Goal: Task Accomplishment & Management: Use online tool/utility

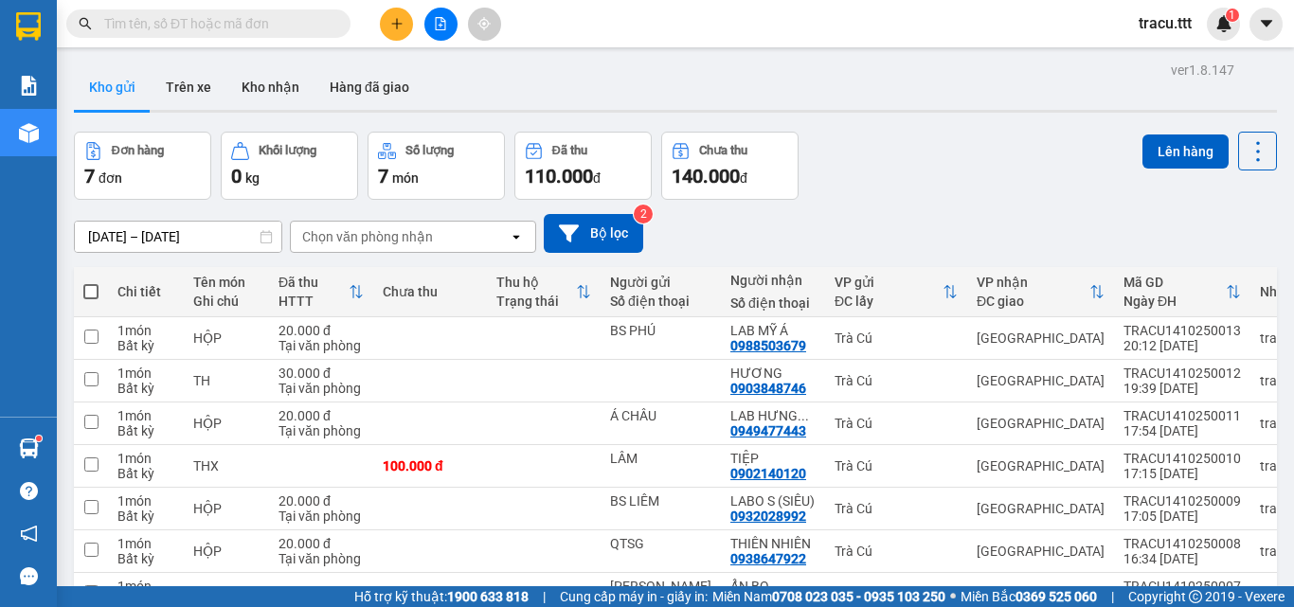
click at [201, 86] on button "Trên xe" at bounding box center [189, 86] width 76 height 45
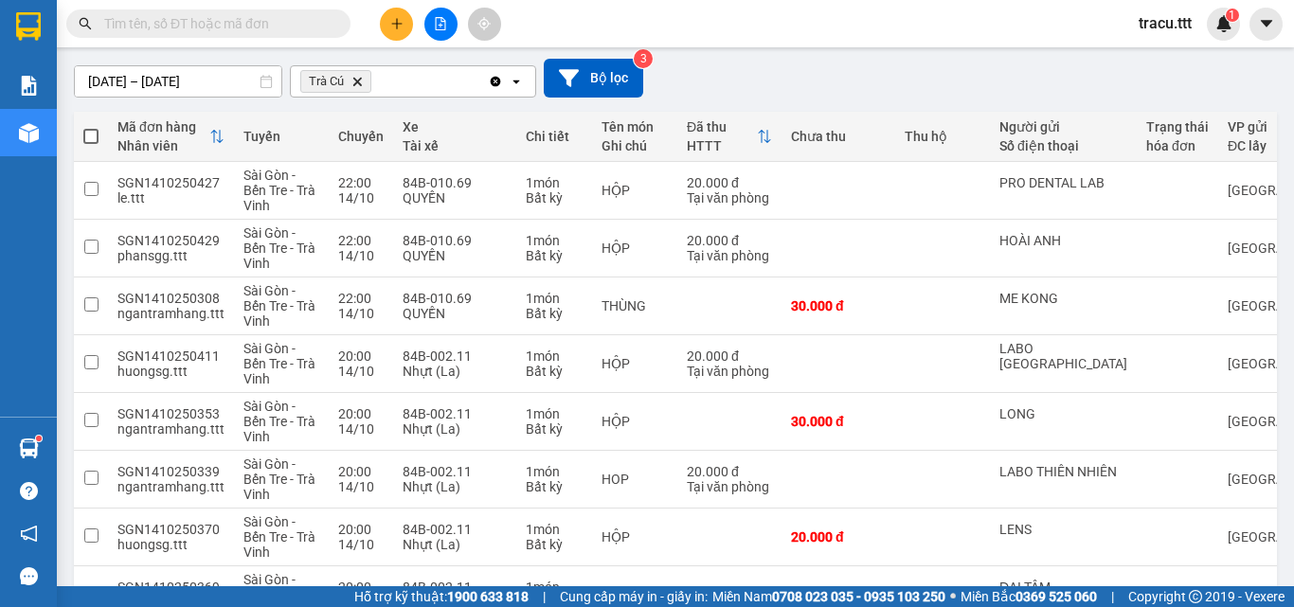
scroll to position [394, 0]
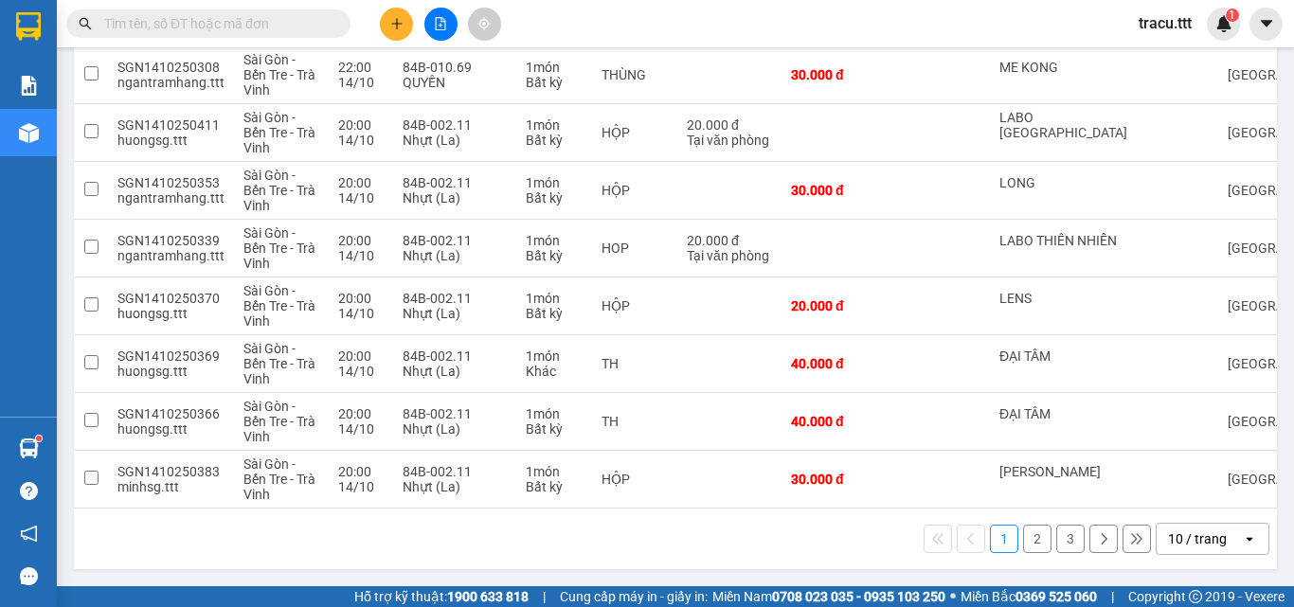
click at [1056, 539] on button "3" at bounding box center [1070, 539] width 28 height 28
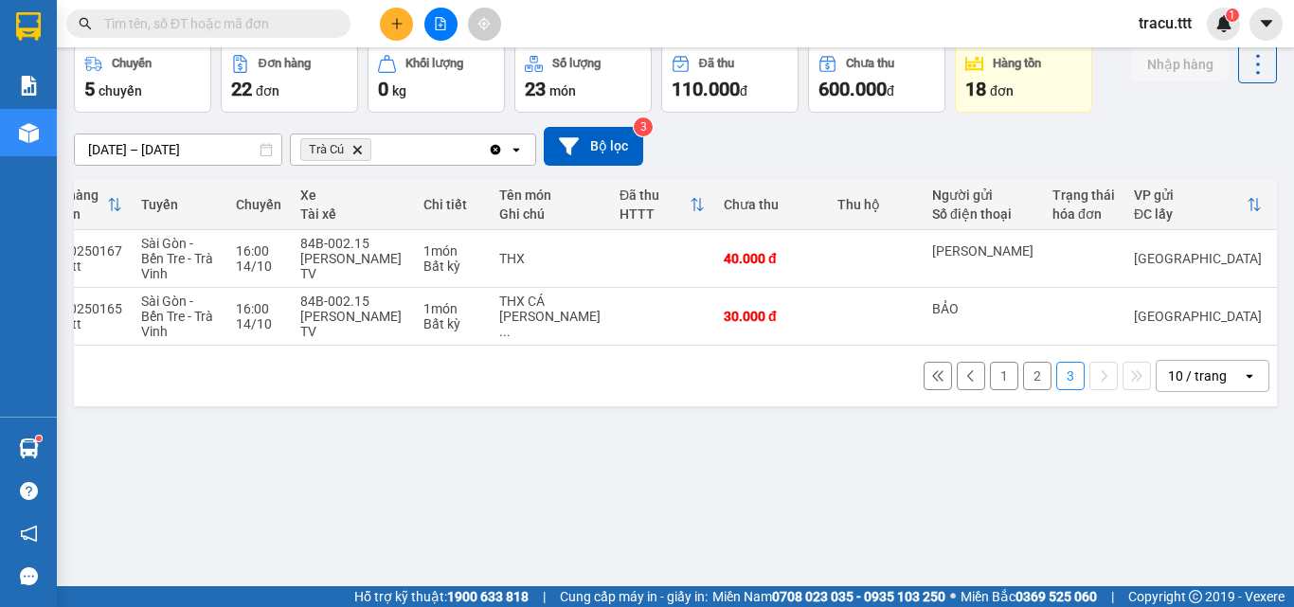
scroll to position [0, 124]
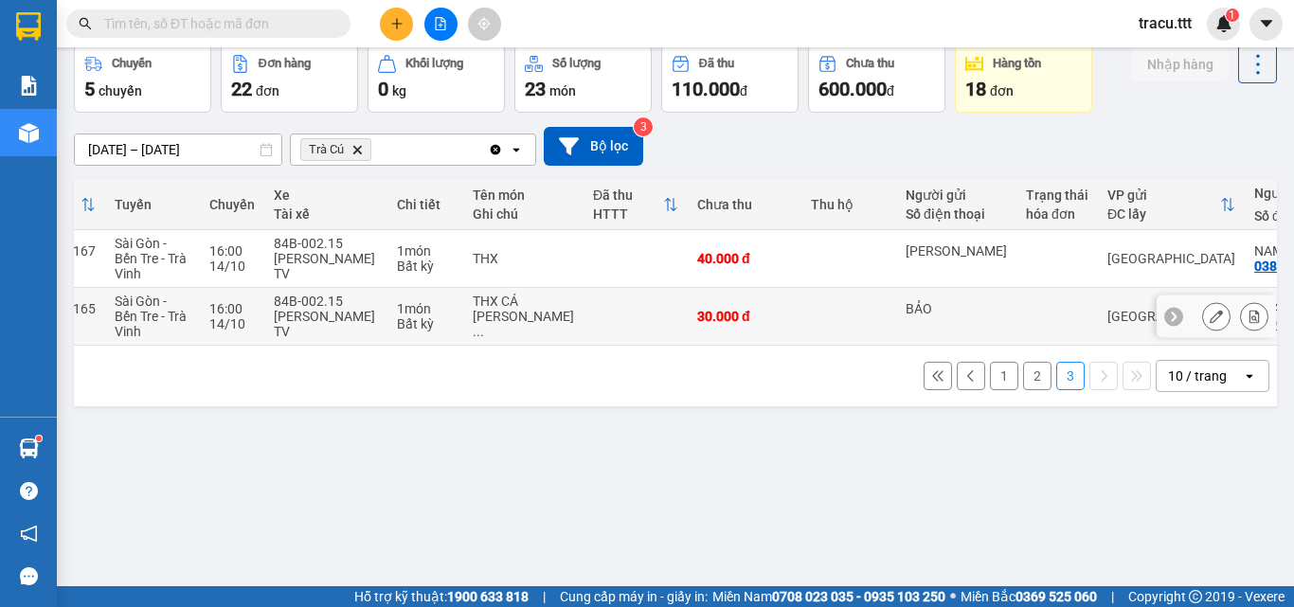
click at [849, 326] on td at bounding box center [848, 317] width 95 height 58
checkbox input "true"
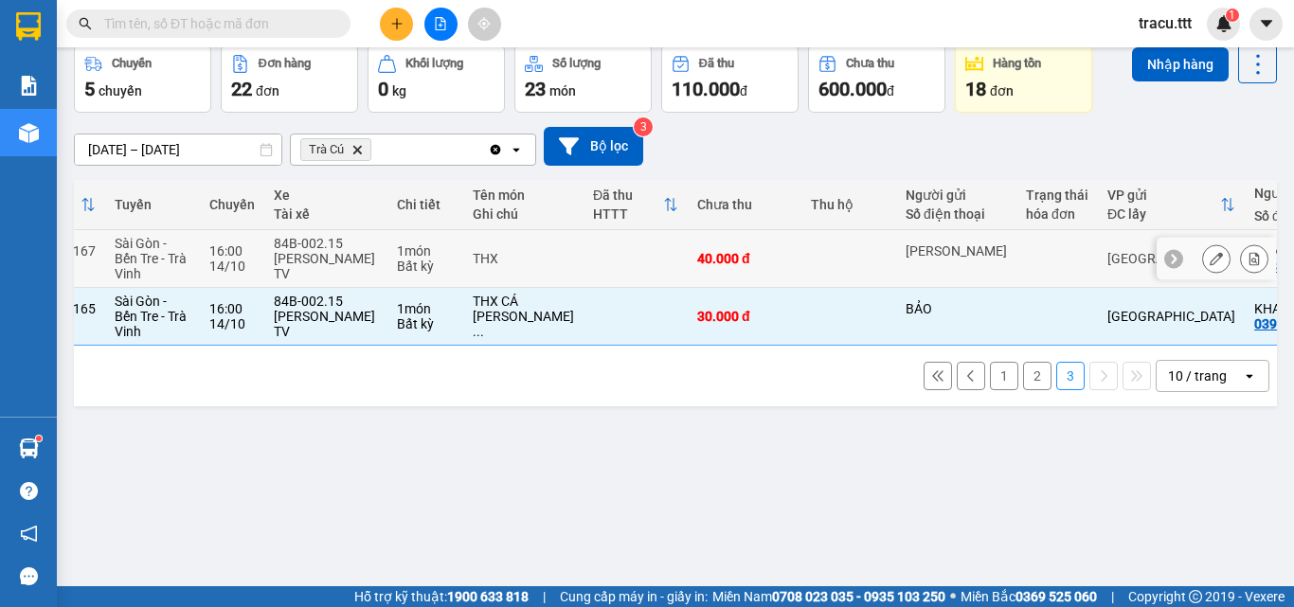
click at [924, 248] on div "[PERSON_NAME]" at bounding box center [956, 250] width 101 height 15
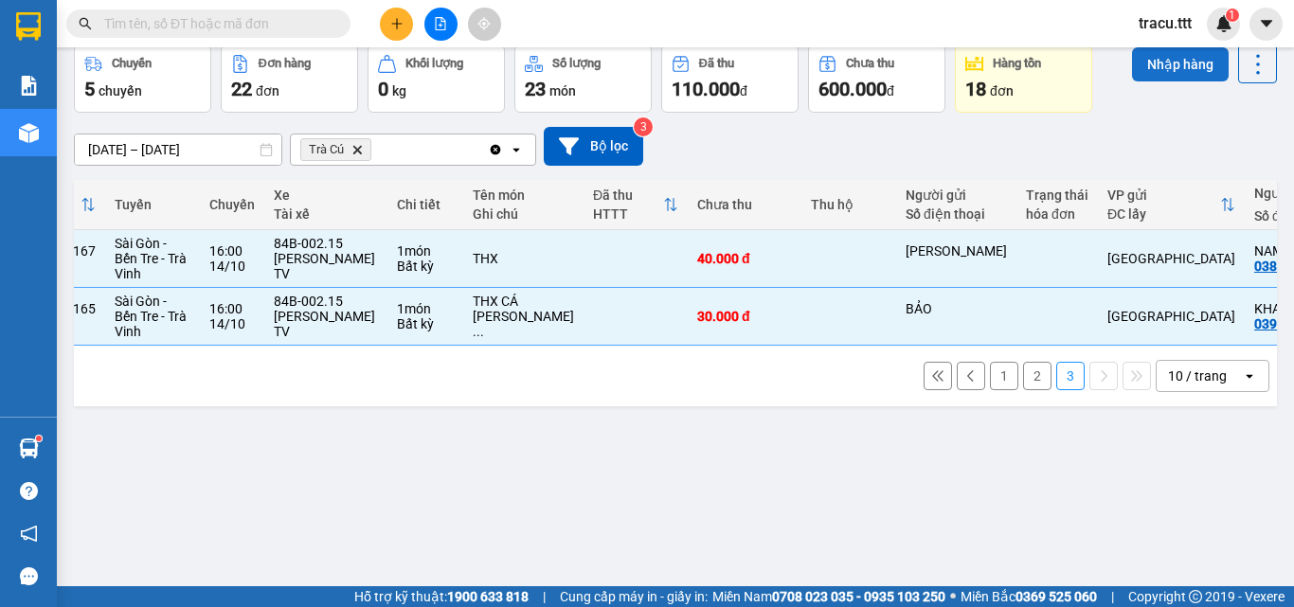
click at [1153, 75] on button "Nhập hàng" at bounding box center [1180, 64] width 97 height 34
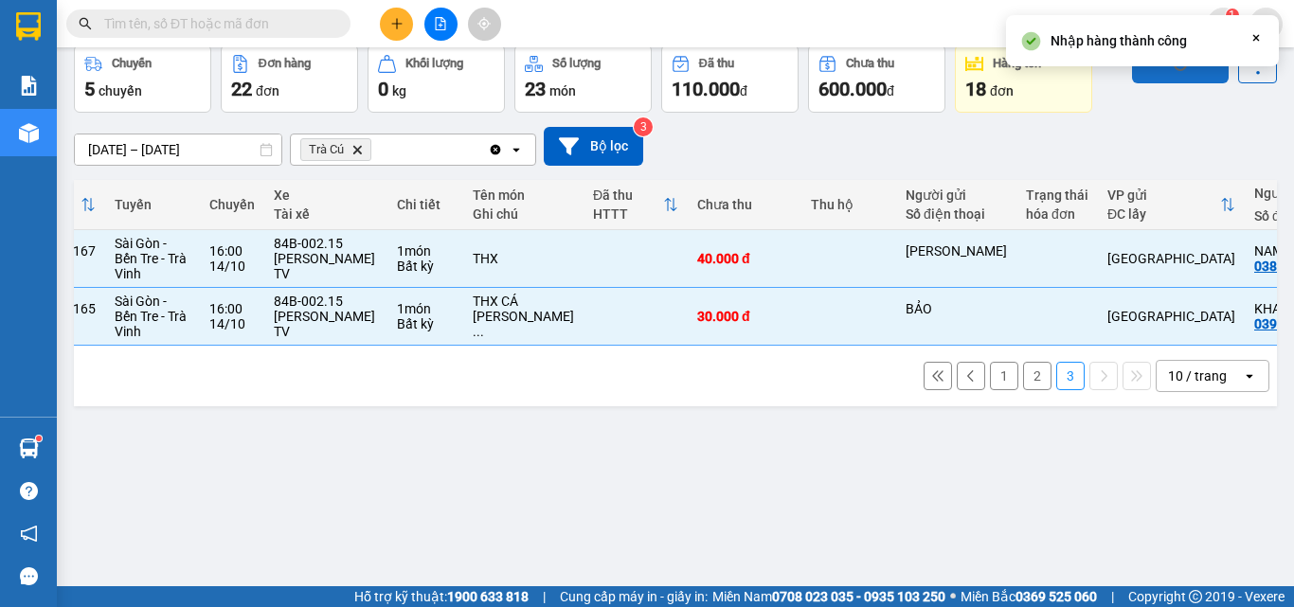
checkbox input "false"
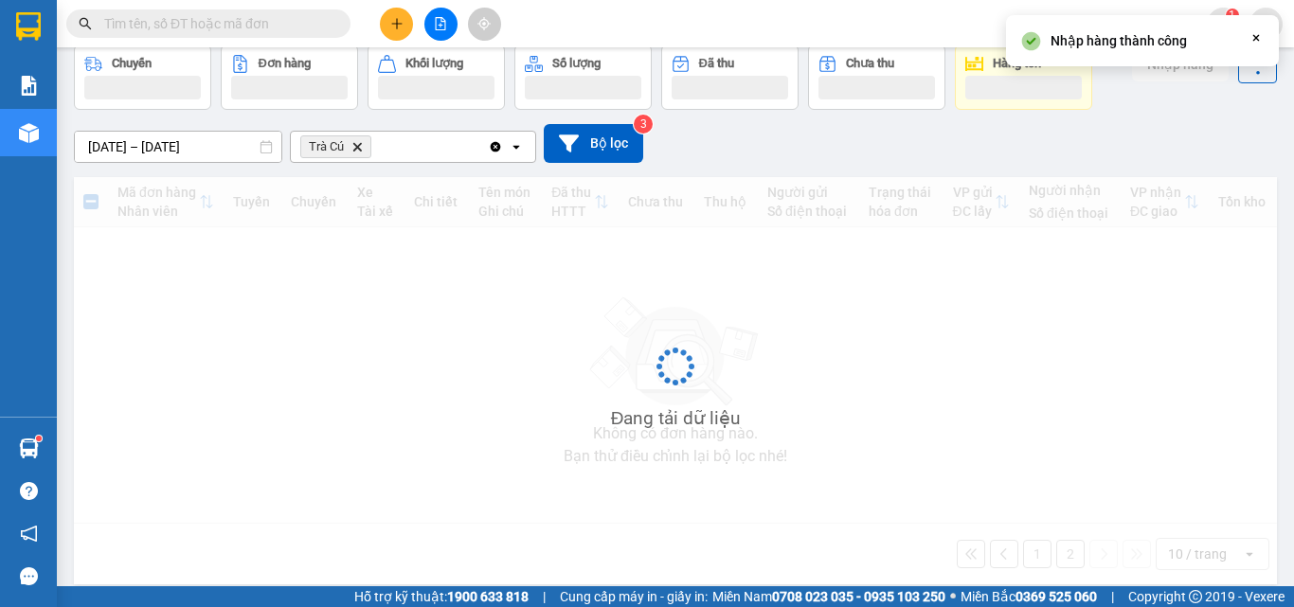
scroll to position [0, 0]
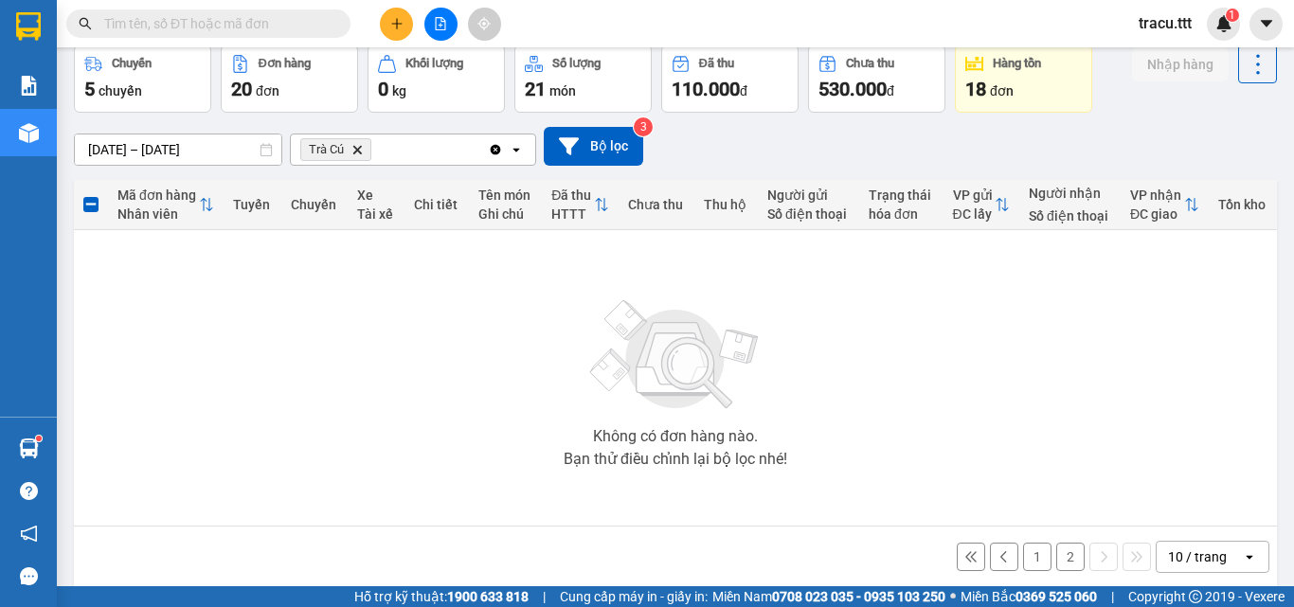
click at [1056, 559] on button "2" at bounding box center [1070, 557] width 28 height 28
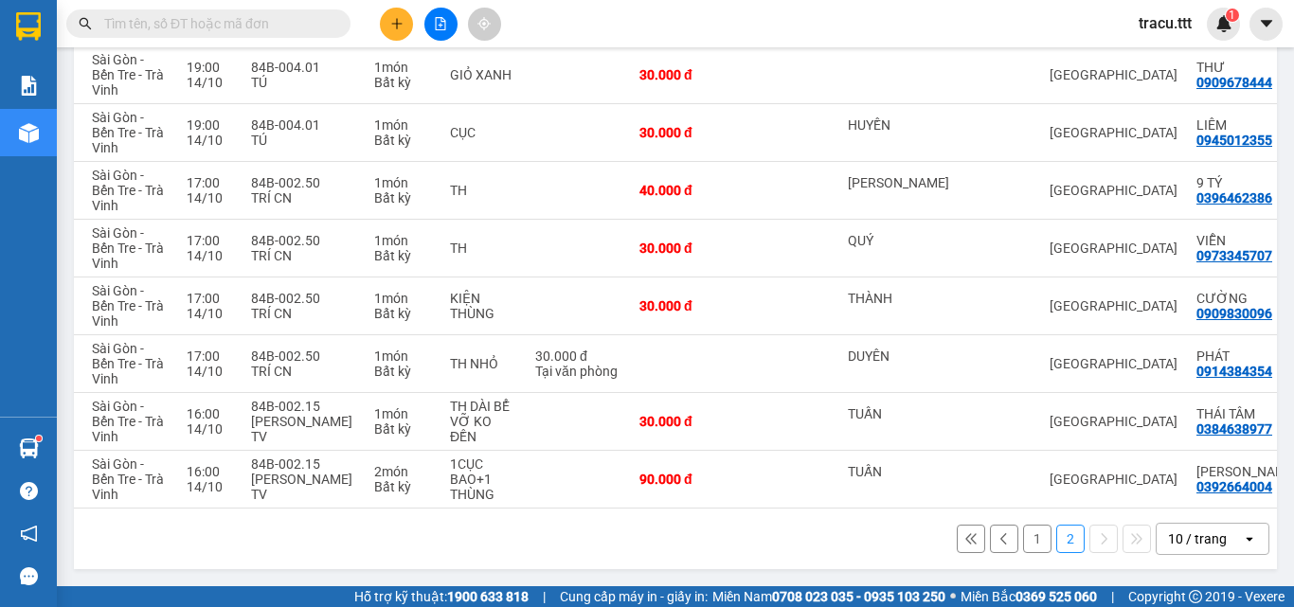
scroll to position [0, 170]
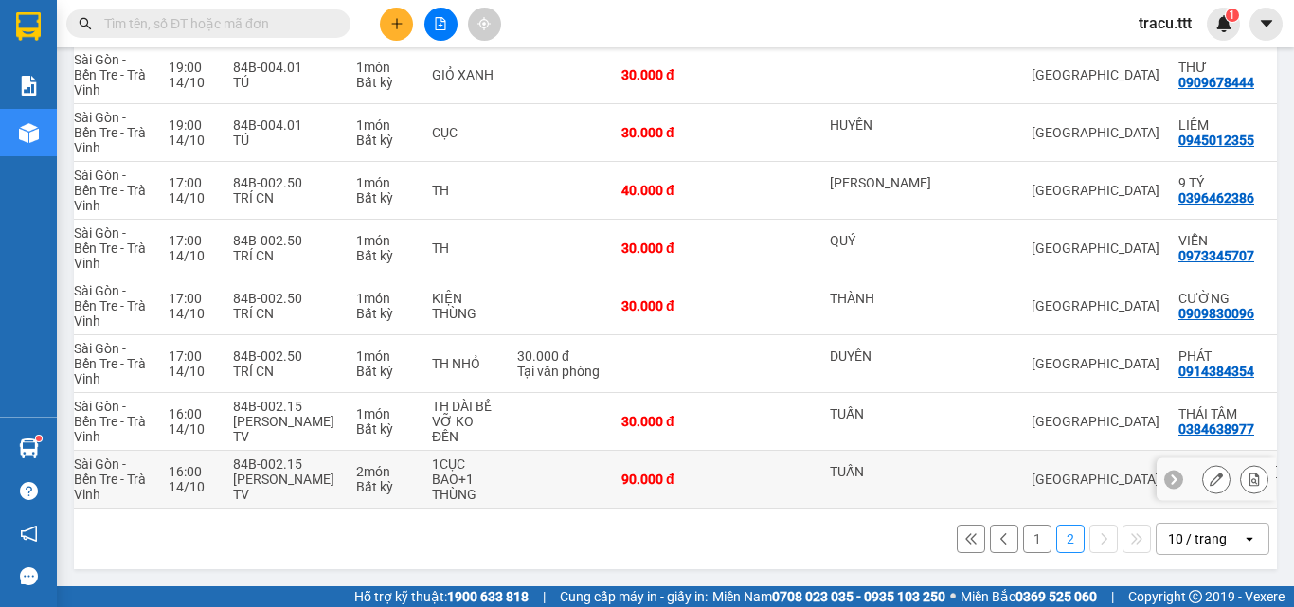
click at [824, 477] on td "TUẤN" at bounding box center [880, 480] width 120 height 58
checkbox input "true"
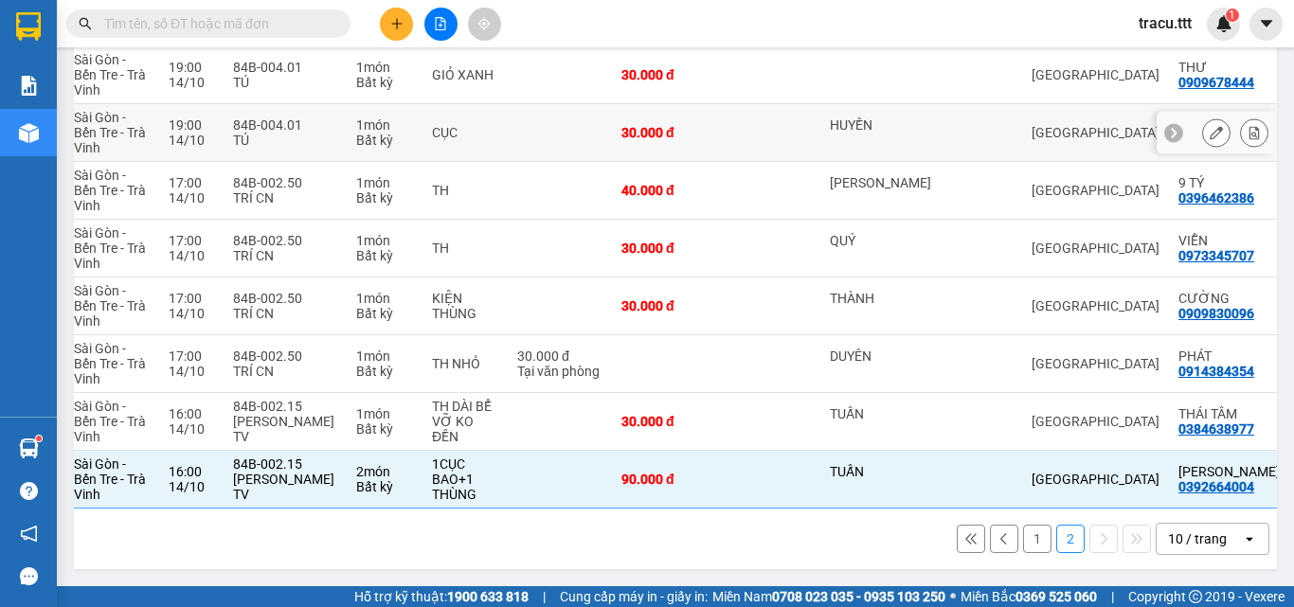
click at [906, 135] on div "HUYỀN" at bounding box center [880, 132] width 101 height 30
checkbox input "true"
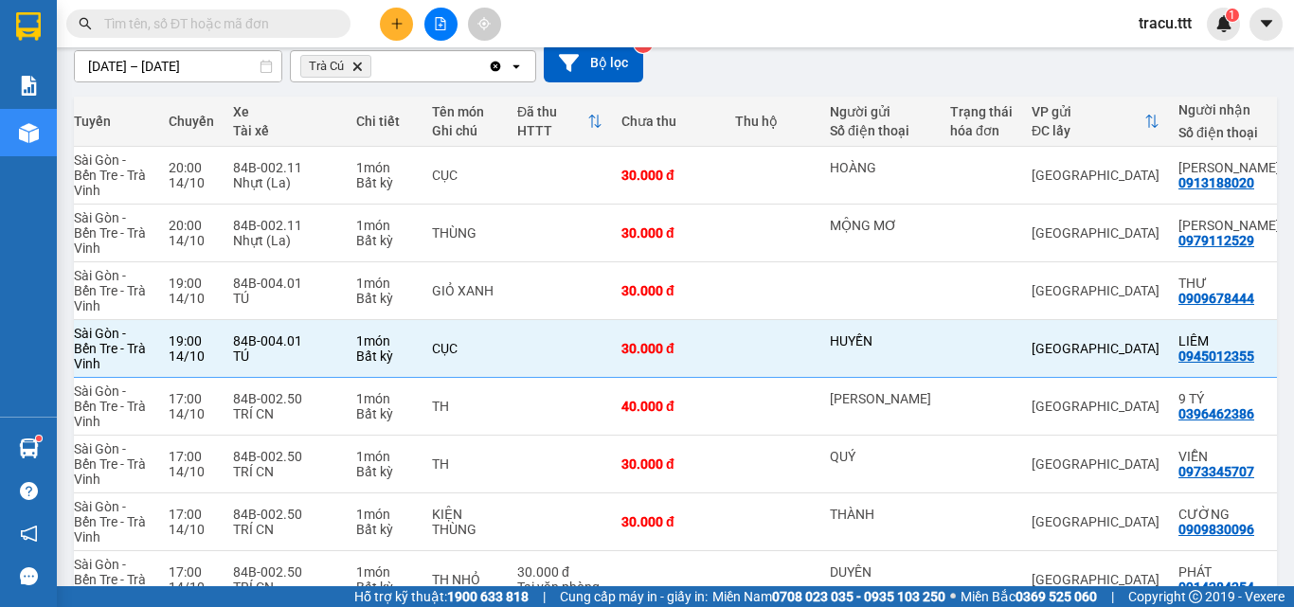
scroll to position [165, 0]
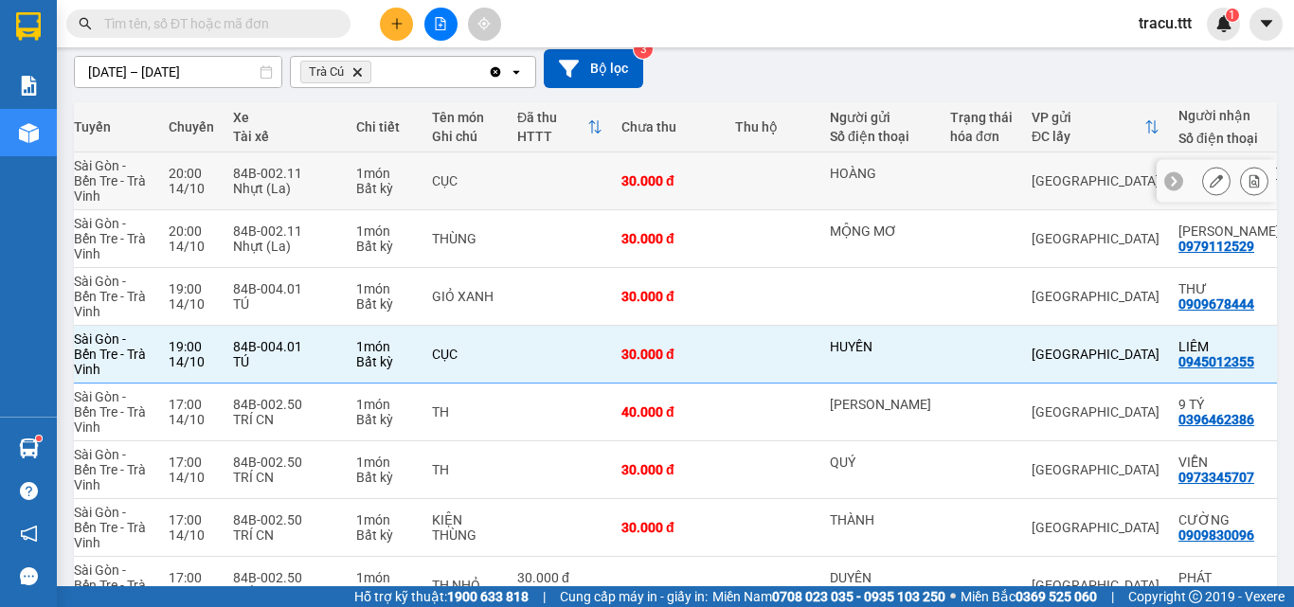
click at [1050, 190] on td "[GEOGRAPHIC_DATA]" at bounding box center [1095, 182] width 147 height 58
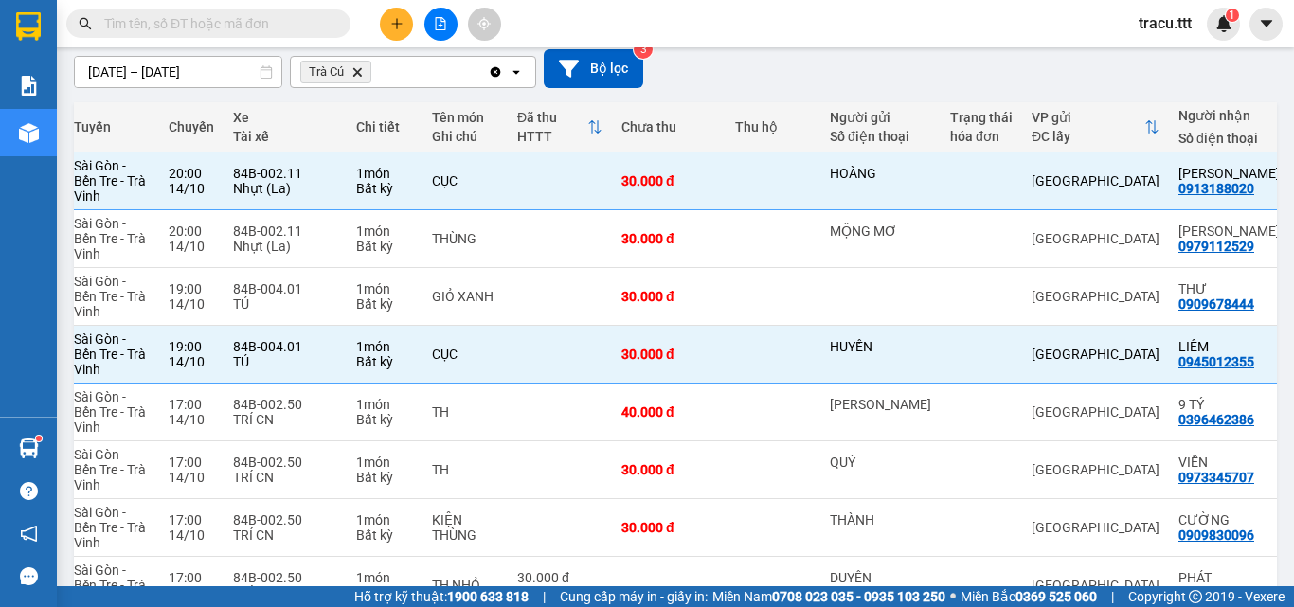
scroll to position [45, 0]
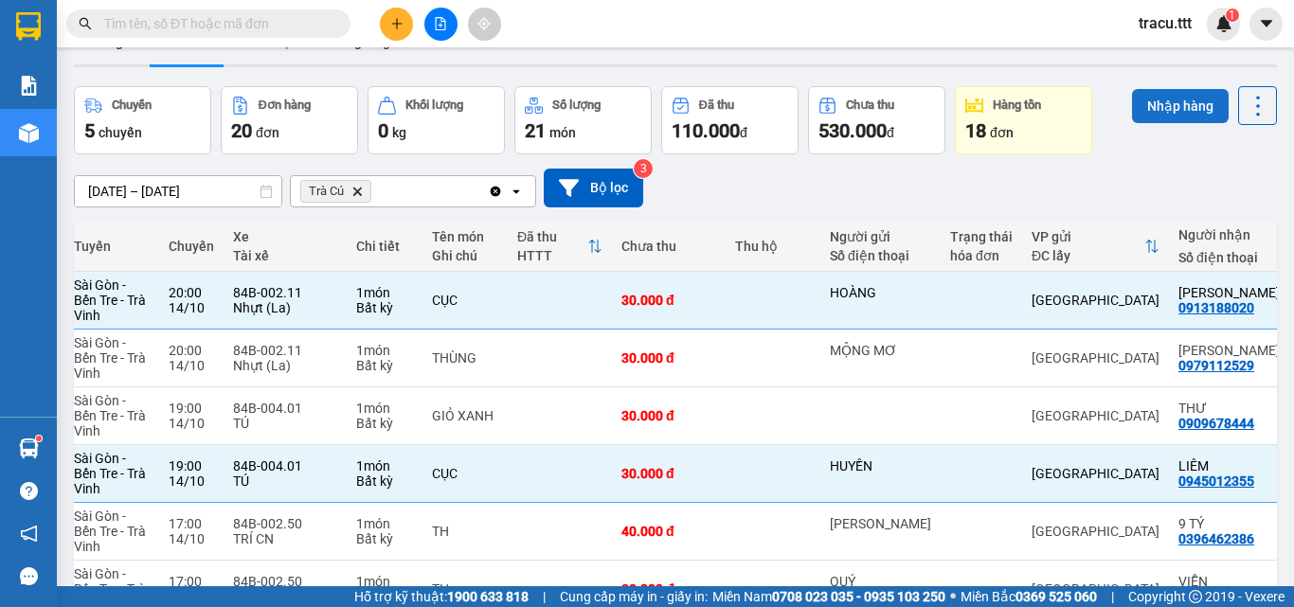
click at [1189, 111] on button "Nhập hàng" at bounding box center [1180, 106] width 97 height 34
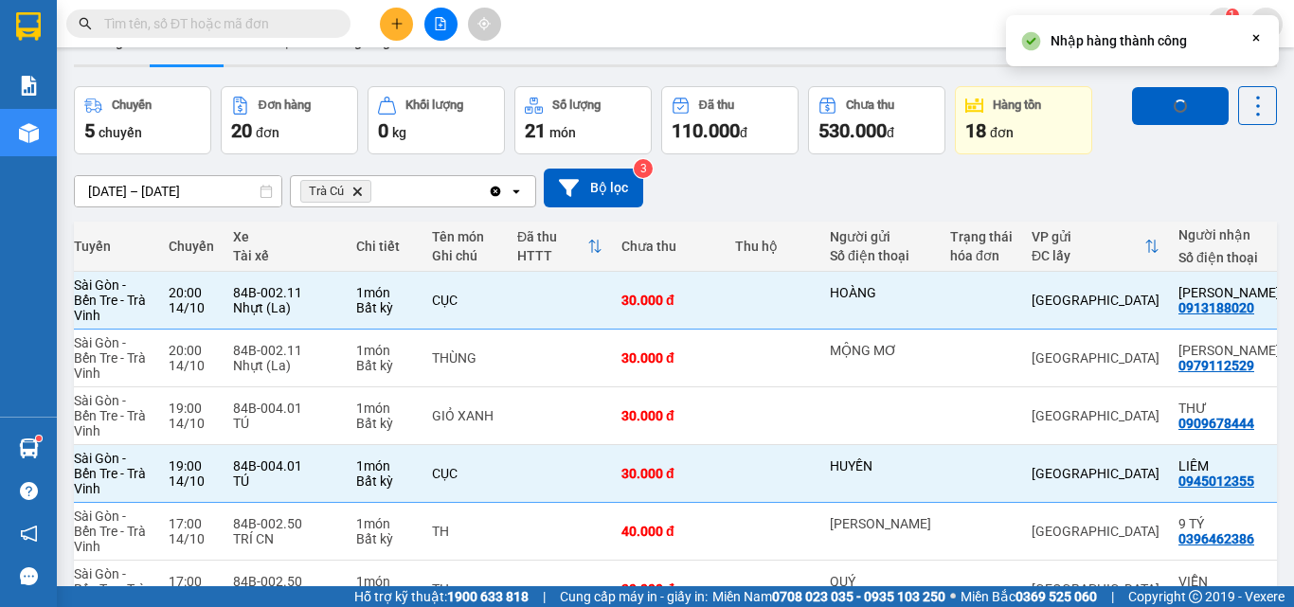
checkbox input "false"
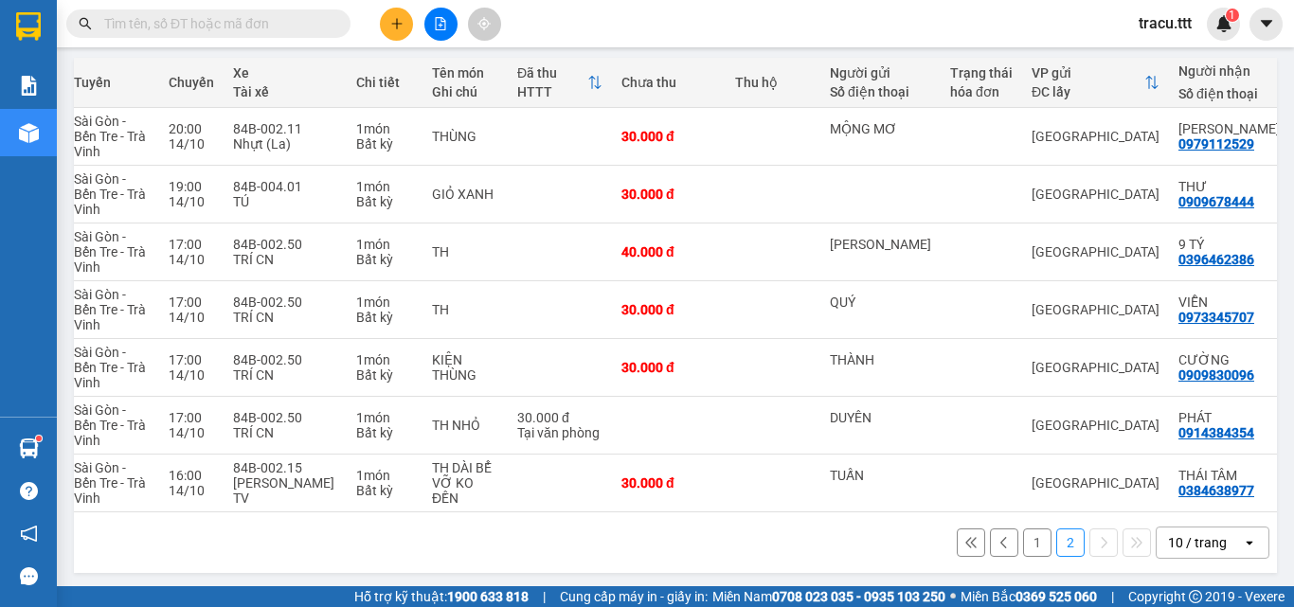
scroll to position [221, 0]
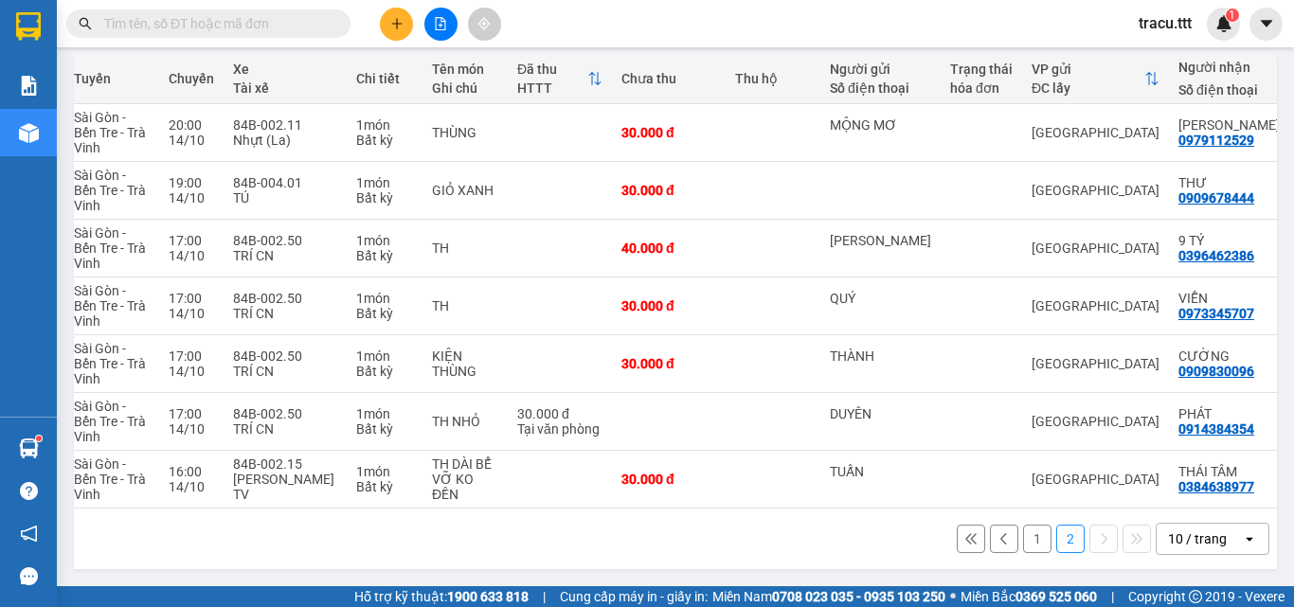
click at [1028, 532] on button "1" at bounding box center [1037, 539] width 28 height 28
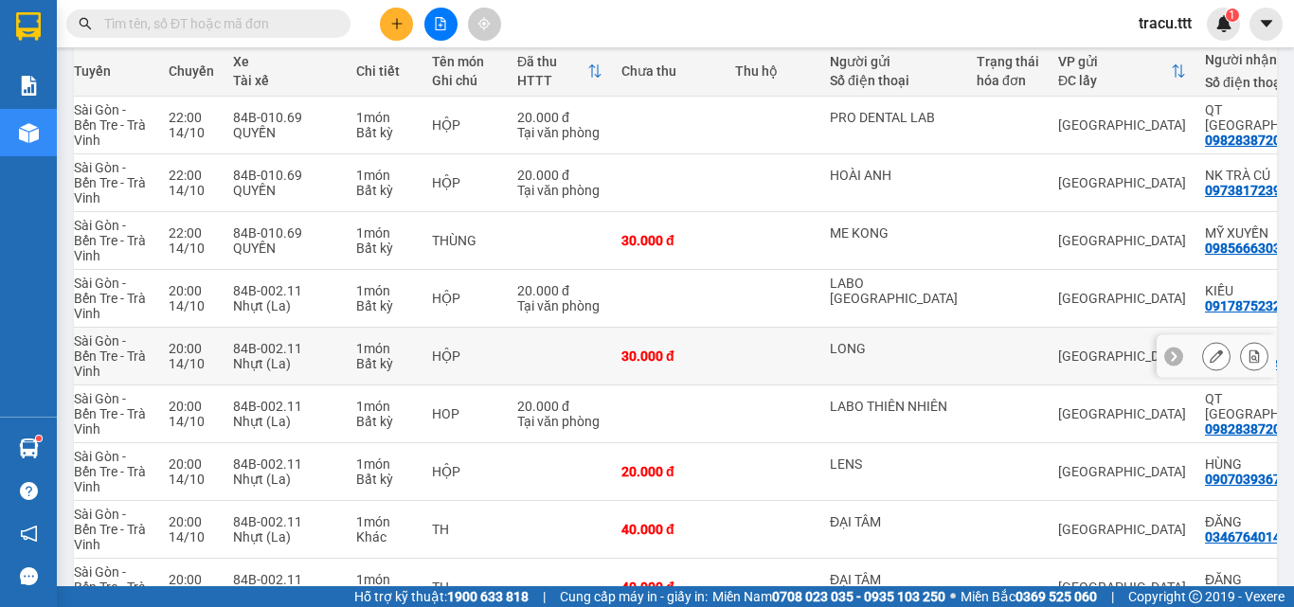
click at [987, 369] on td at bounding box center [1007, 357] width 81 height 58
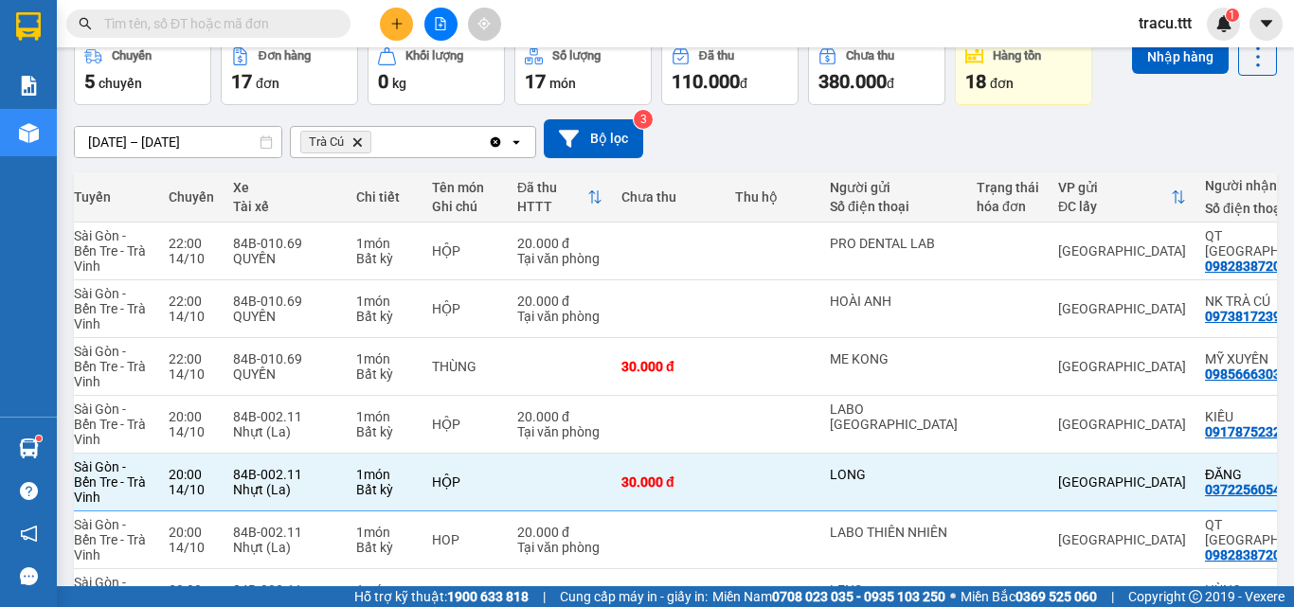
scroll to position [0, 0]
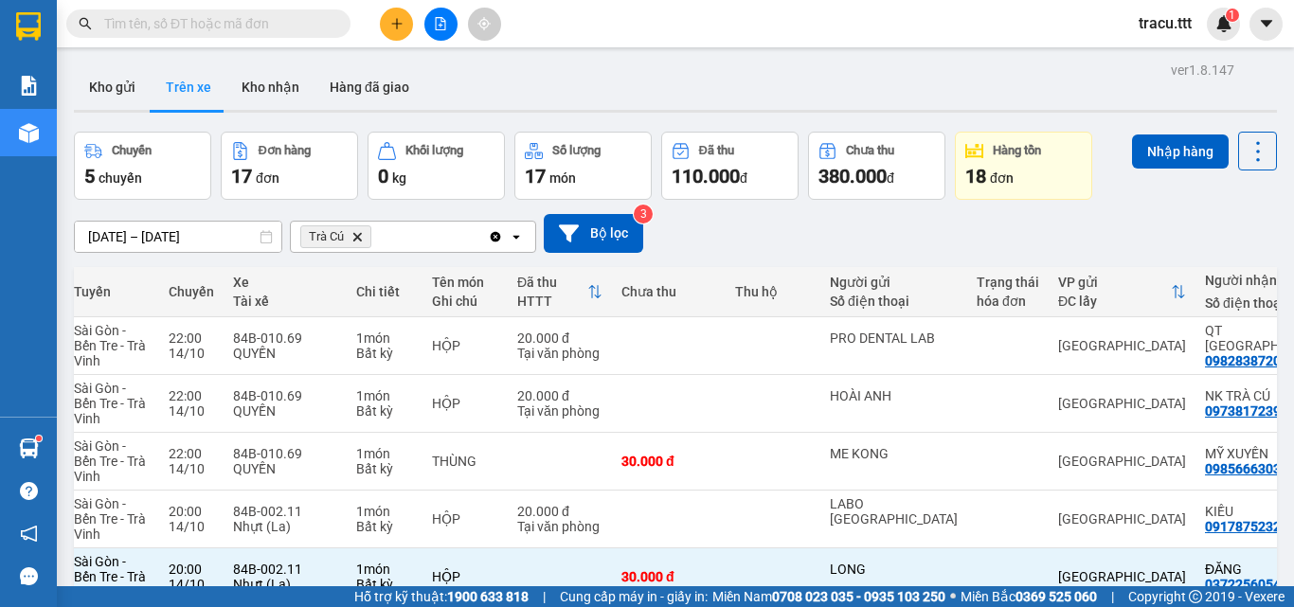
drag, startPoint x: 1205, startPoint y: 153, endPoint x: 1179, endPoint y: 202, distance: 54.7
click at [1202, 155] on button "Nhập hàng" at bounding box center [1180, 152] width 97 height 34
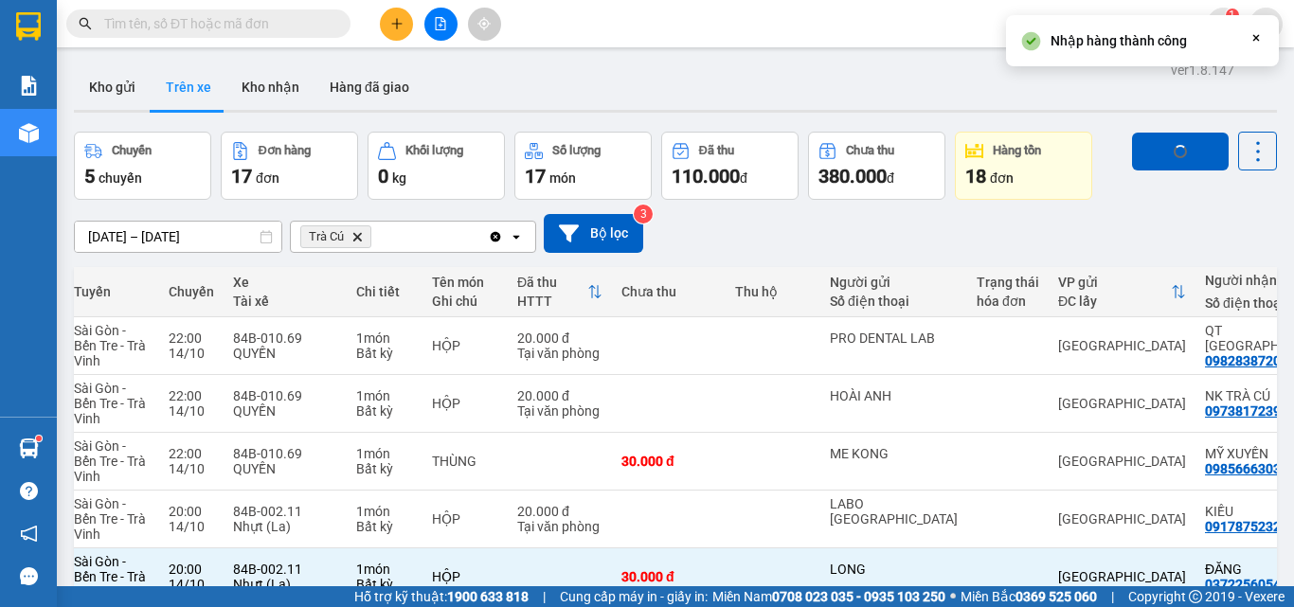
checkbox input "false"
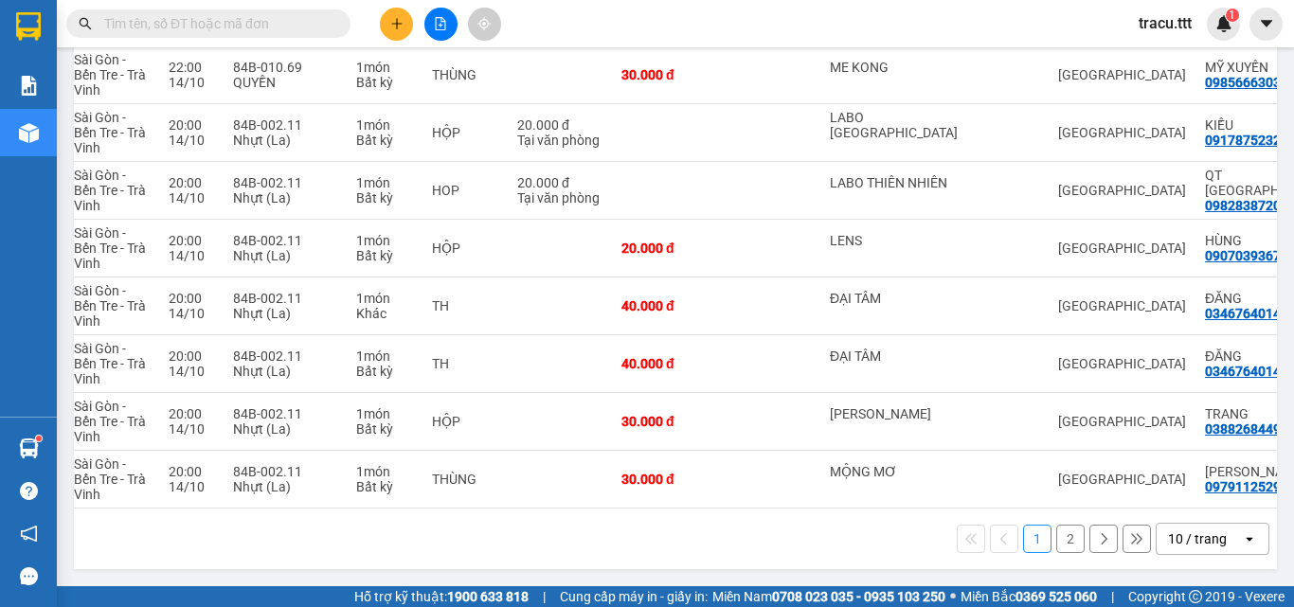
scroll to position [394, 0]
click at [1056, 546] on button "2" at bounding box center [1070, 539] width 28 height 28
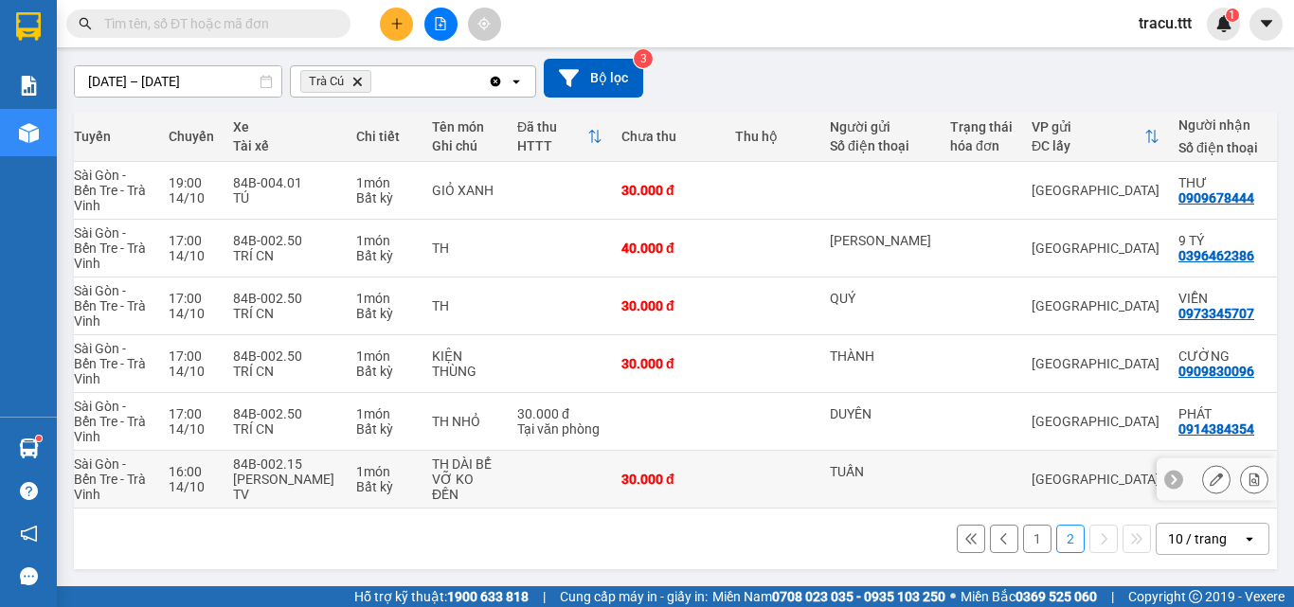
scroll to position [163, 0]
click at [830, 369] on div "THÀNH" at bounding box center [880, 364] width 101 height 30
checkbox input "true"
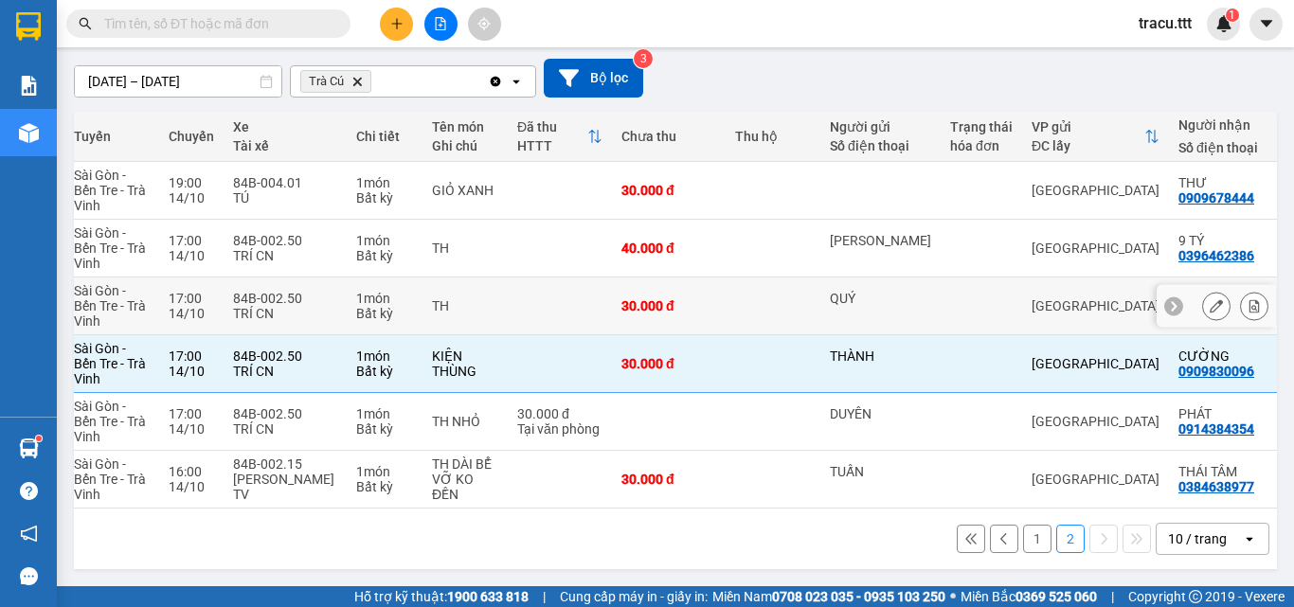
click at [941, 326] on td at bounding box center [981, 307] width 81 height 58
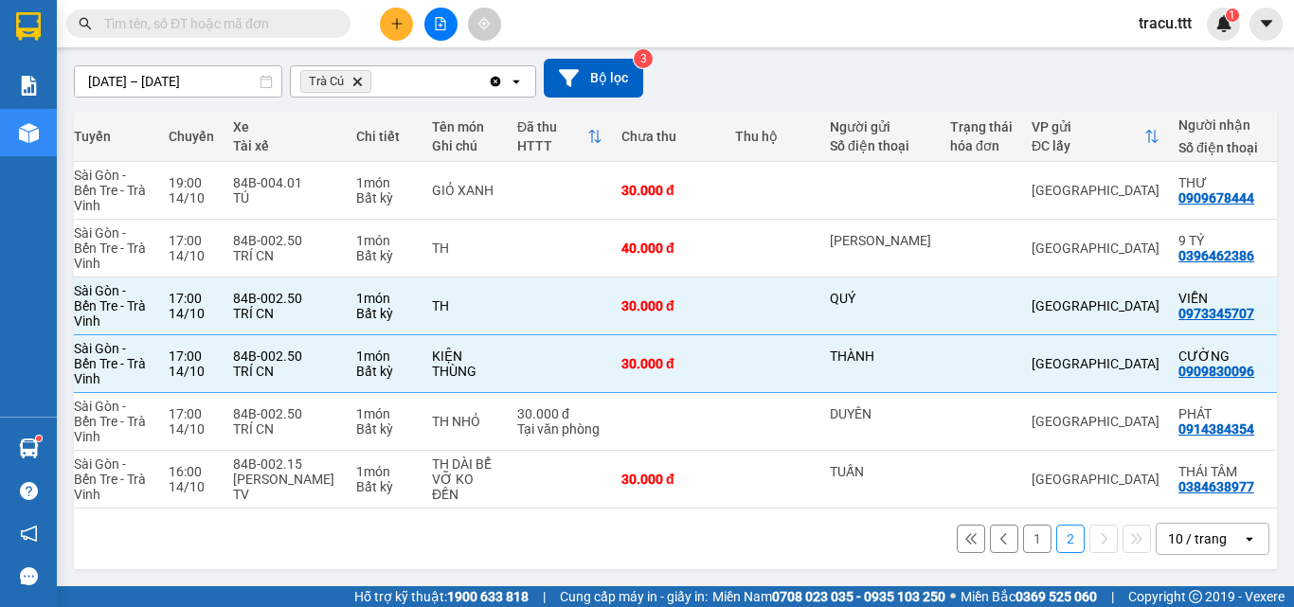
scroll to position [0, 0]
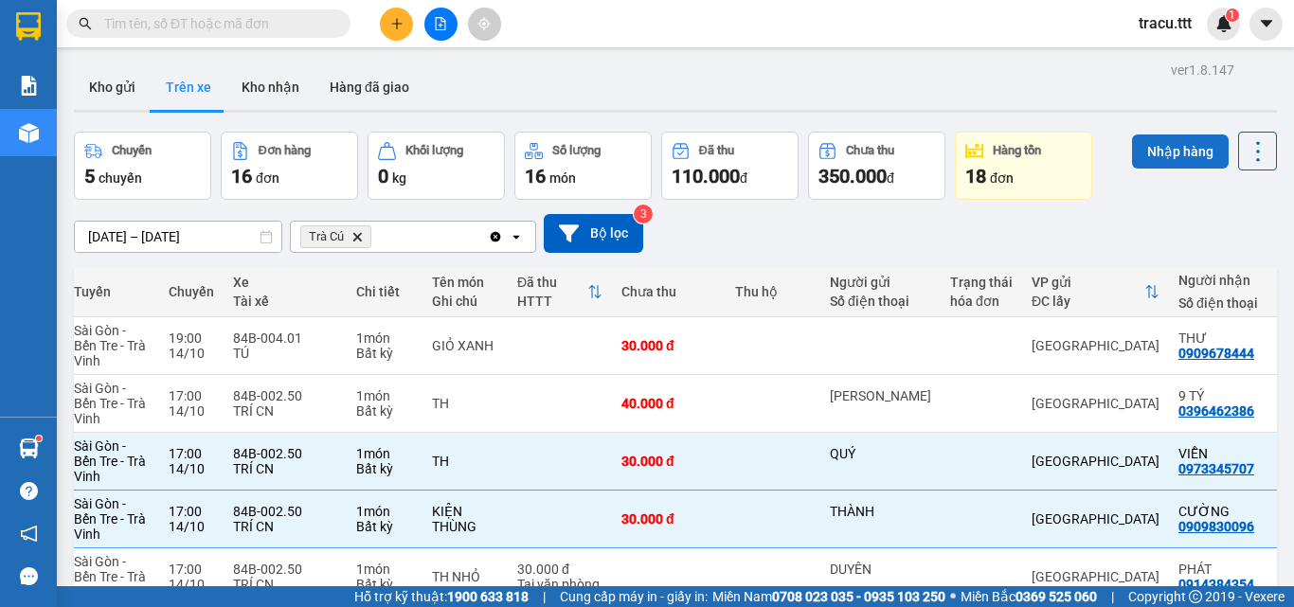
click at [1169, 160] on button "Nhập hàng" at bounding box center [1180, 152] width 97 height 34
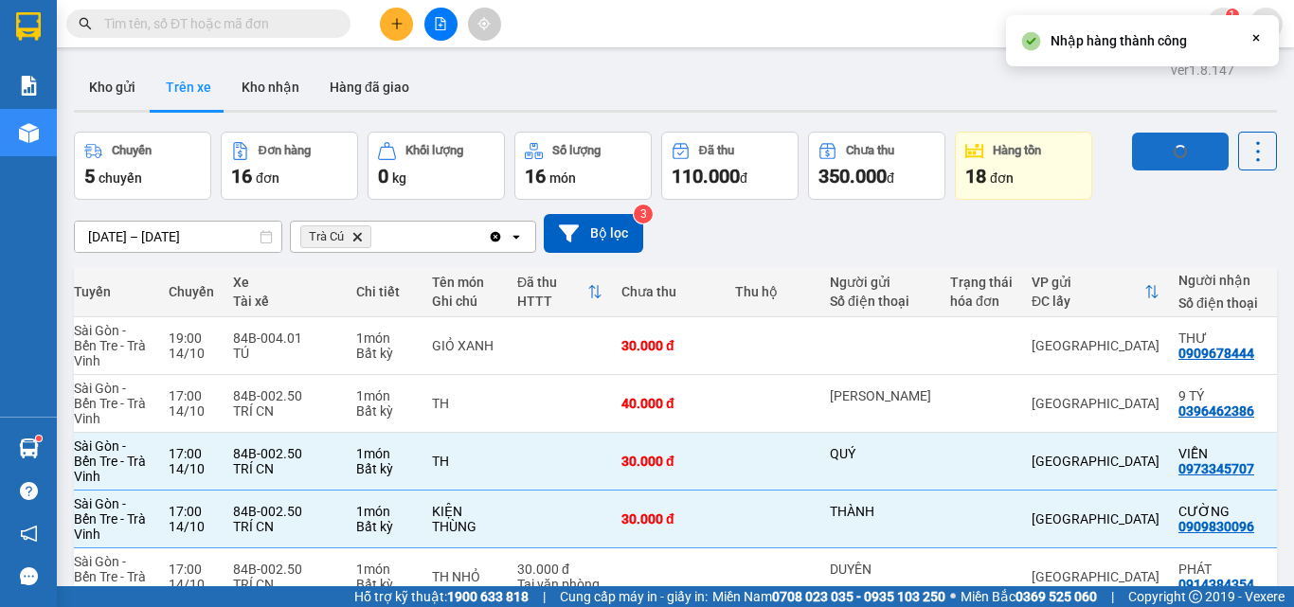
checkbox input "false"
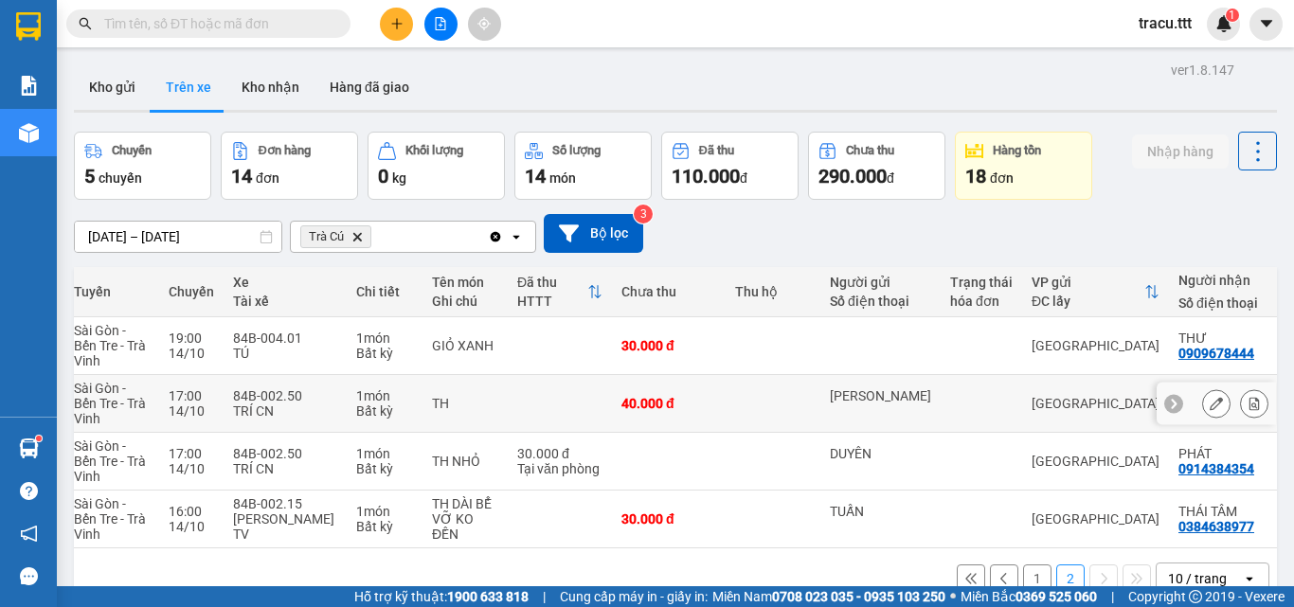
click at [789, 413] on td at bounding box center [773, 404] width 95 height 58
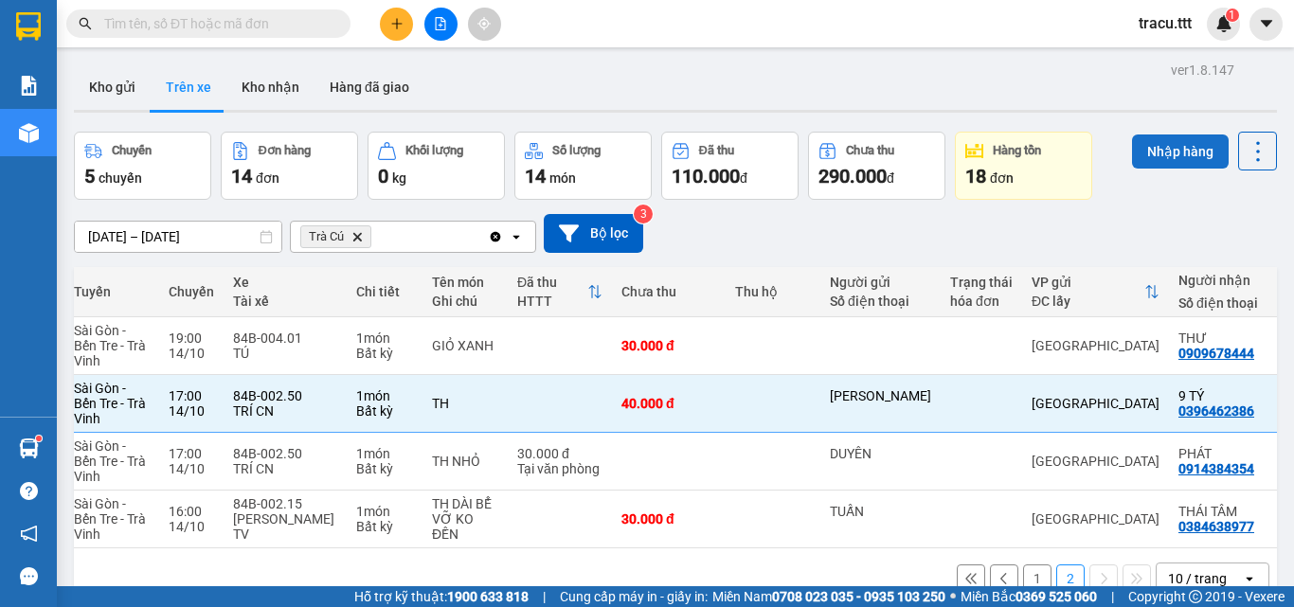
click at [1143, 153] on button "Nhập hàng" at bounding box center [1180, 152] width 97 height 34
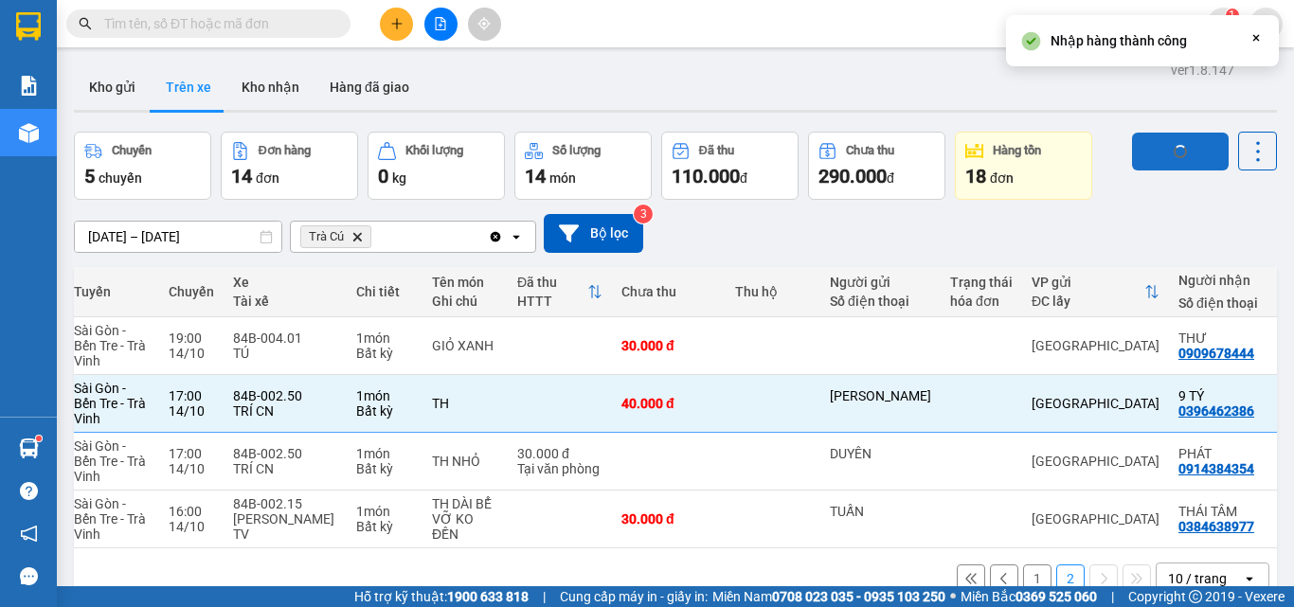
checkbox input "false"
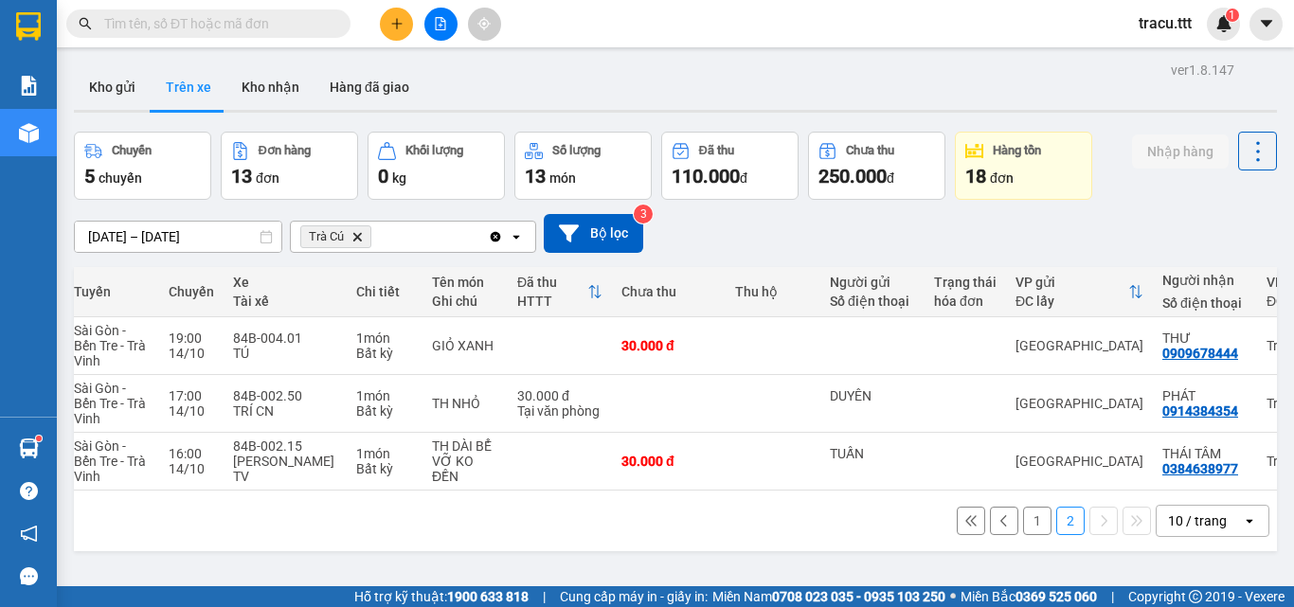
click at [1023, 534] on button "1" at bounding box center [1037, 521] width 28 height 28
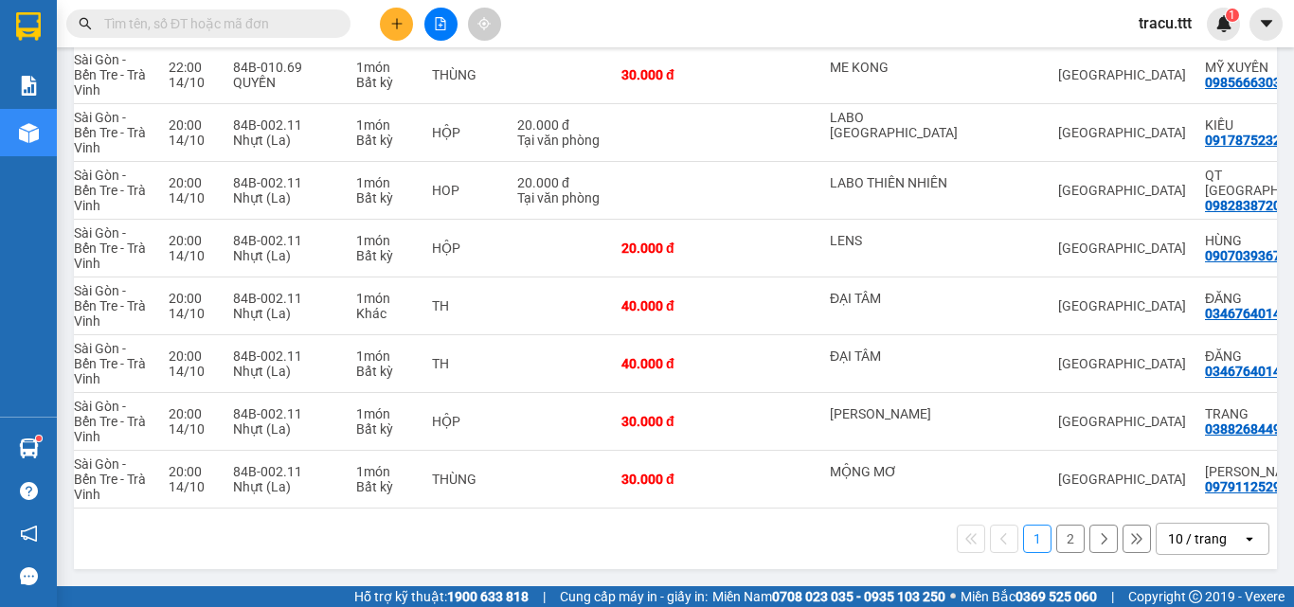
scroll to position [394, 0]
click at [867, 483] on div "MỘNG MƠ" at bounding box center [894, 479] width 128 height 30
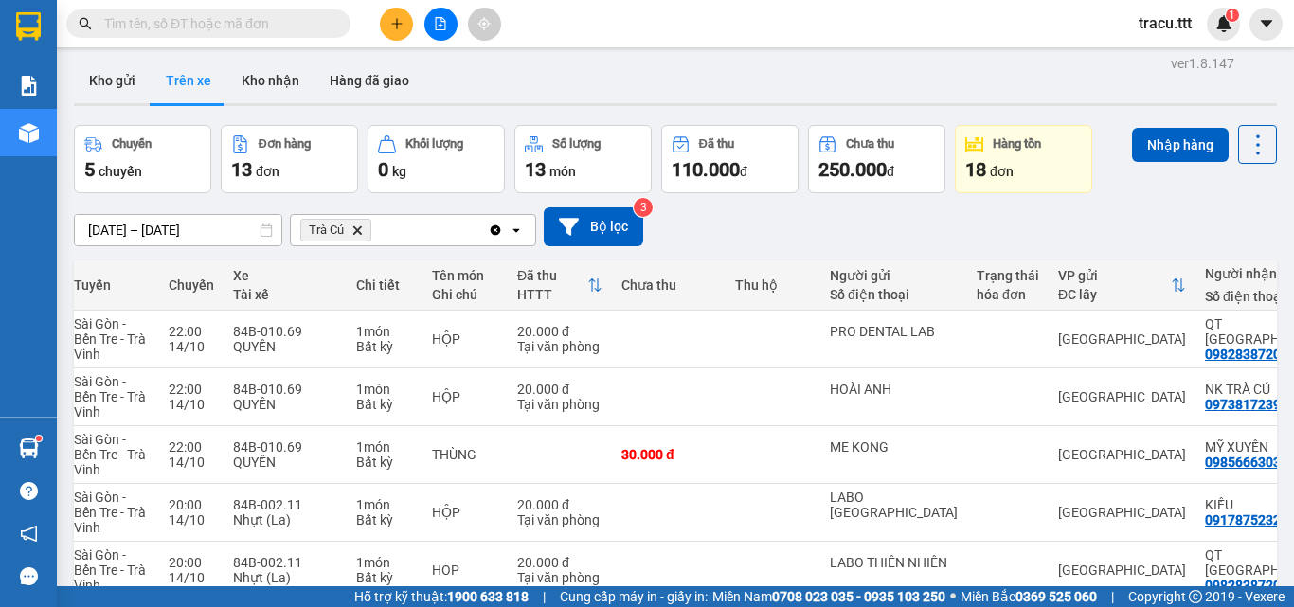
scroll to position [0, 0]
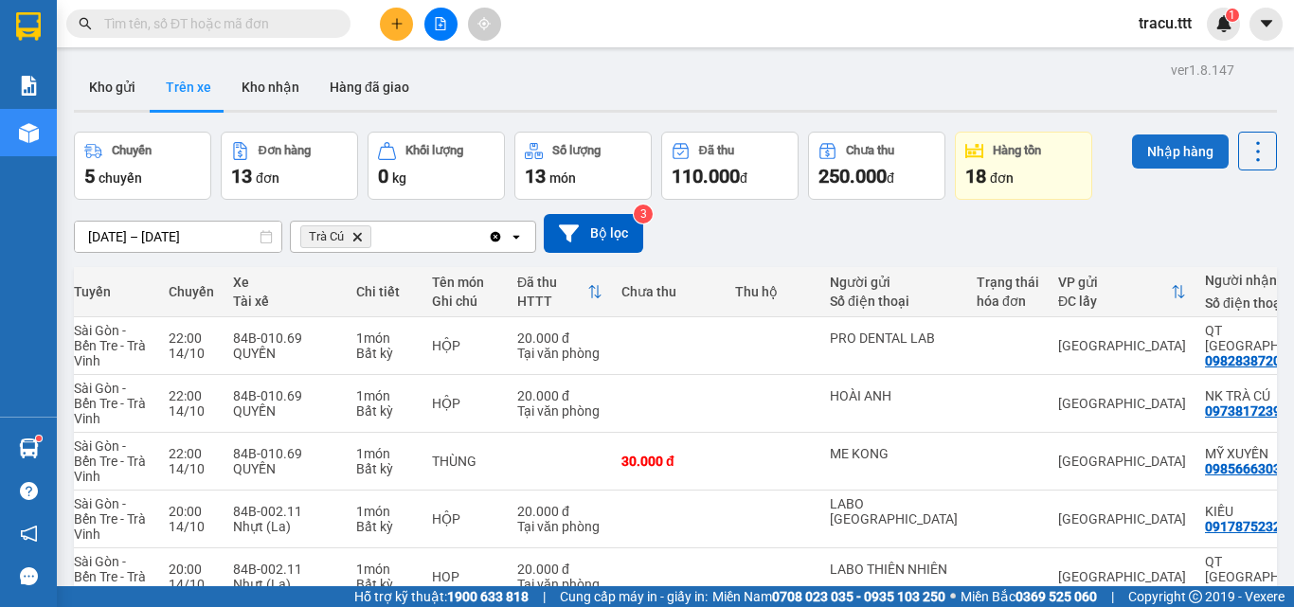
click at [1182, 150] on button "Nhập hàng" at bounding box center [1180, 152] width 97 height 34
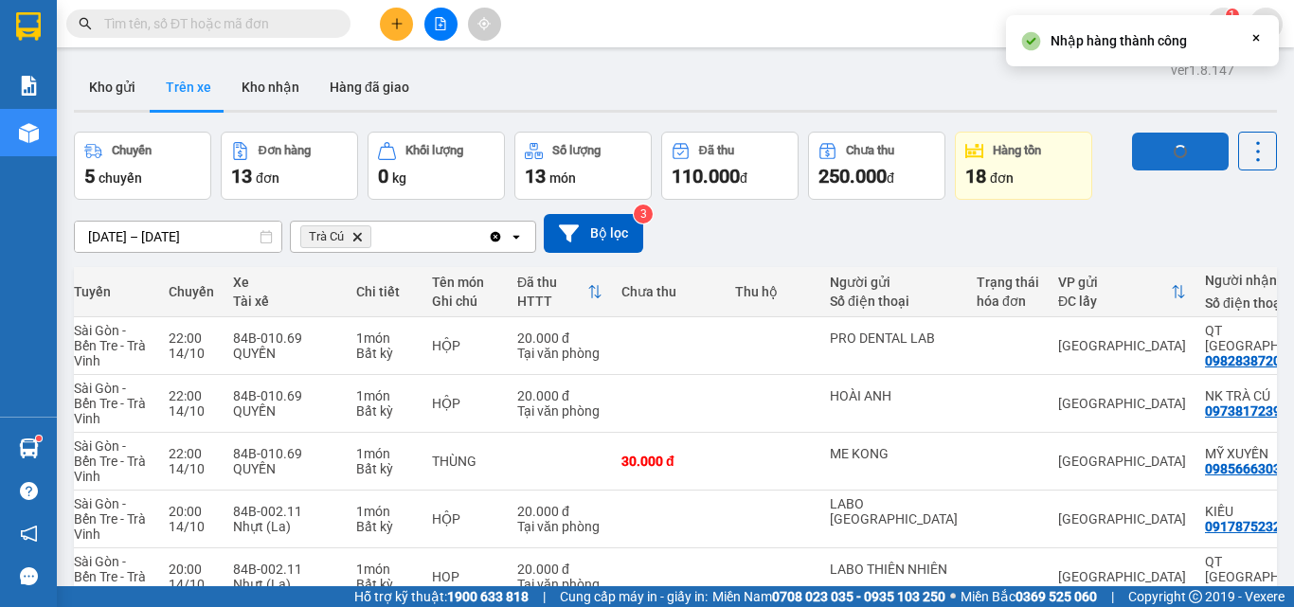
checkbox input "false"
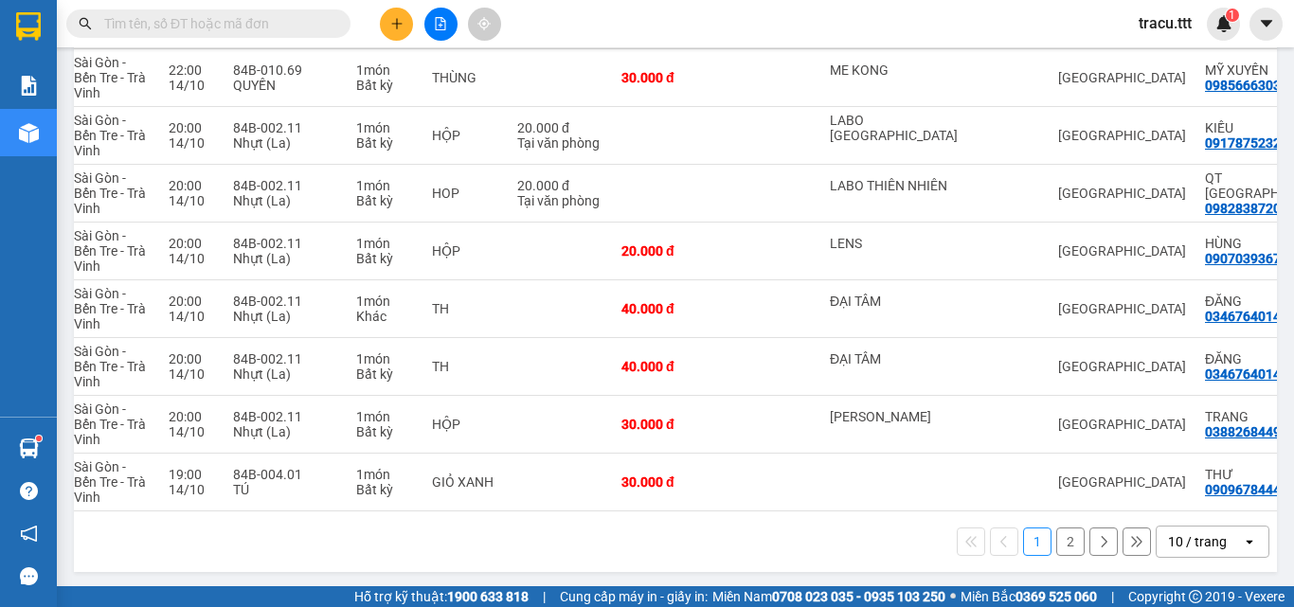
scroll to position [386, 0]
click at [1059, 541] on button "2" at bounding box center [1070, 540] width 28 height 28
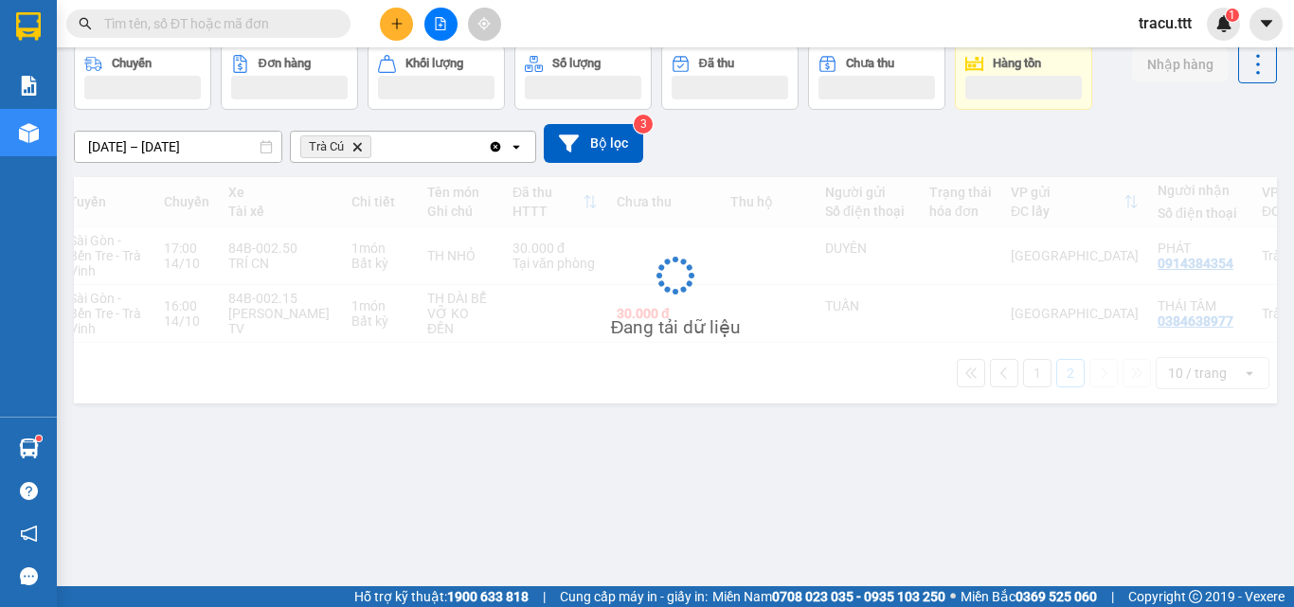
scroll to position [87, 0]
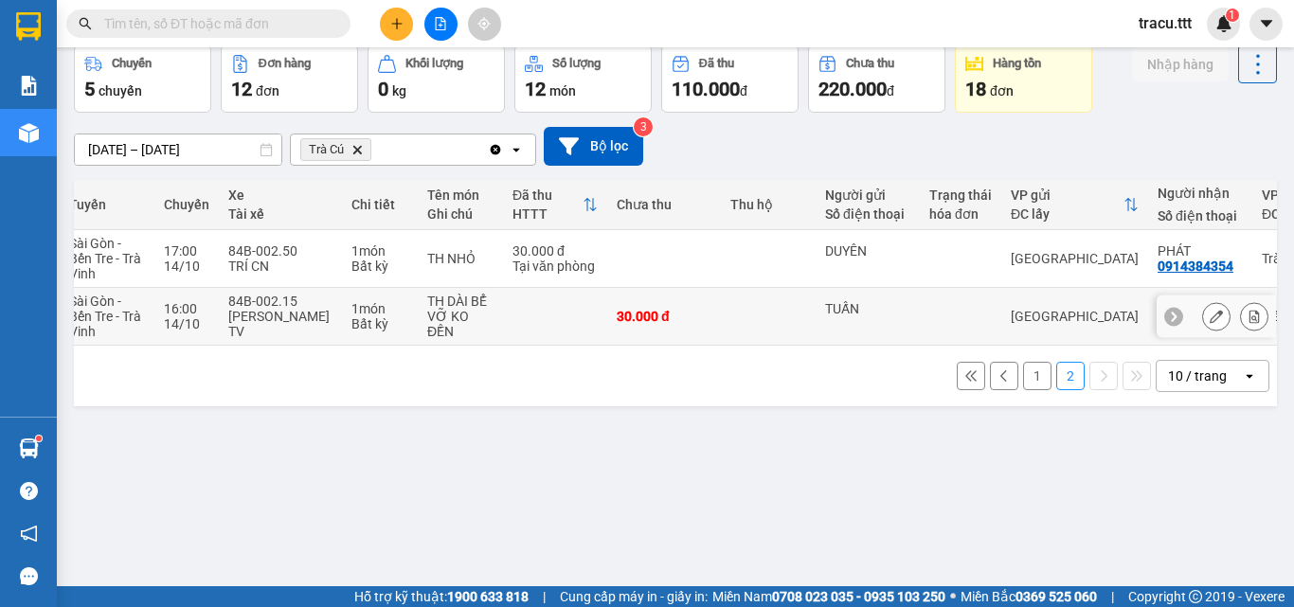
click at [781, 307] on td at bounding box center [768, 317] width 95 height 58
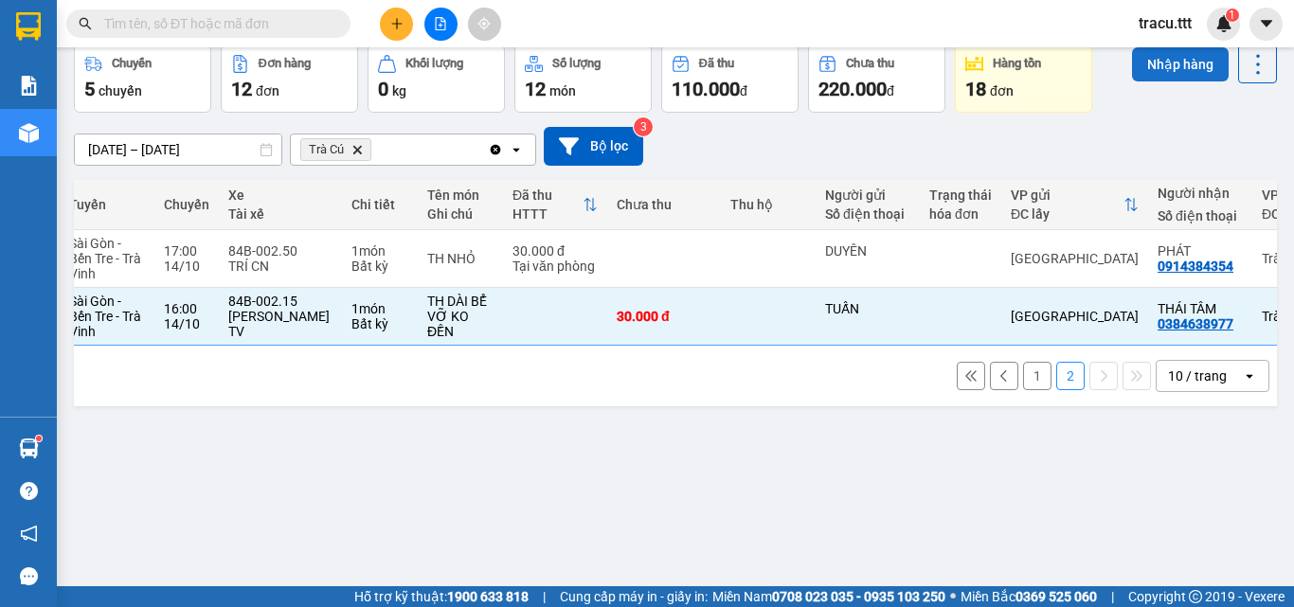
click at [1138, 57] on button "Nhập hàng" at bounding box center [1180, 64] width 97 height 34
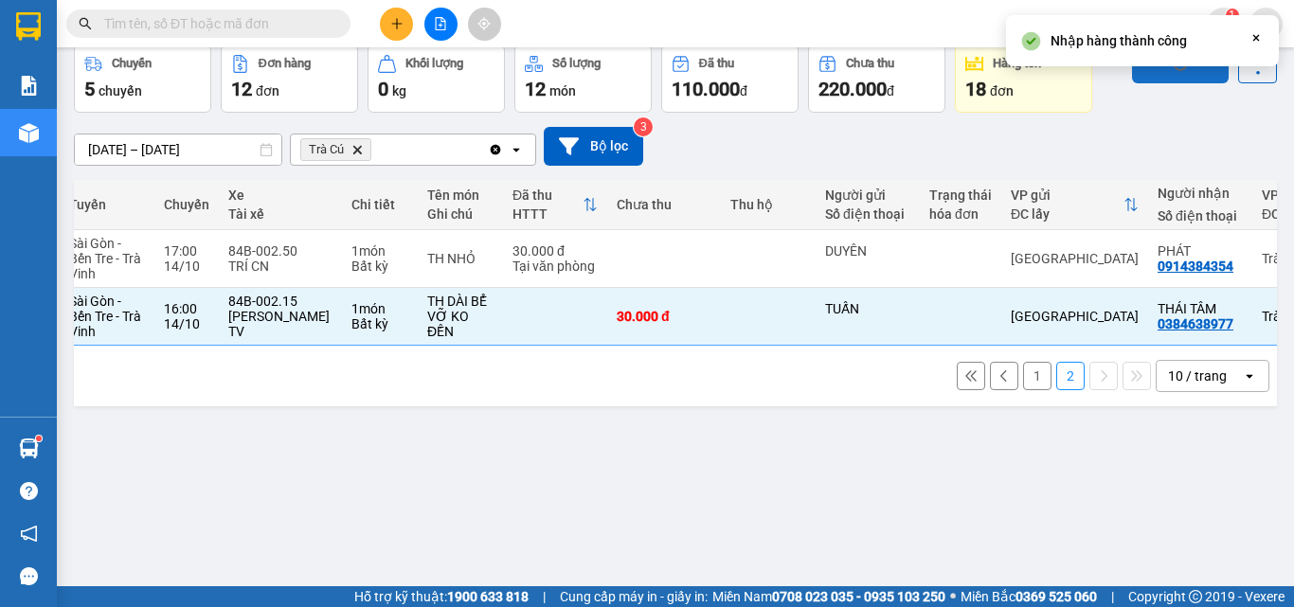
checkbox input "false"
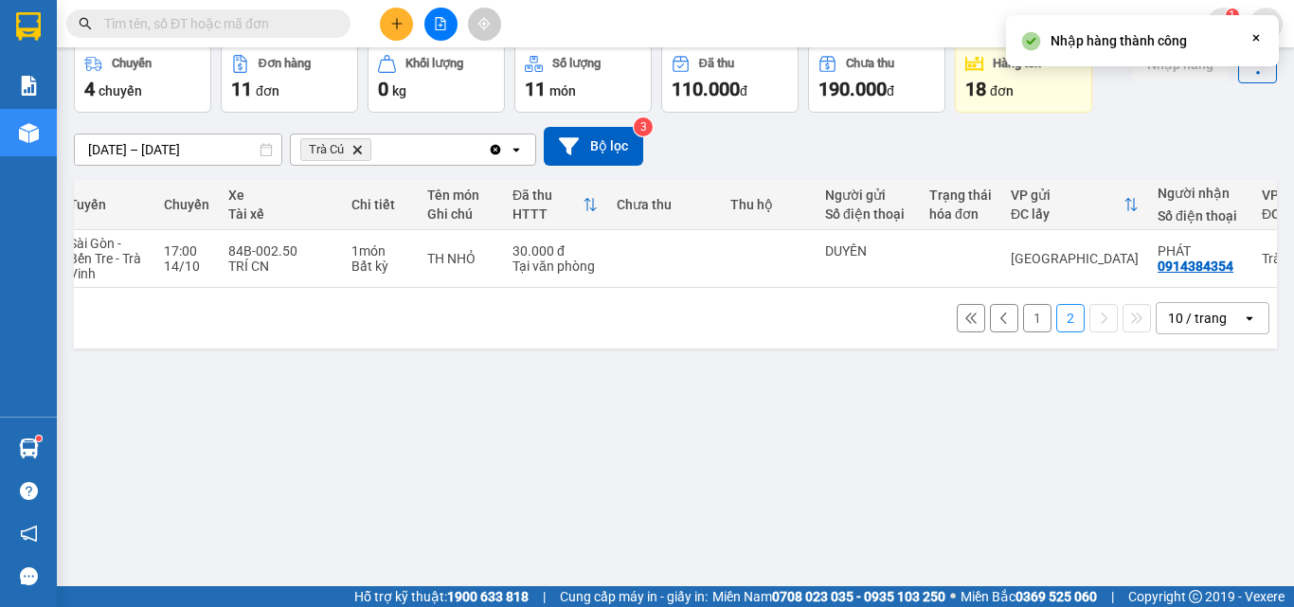
click at [1026, 326] on button "1" at bounding box center [1037, 318] width 28 height 28
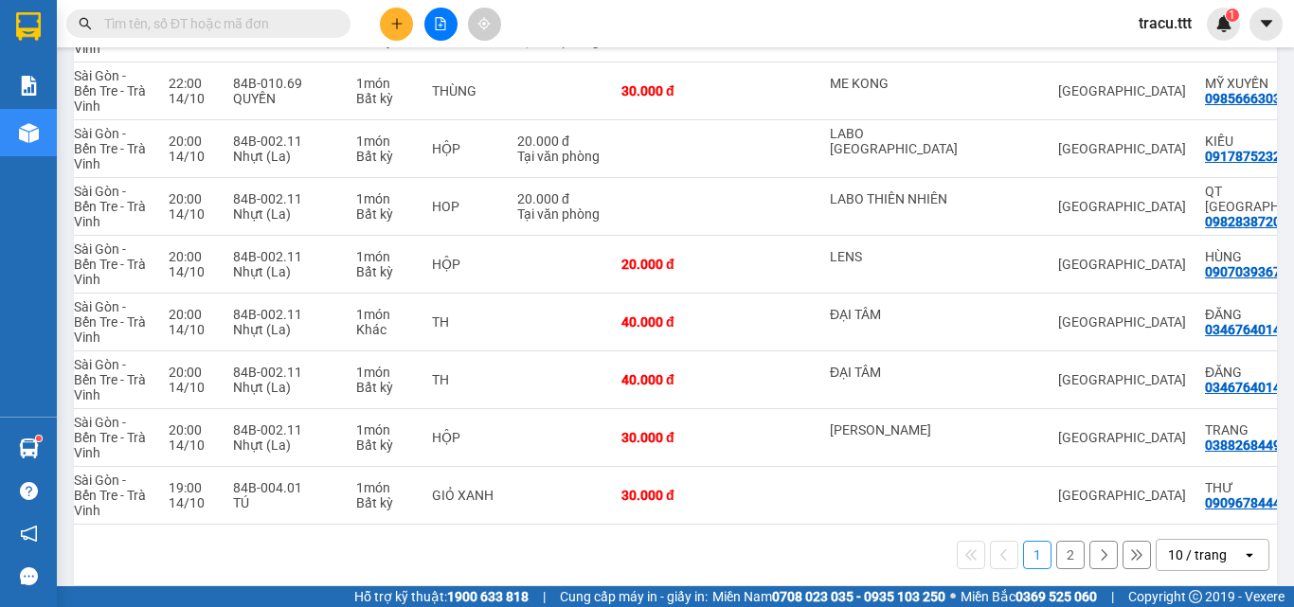
scroll to position [394, 0]
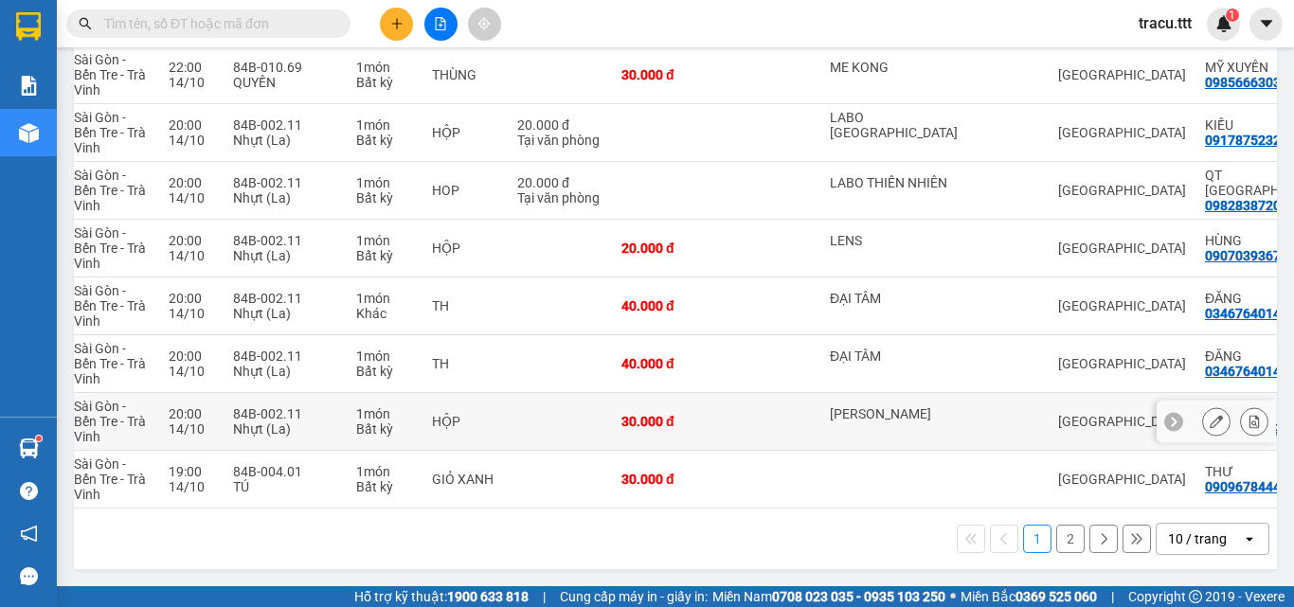
click at [967, 430] on td at bounding box center [1007, 422] width 81 height 58
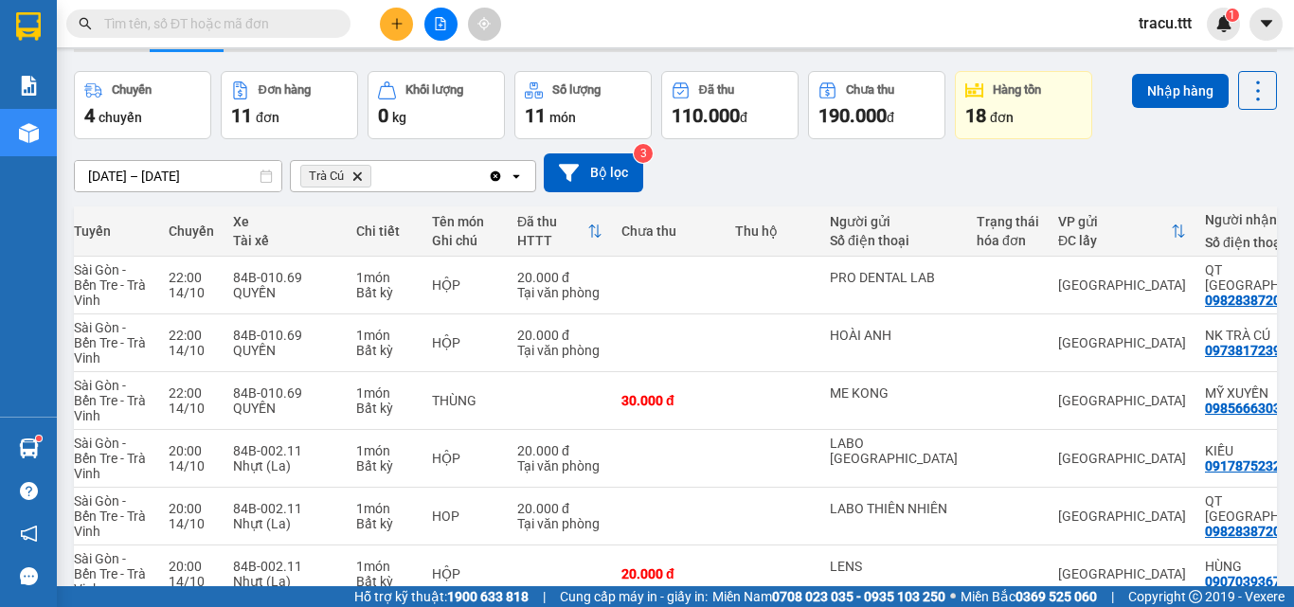
scroll to position [26, 0]
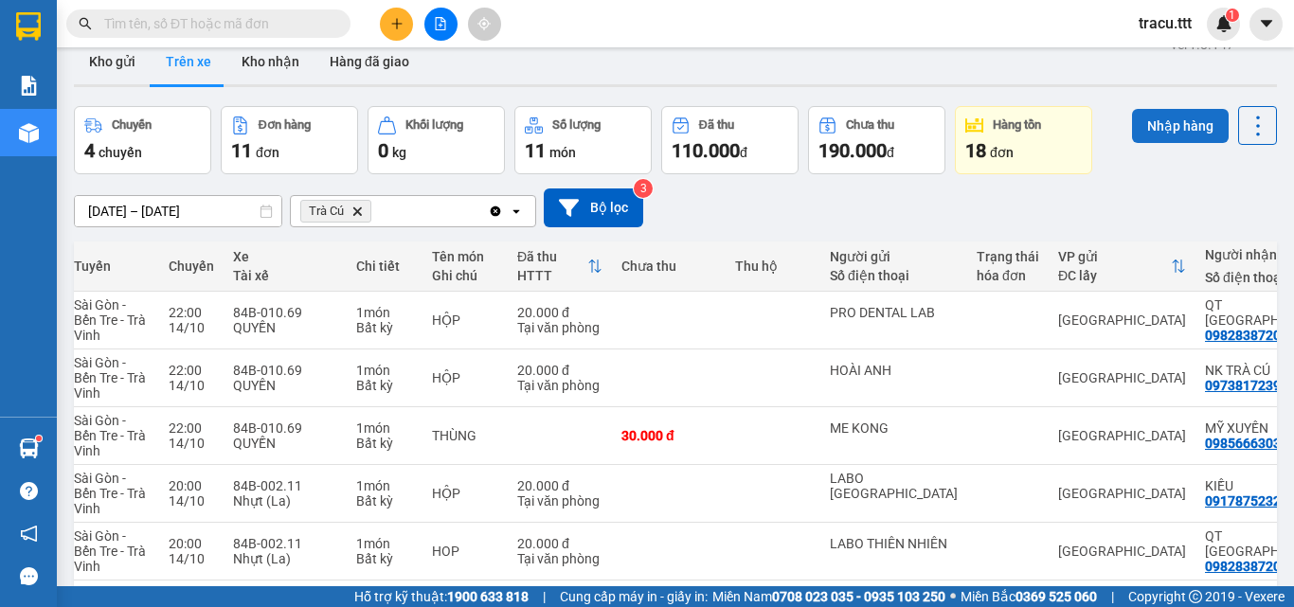
click at [1190, 139] on button "Nhập hàng" at bounding box center [1180, 126] width 97 height 34
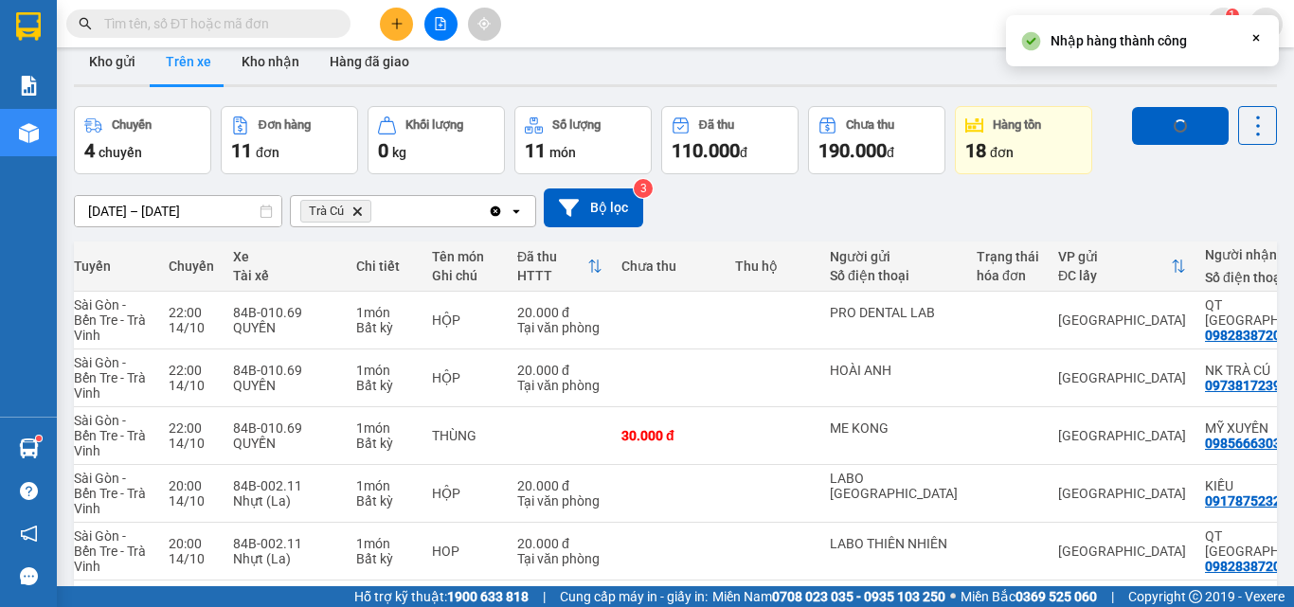
checkbox input "false"
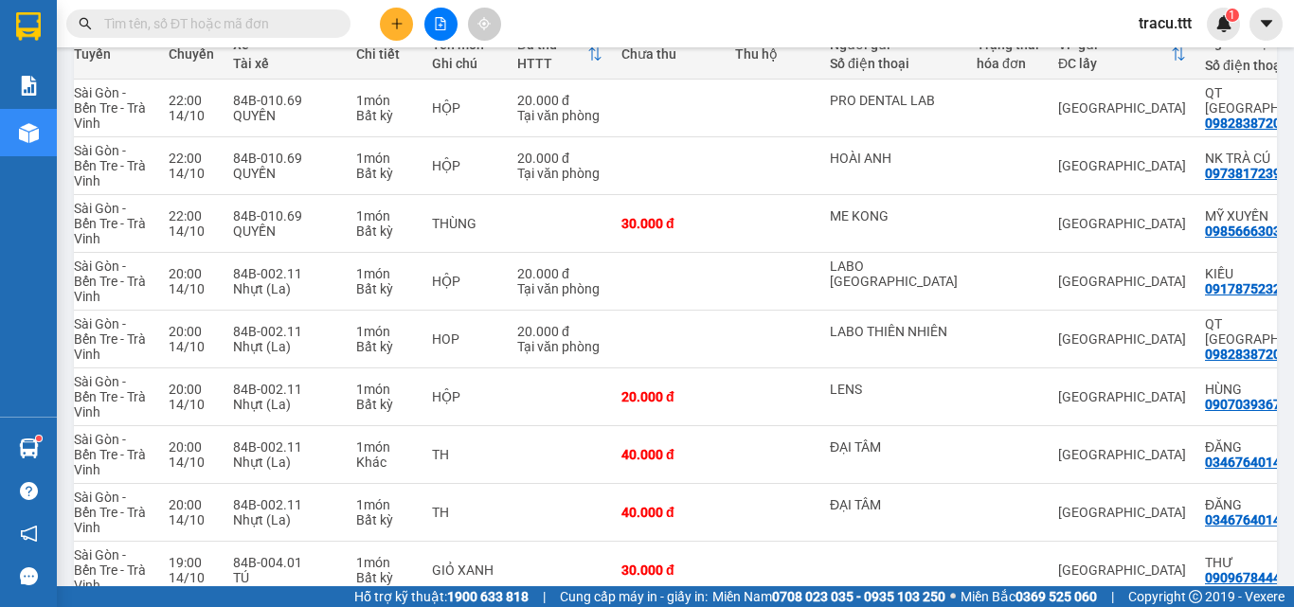
scroll to position [241, 0]
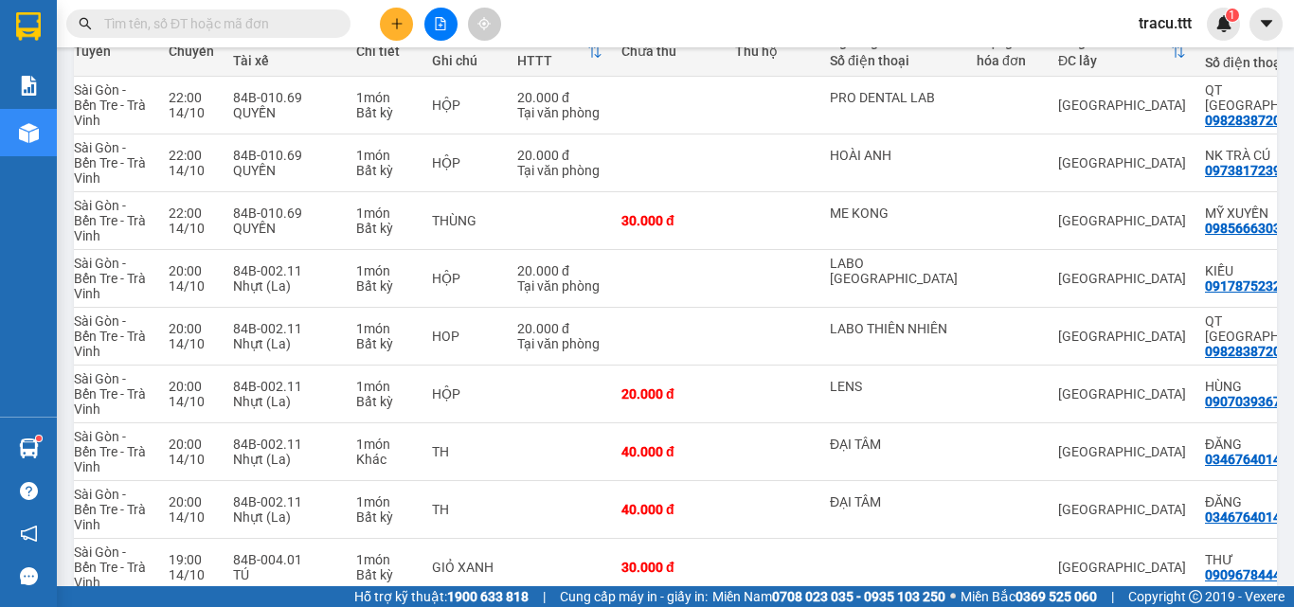
click at [288, 27] on input "text" at bounding box center [216, 23] width 224 height 21
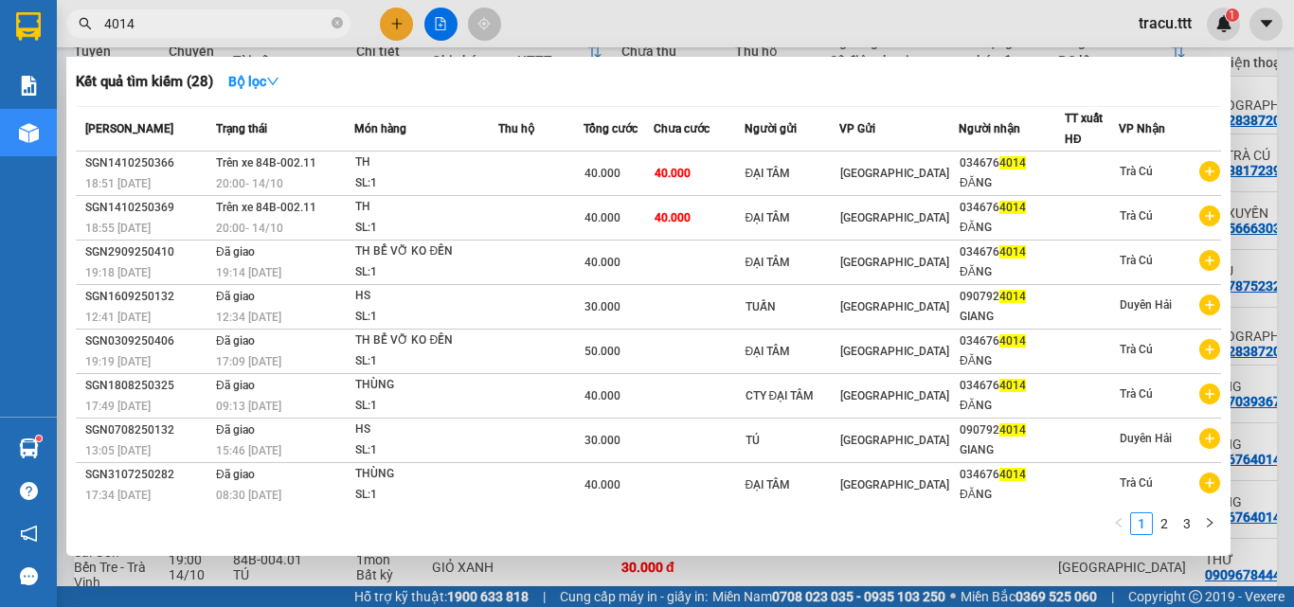
type input "4014"
click at [343, 23] on span "4014" at bounding box center [208, 23] width 284 height 28
click at [341, 23] on icon "close-circle" at bounding box center [337, 22] width 11 height 11
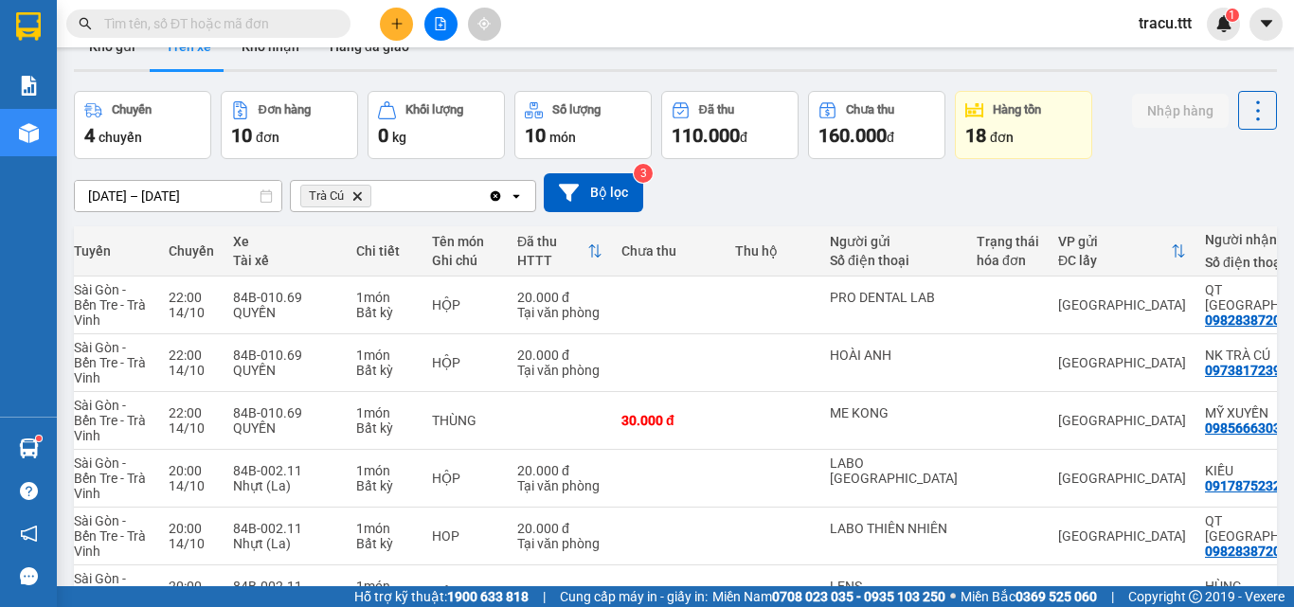
scroll to position [13, 0]
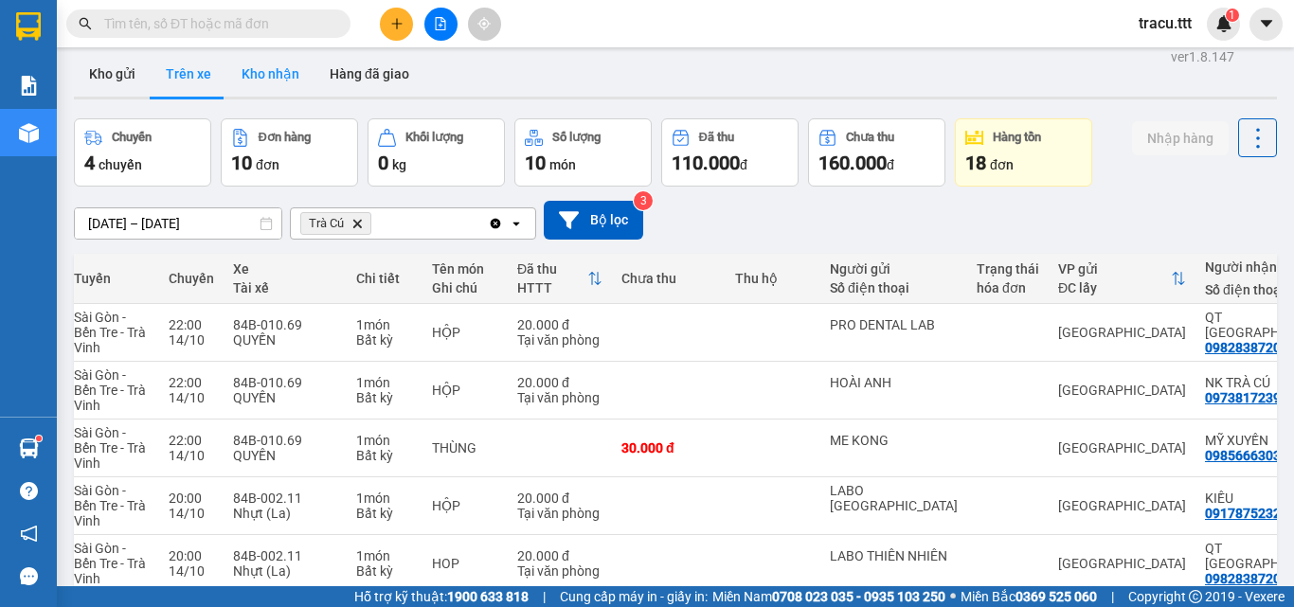
click at [292, 81] on button "Kho nhận" at bounding box center [270, 73] width 88 height 45
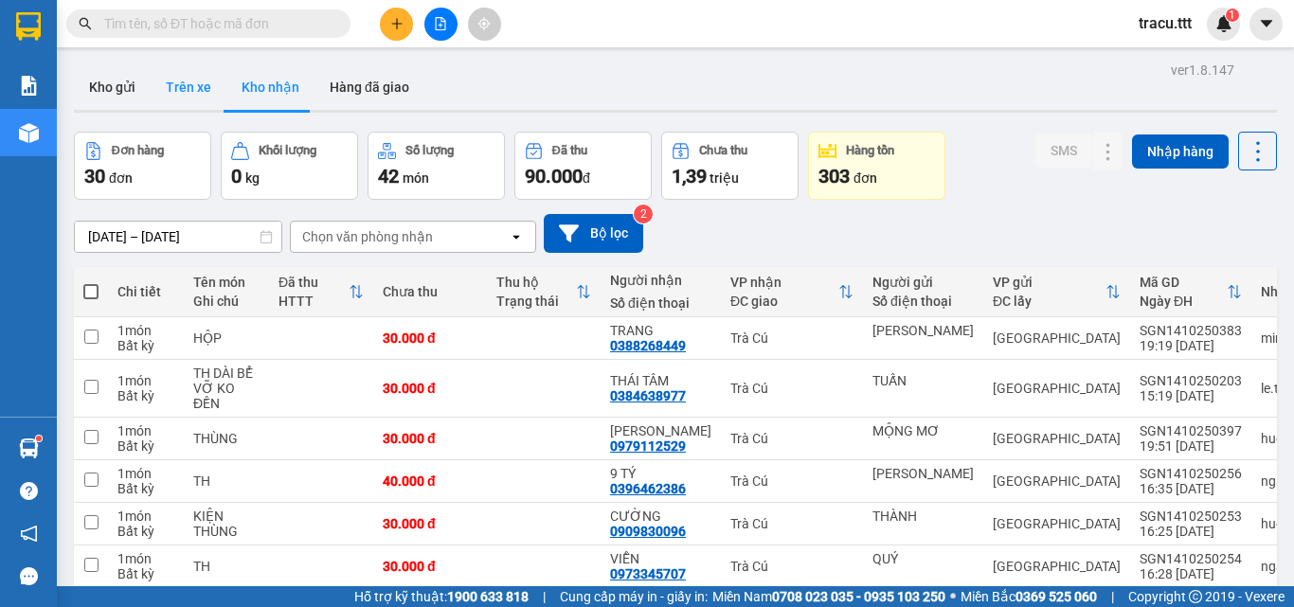
click at [167, 101] on button "Trên xe" at bounding box center [189, 86] width 76 height 45
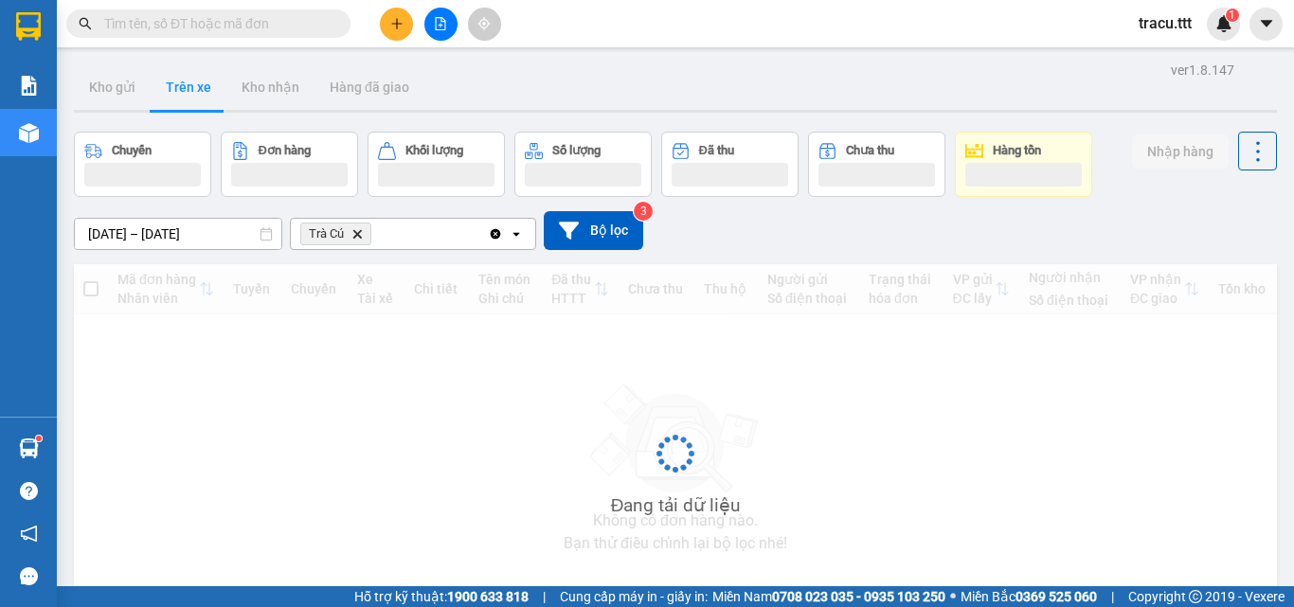
type input "[DATE] – [DATE]"
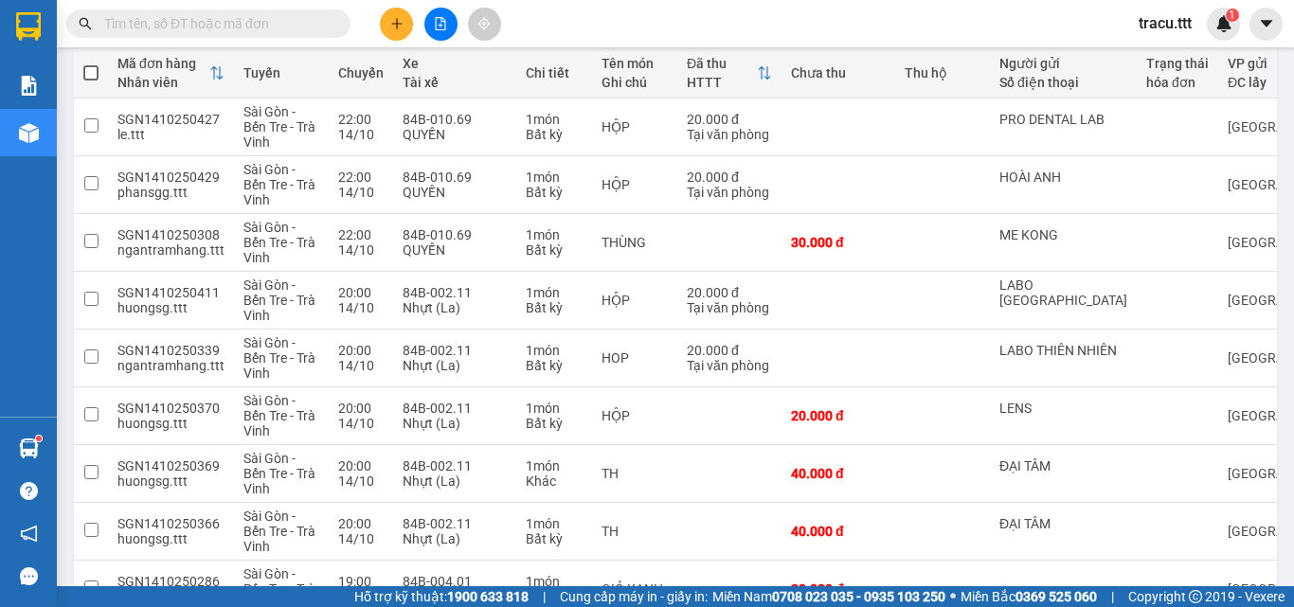
scroll to position [394, 0]
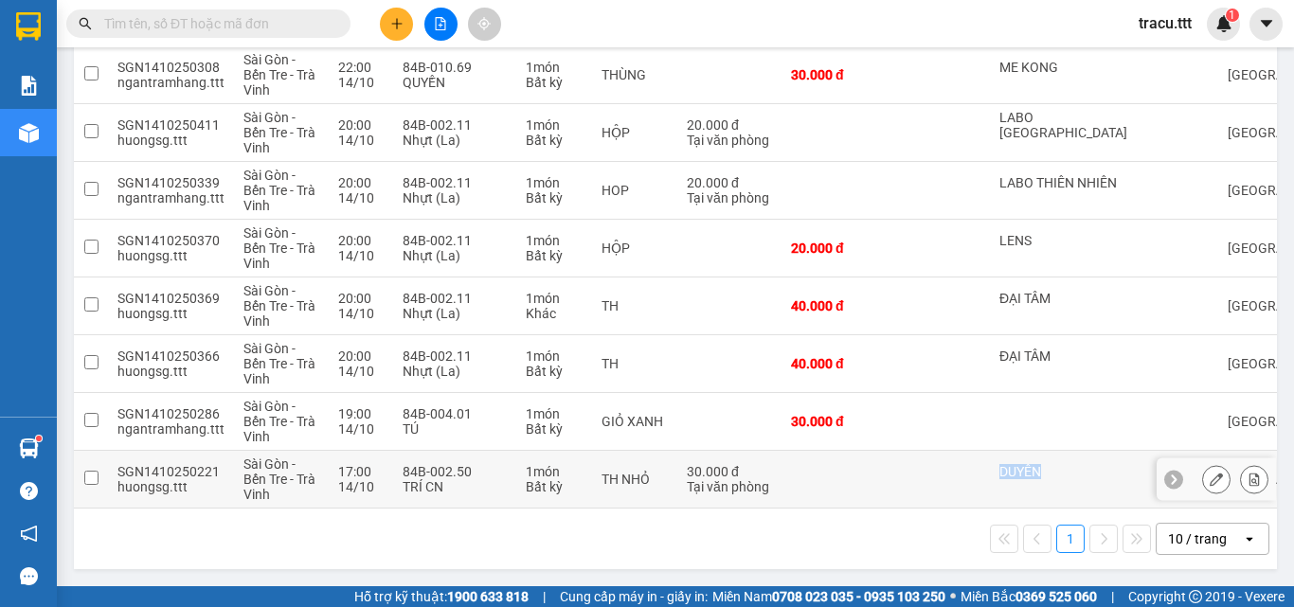
drag, startPoint x: 958, startPoint y: 499, endPoint x: 1038, endPoint y: 482, distance: 82.3
click at [1038, 482] on tr "SGN1410250221 huongsg.ttt [GEOGRAPHIC_DATA] - Bến Tre - Trà [PERSON_NAME] 17:00…" at bounding box center [898, 480] width 1648 height 58
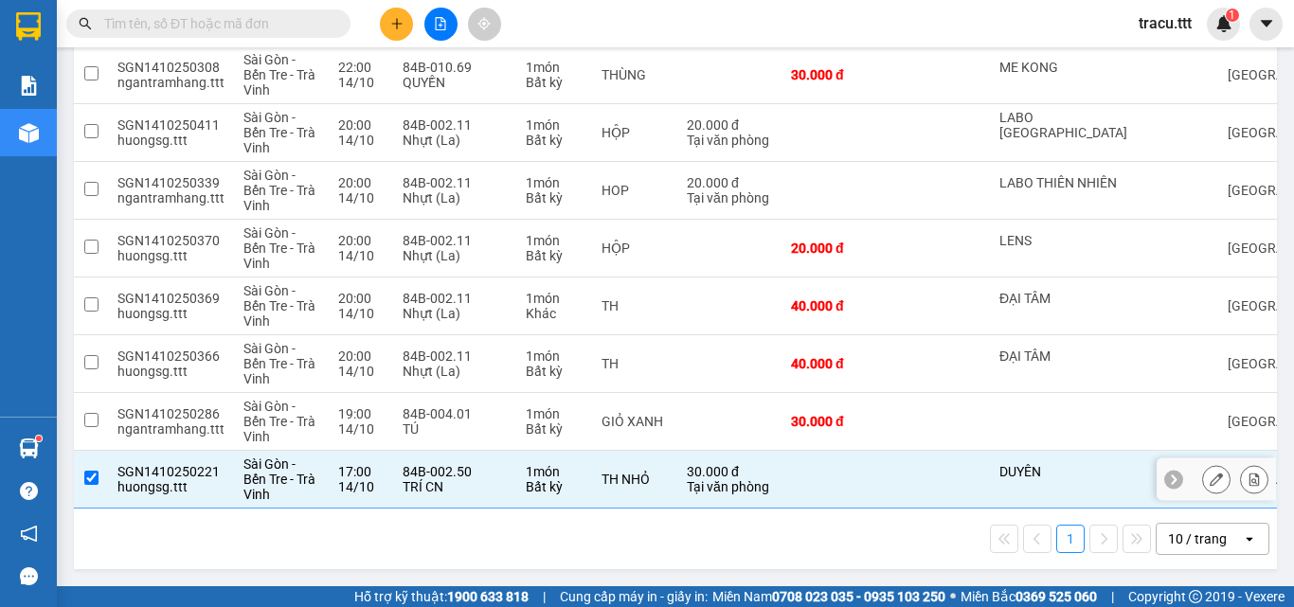
click at [938, 482] on td at bounding box center [942, 480] width 95 height 58
checkbox input "false"
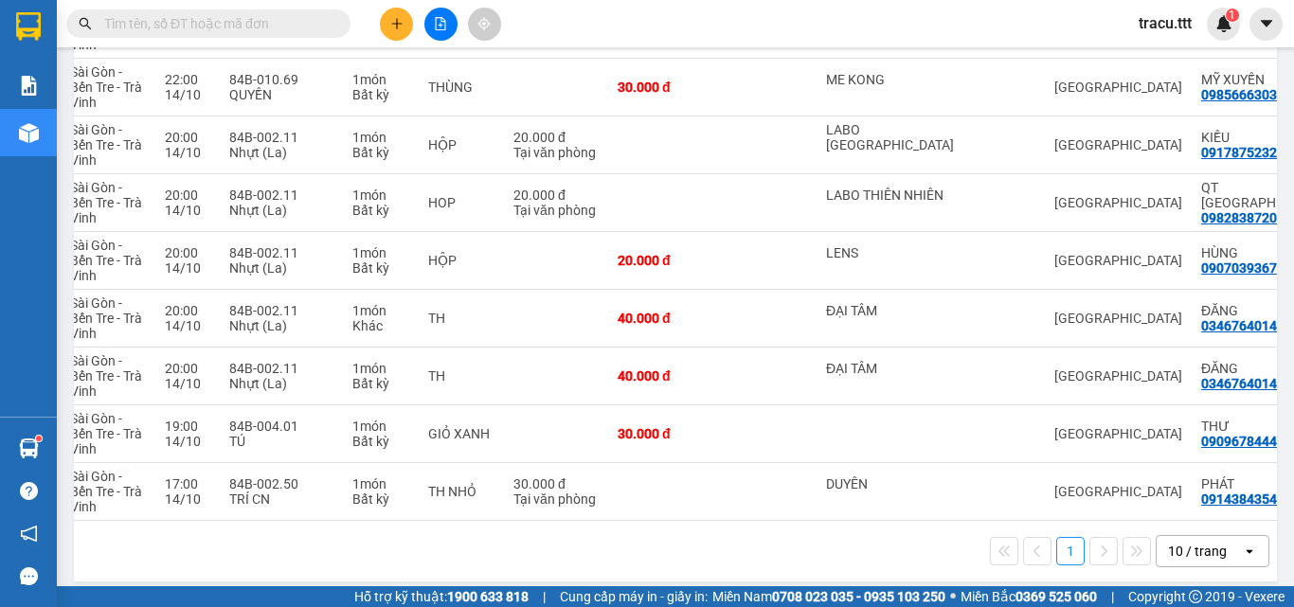
scroll to position [0, 47]
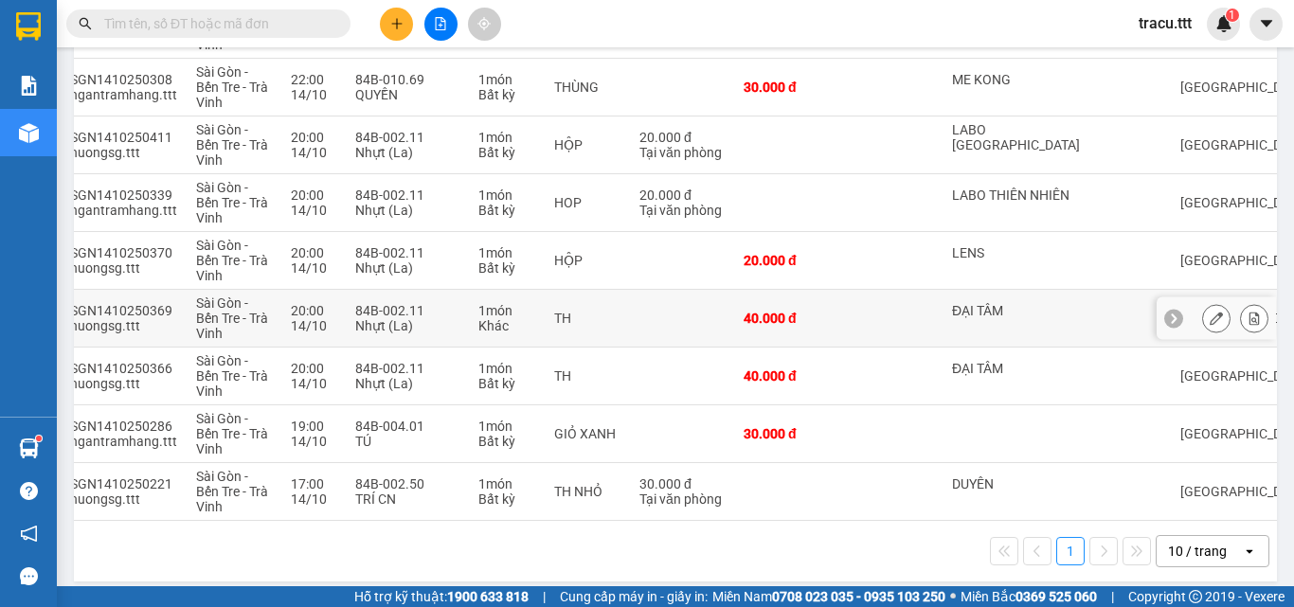
click at [623, 315] on td "TH" at bounding box center [587, 319] width 85 height 58
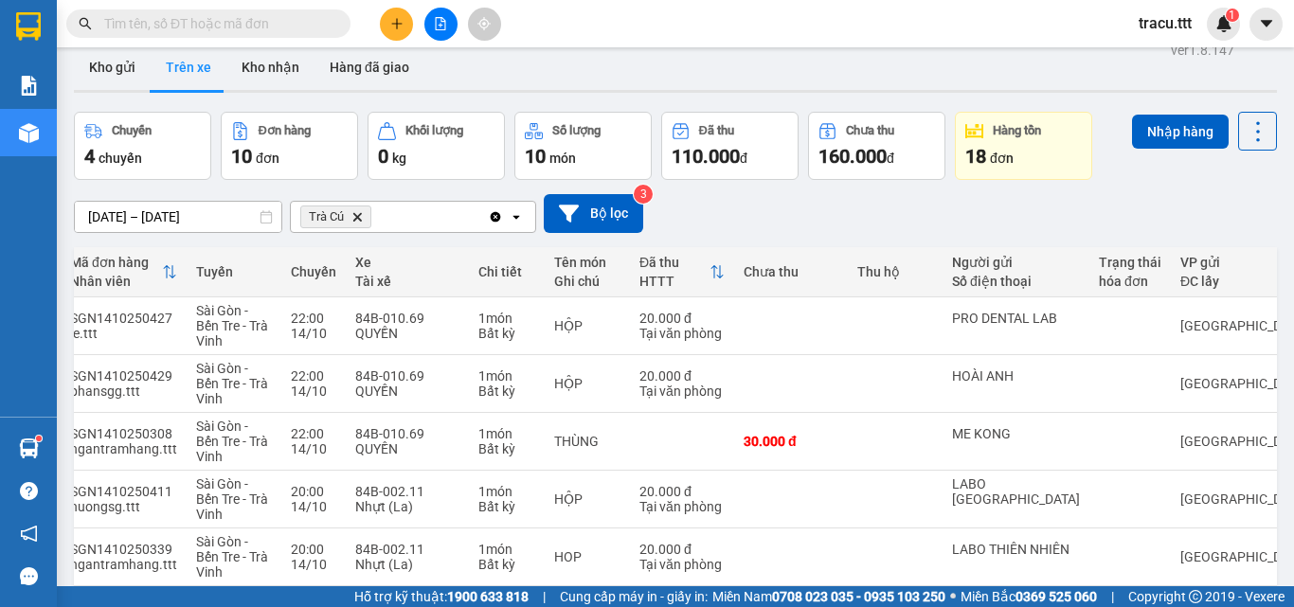
scroll to position [17, 0]
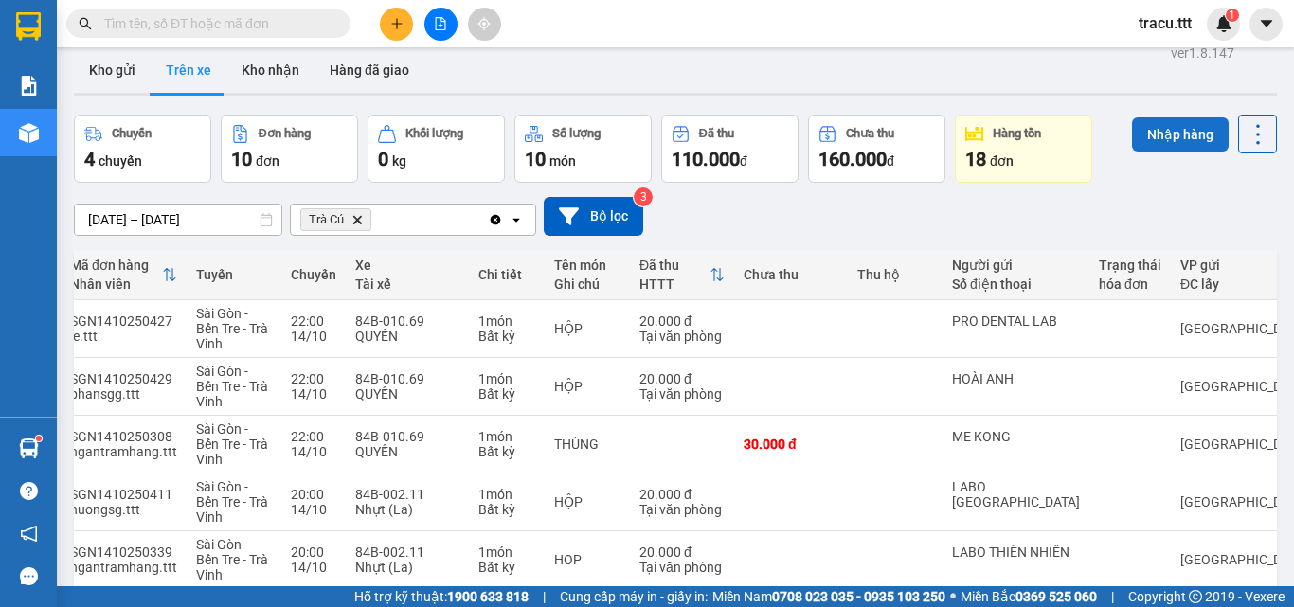
click at [1173, 139] on button "Nhập hàng" at bounding box center [1180, 134] width 97 height 34
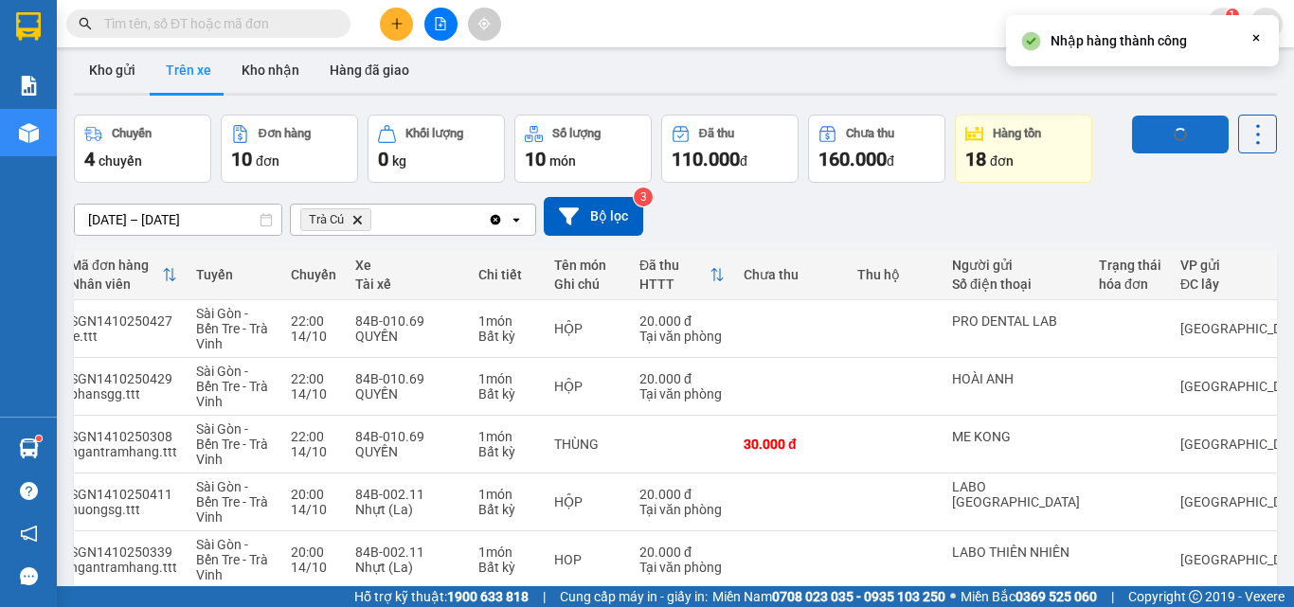
checkbox input "false"
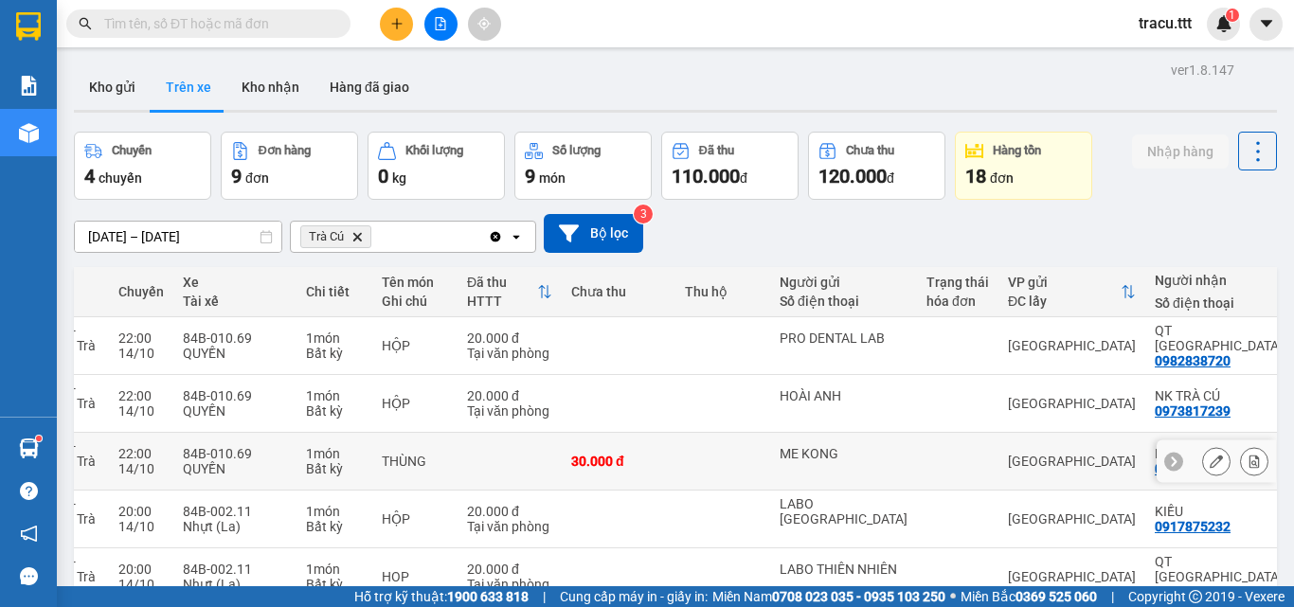
scroll to position [0, 365]
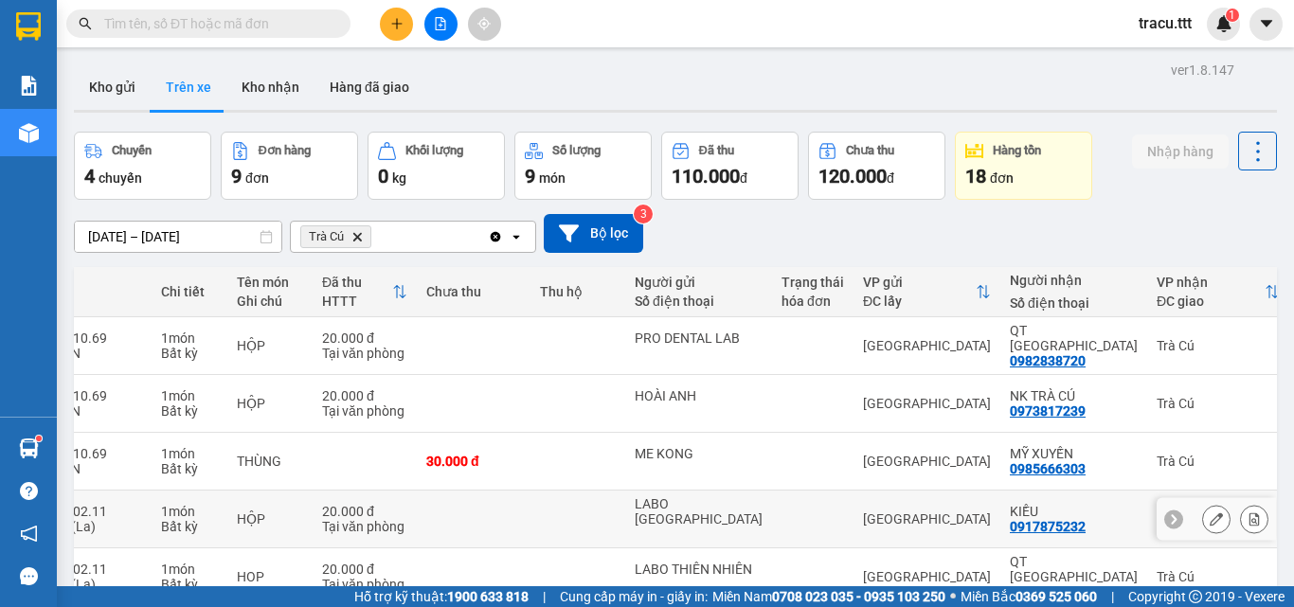
drag, startPoint x: 872, startPoint y: 435, endPoint x: 1092, endPoint y: 494, distance: 227.7
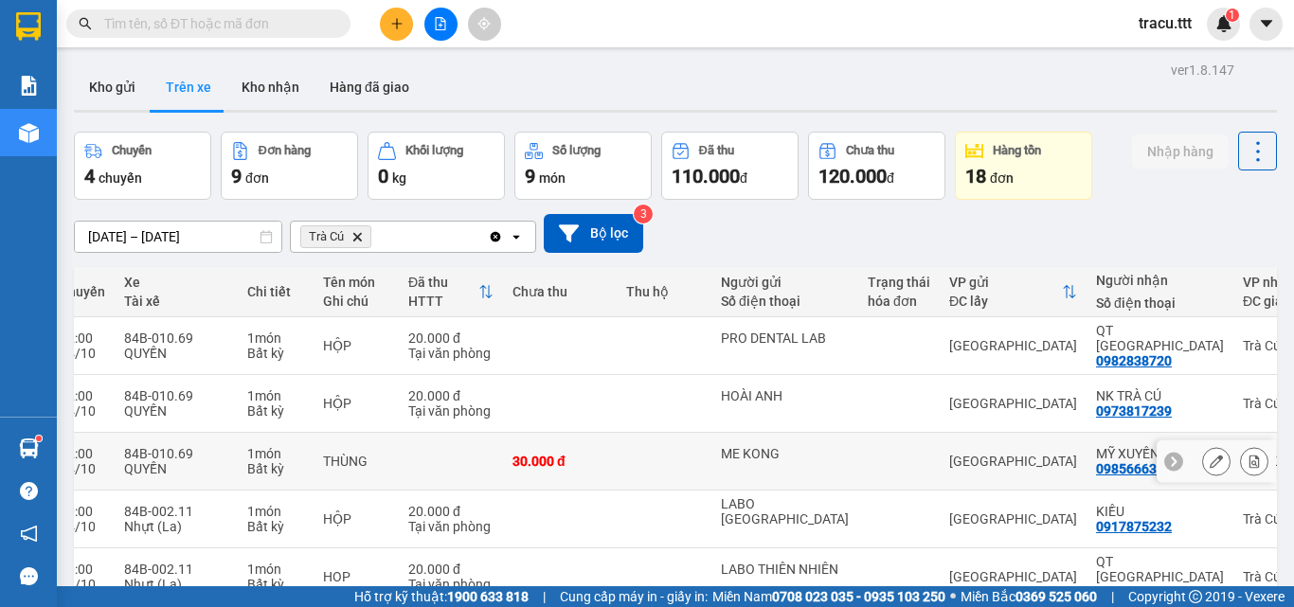
scroll to position [0, 0]
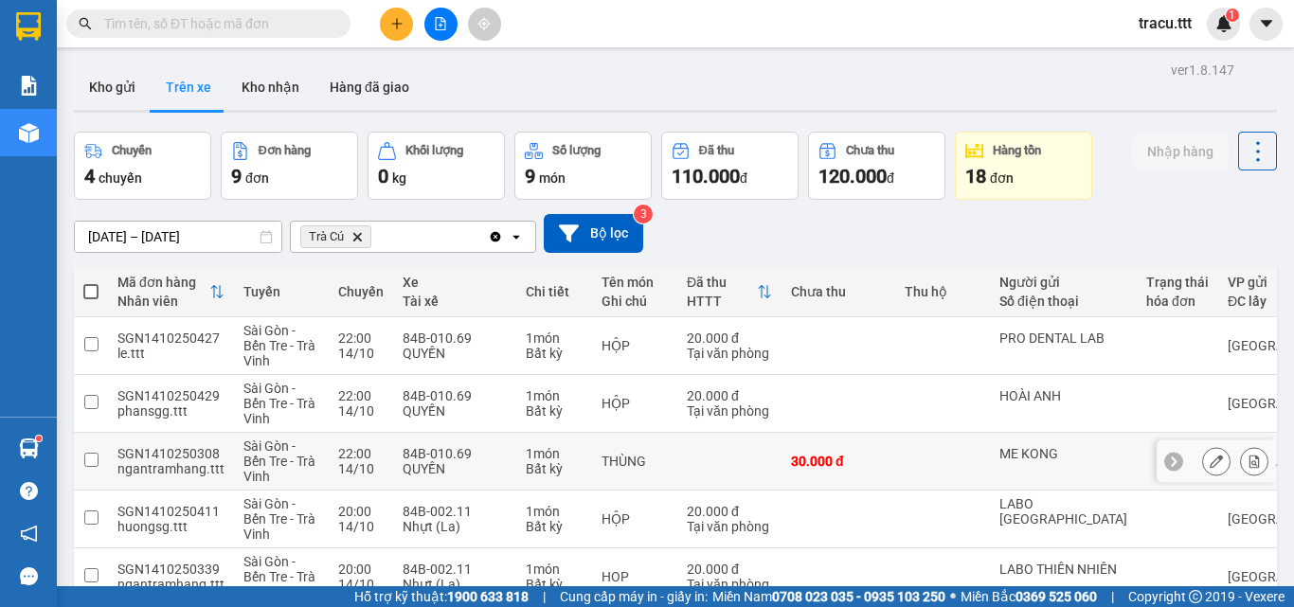
drag, startPoint x: 548, startPoint y: 472, endPoint x: 351, endPoint y: 436, distance: 200.3
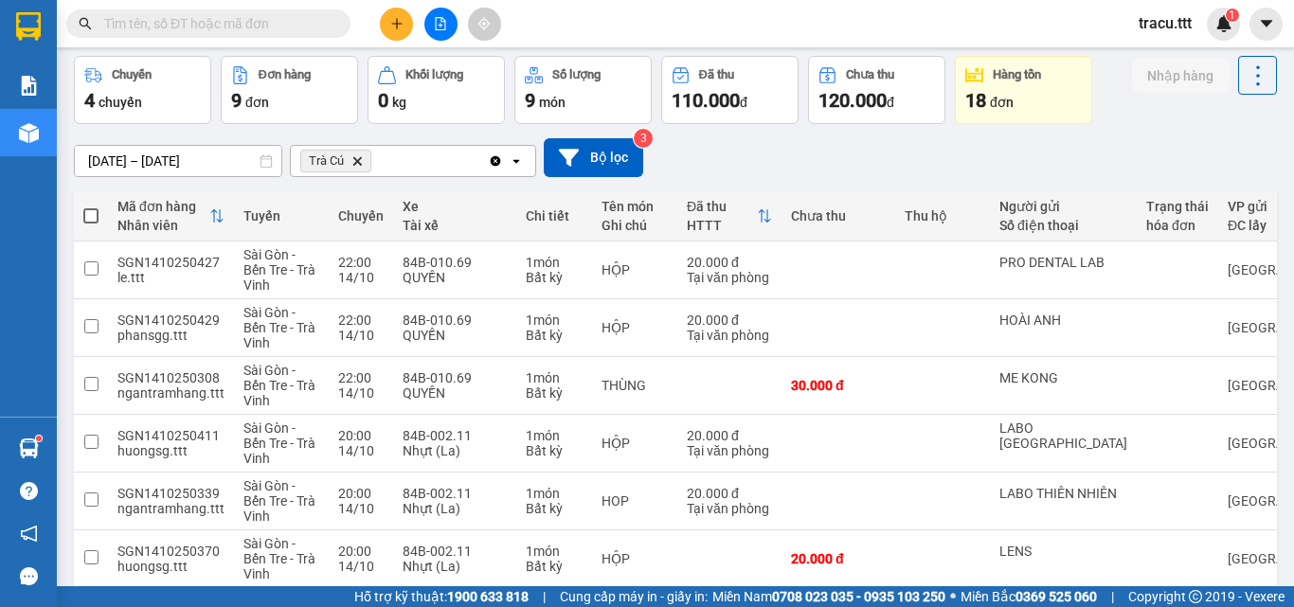
scroll to position [99, 0]
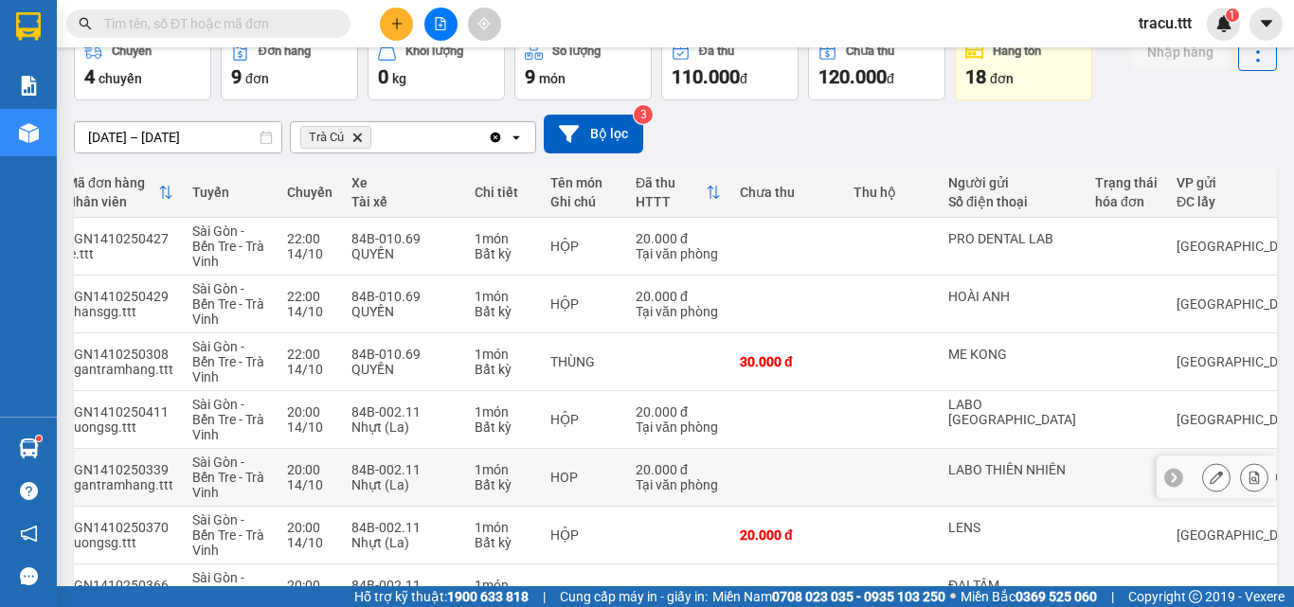
drag, startPoint x: 789, startPoint y: 449, endPoint x: 880, endPoint y: 469, distance: 93.1
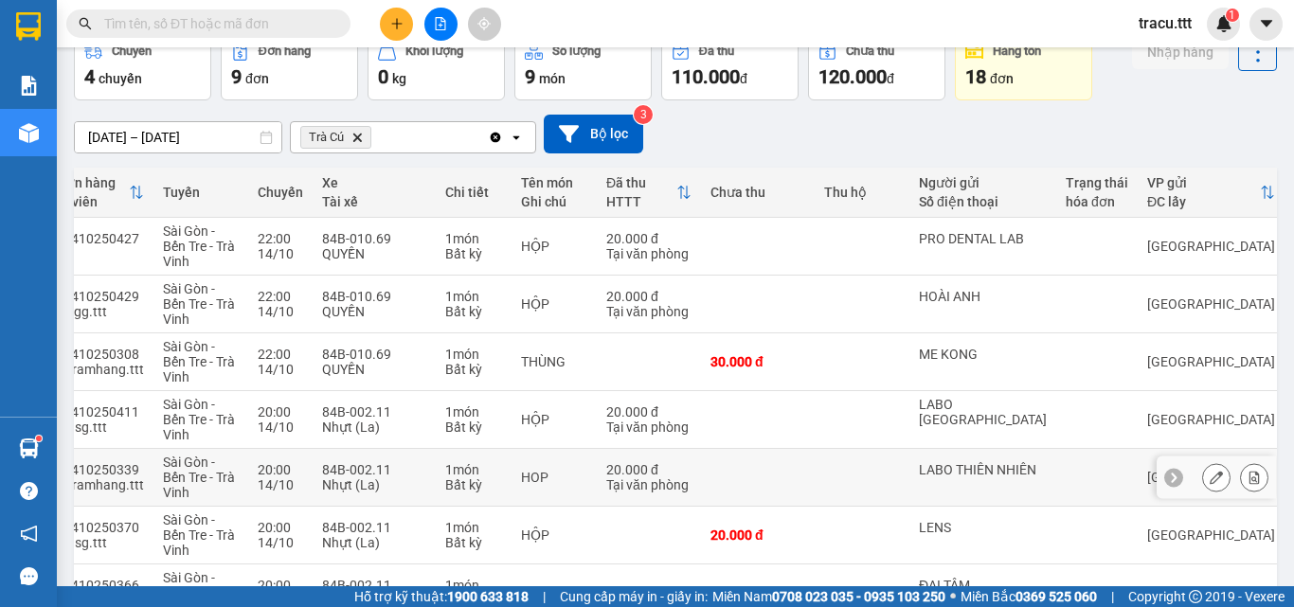
click at [981, 470] on div "LABO THIÊN NHIÊN" at bounding box center [983, 469] width 128 height 15
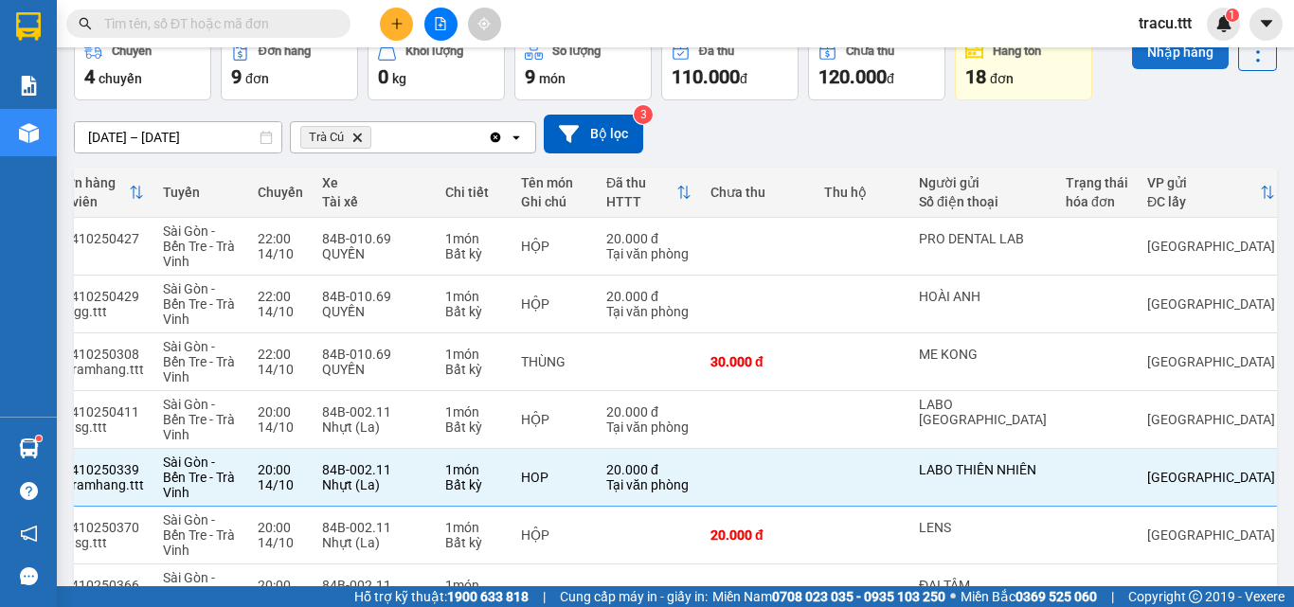
click at [1153, 61] on button "Nhập hàng" at bounding box center [1180, 52] width 97 height 34
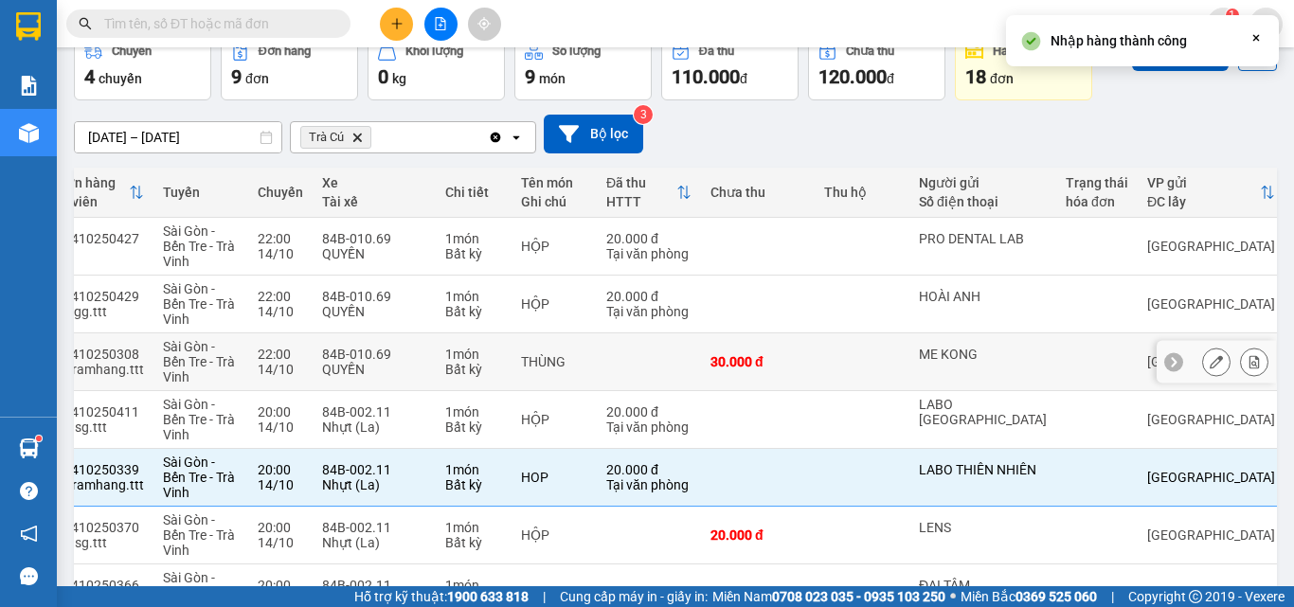
checkbox input "false"
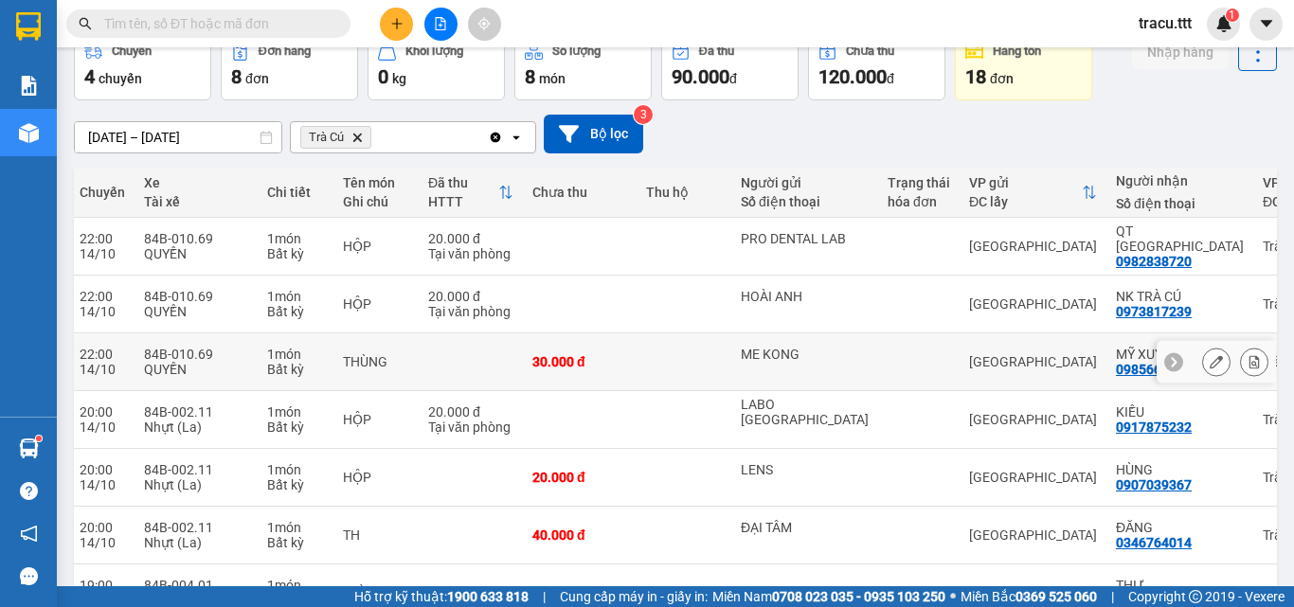
drag, startPoint x: 879, startPoint y: 341, endPoint x: 1158, endPoint y: 341, distance: 278.5
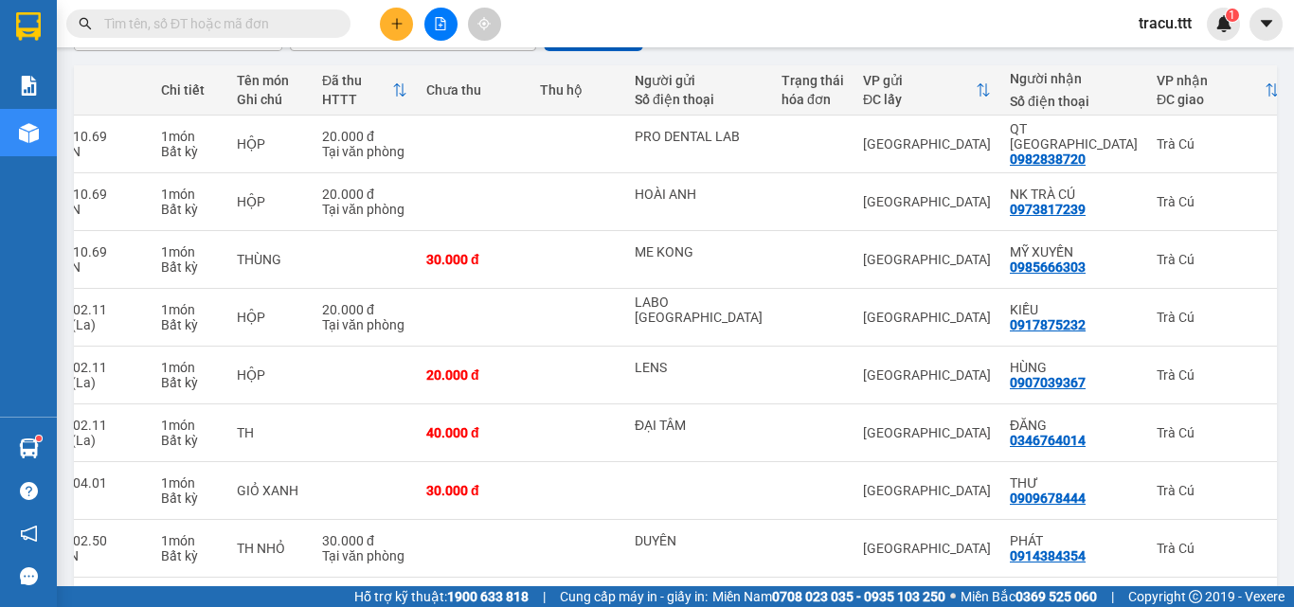
scroll to position [263, 0]
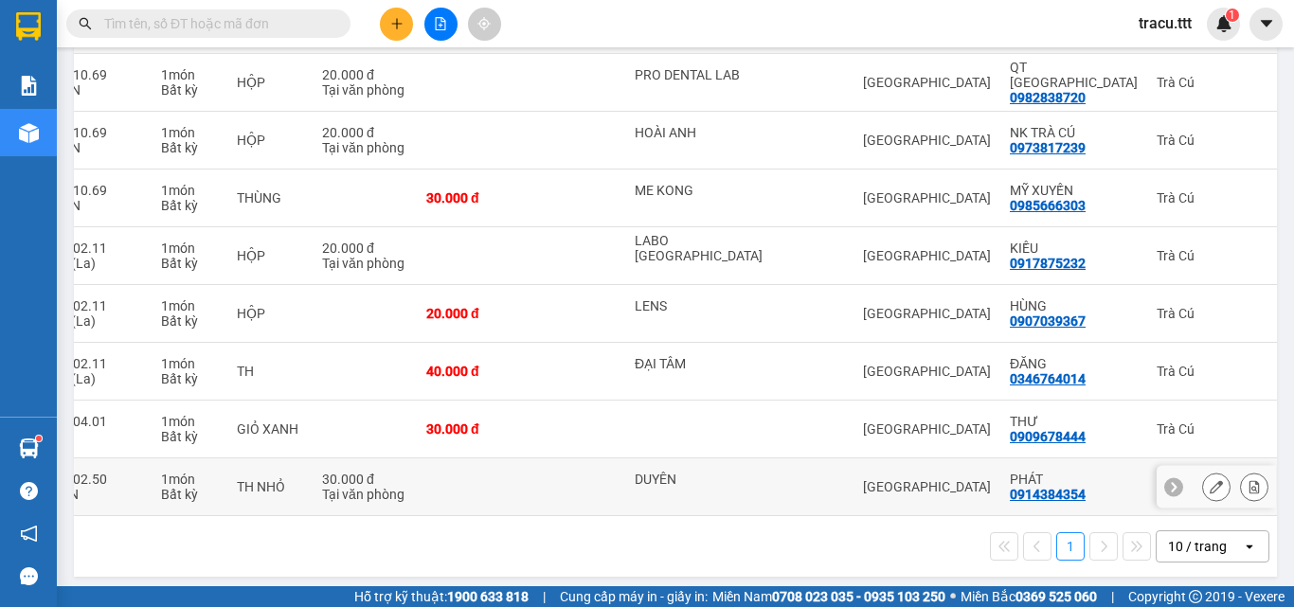
click at [853, 478] on td "[GEOGRAPHIC_DATA]" at bounding box center [926, 487] width 147 height 58
checkbox input "true"
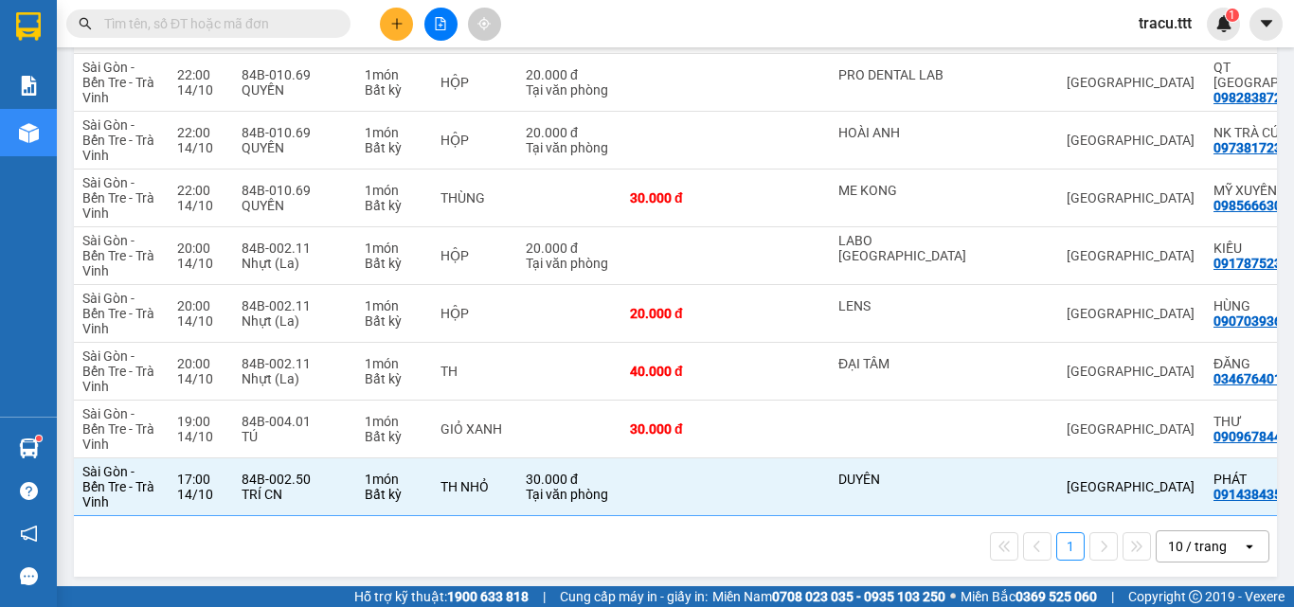
scroll to position [0, 230]
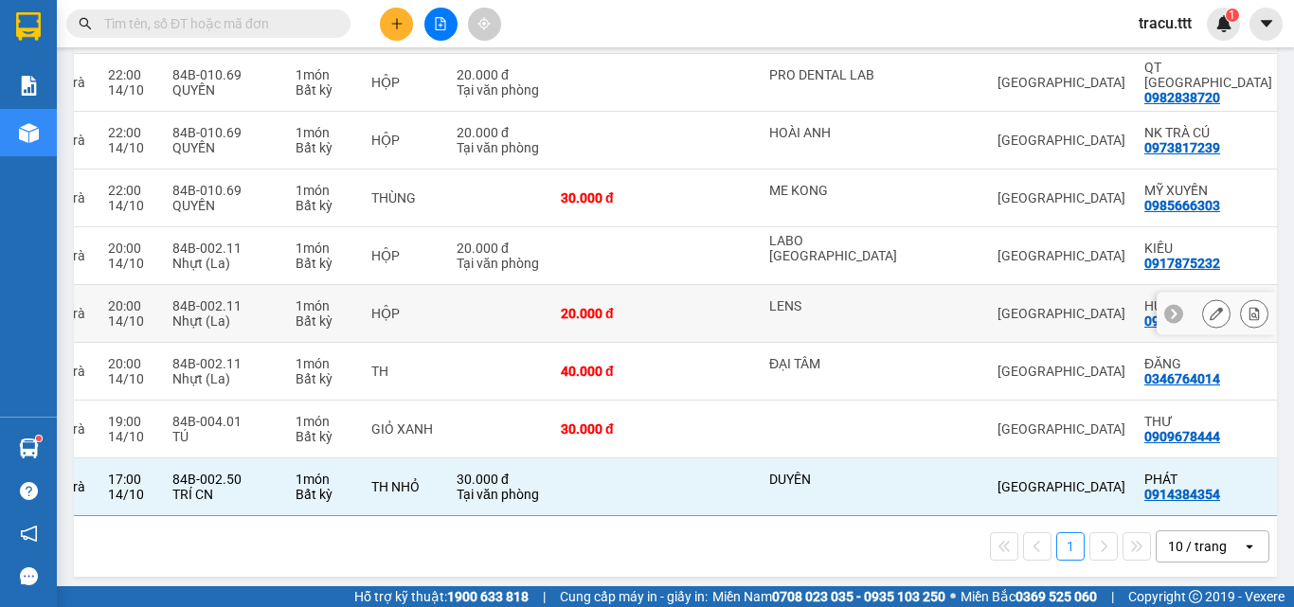
click at [752, 314] on td at bounding box center [712, 314] width 95 height 58
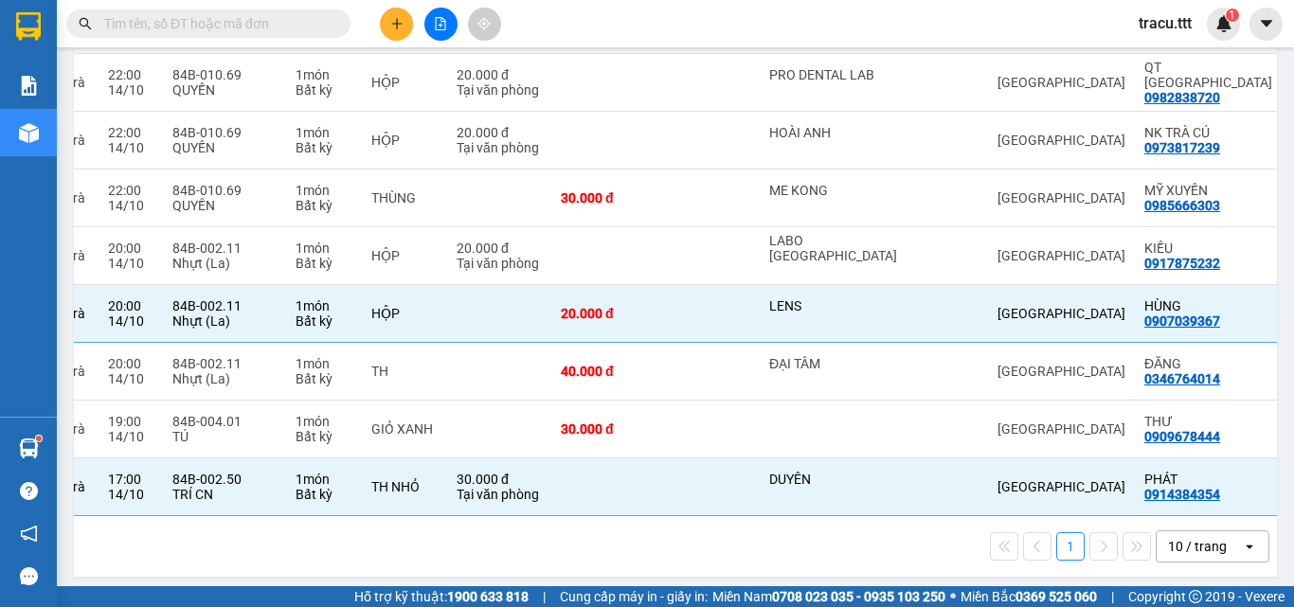
scroll to position [0, 0]
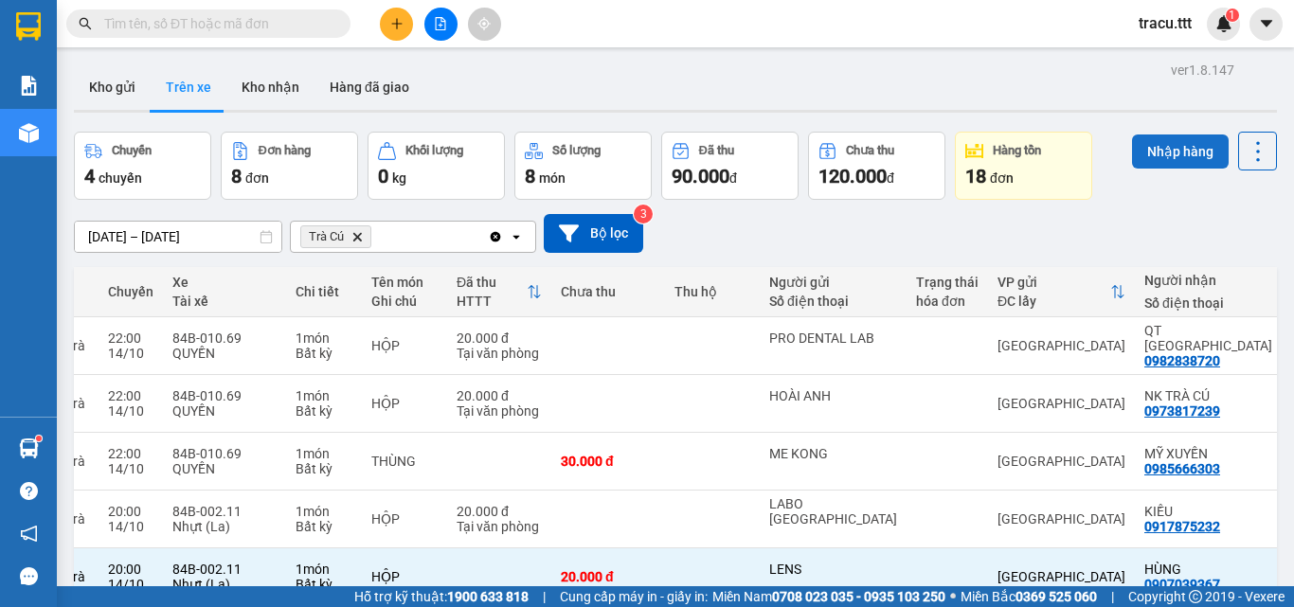
click at [1188, 144] on button "Nhập hàng" at bounding box center [1180, 152] width 97 height 34
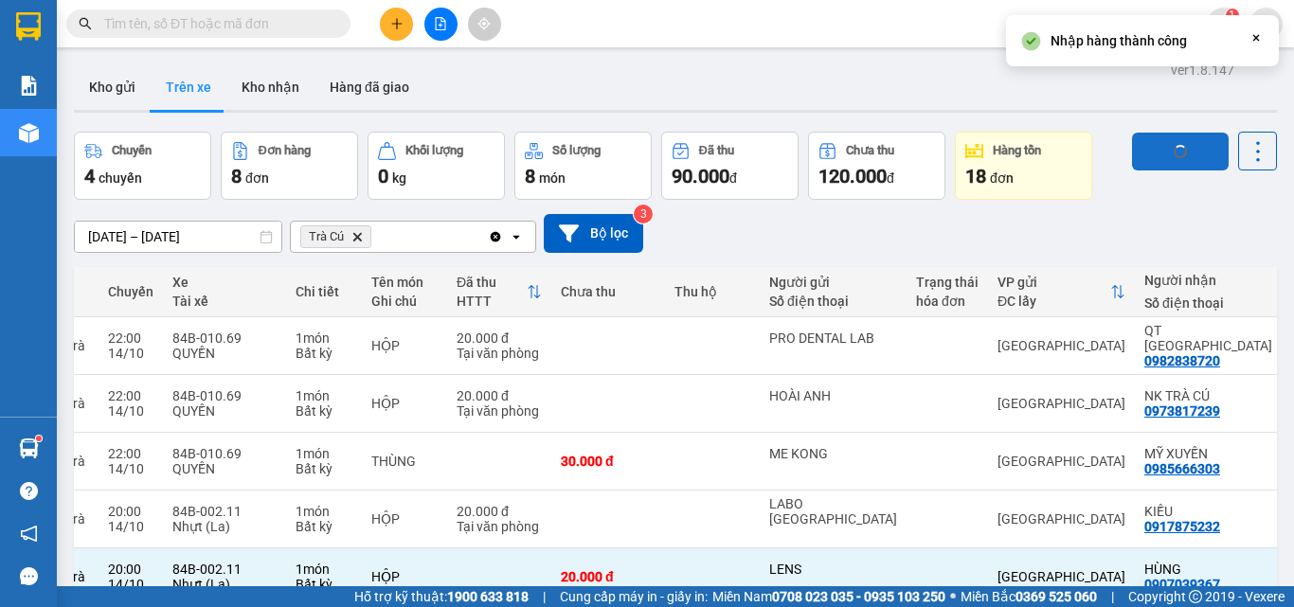
checkbox input "false"
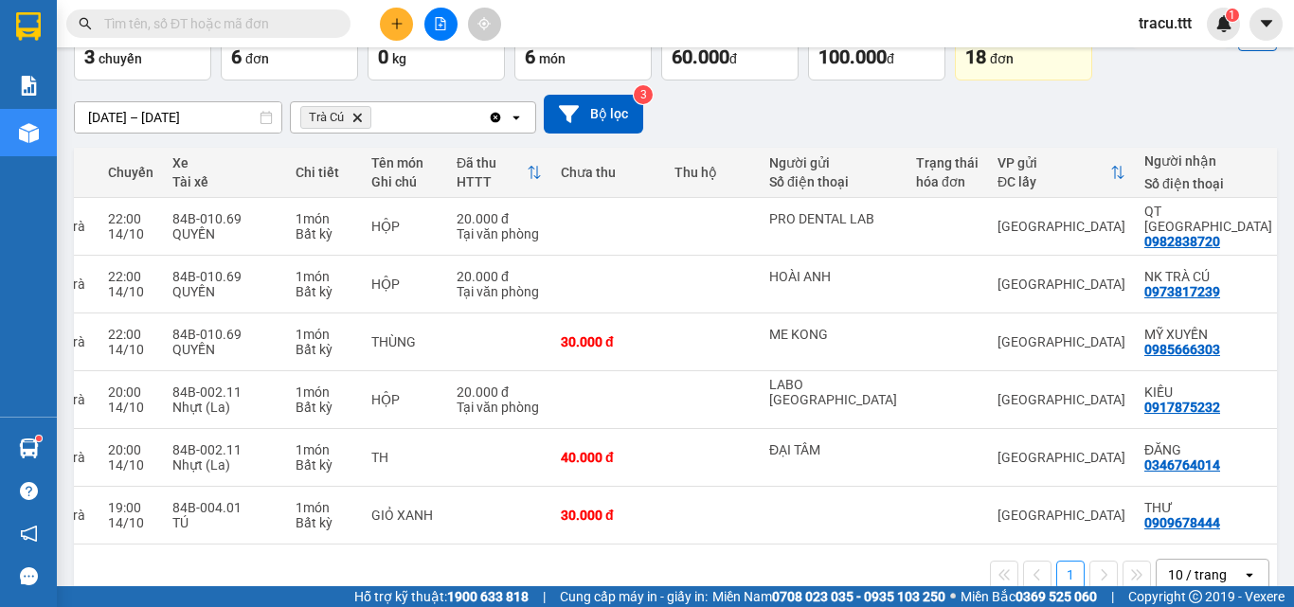
scroll to position [155, 0]
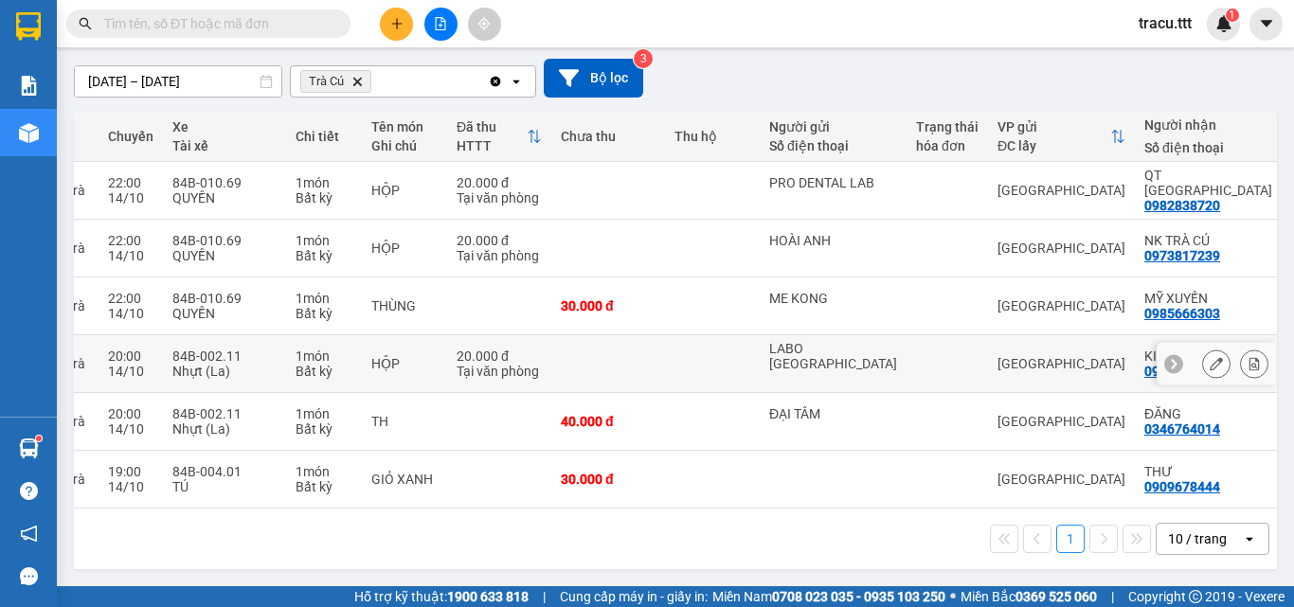
click at [819, 370] on div "LABO [GEOGRAPHIC_DATA]" at bounding box center [833, 363] width 128 height 45
checkbox input "true"
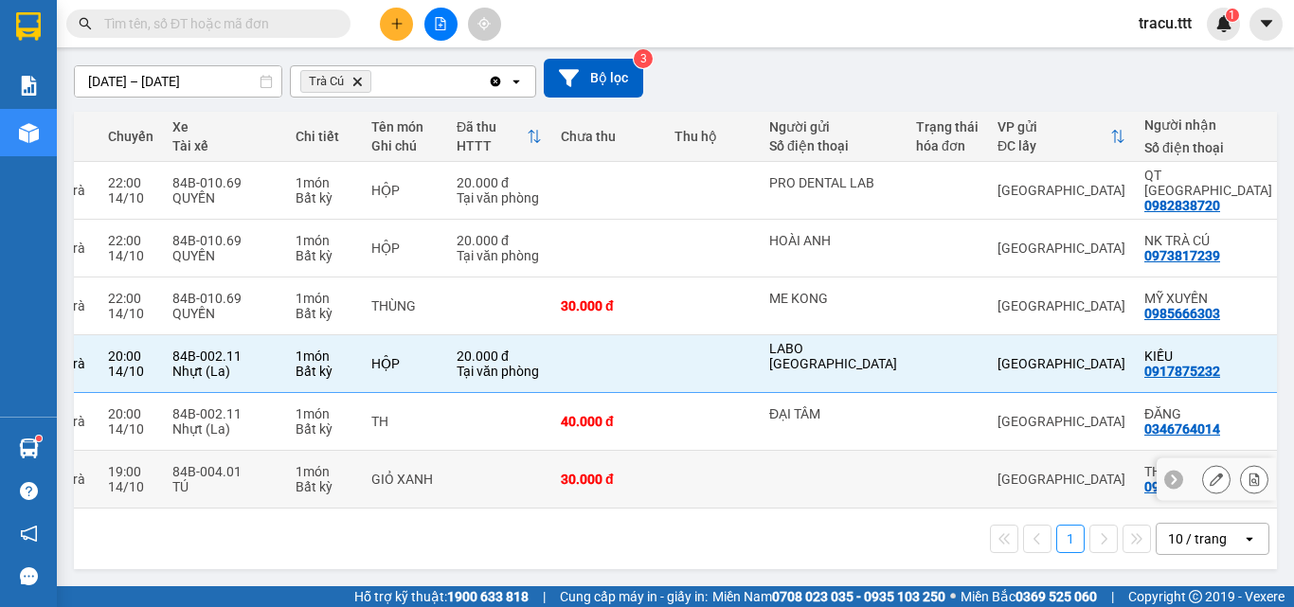
click at [907, 480] on td at bounding box center [947, 480] width 81 height 58
checkbox input "true"
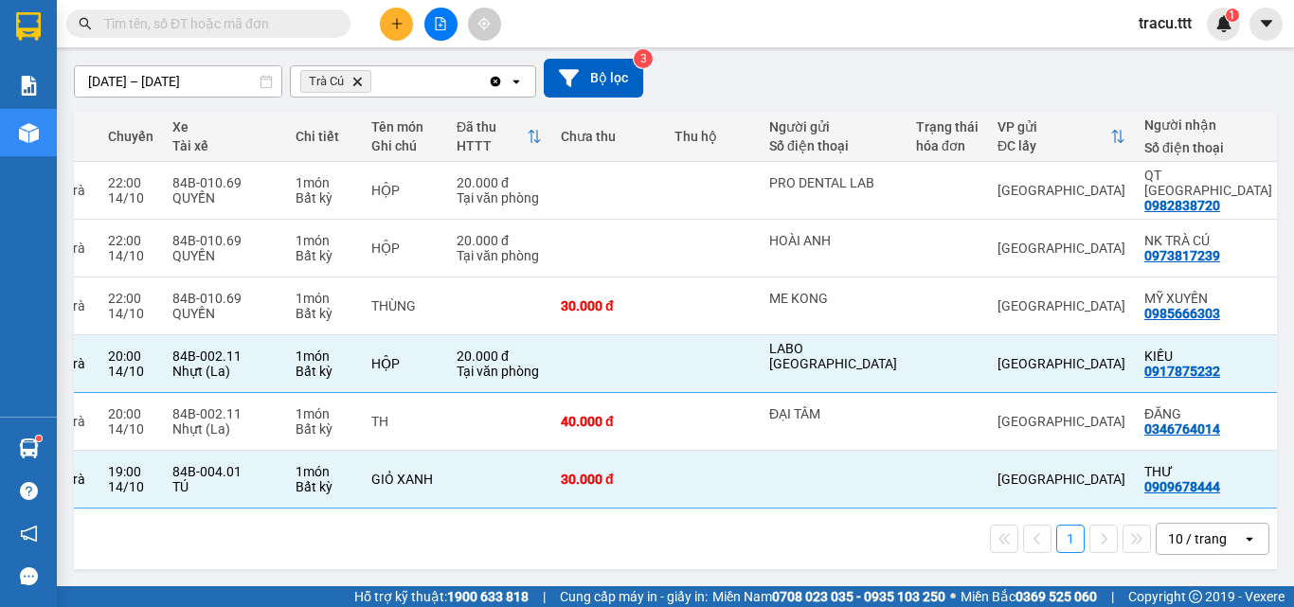
scroll to position [0, 0]
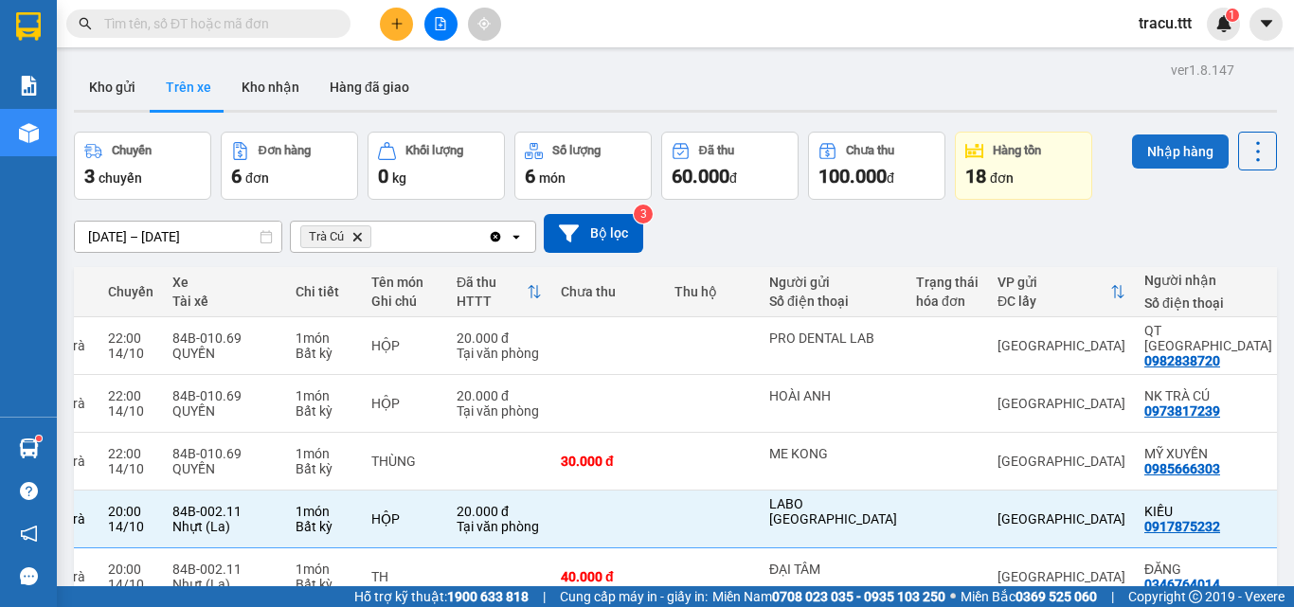
click at [1161, 160] on button "Nhập hàng" at bounding box center [1180, 152] width 97 height 34
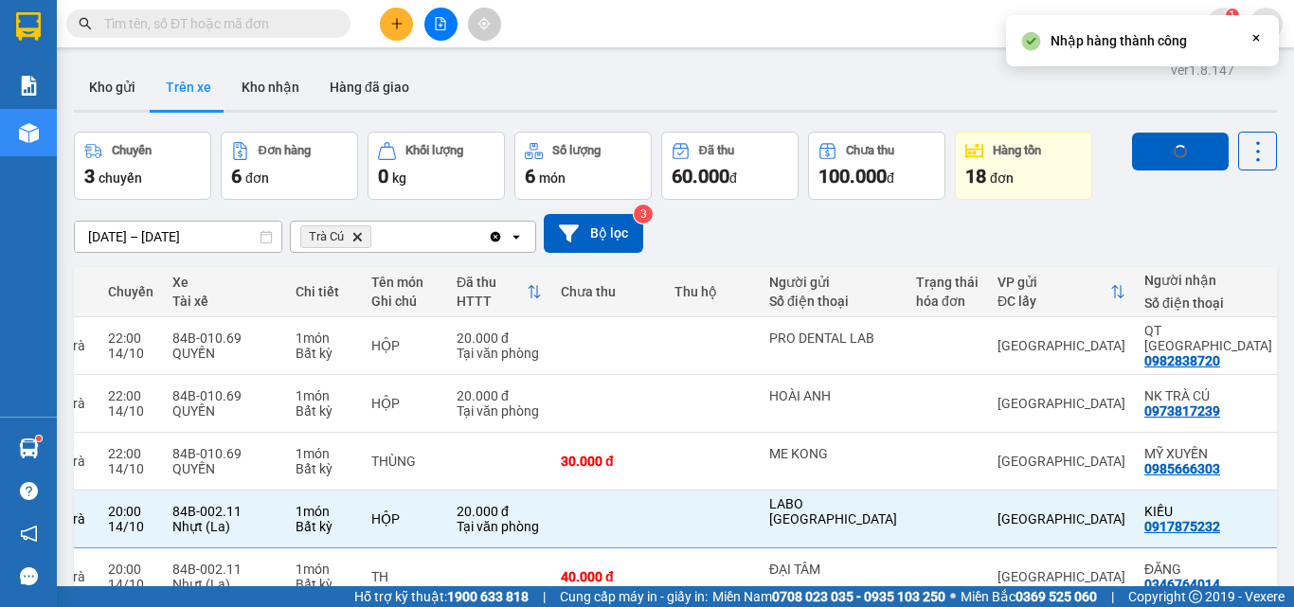
checkbox input "false"
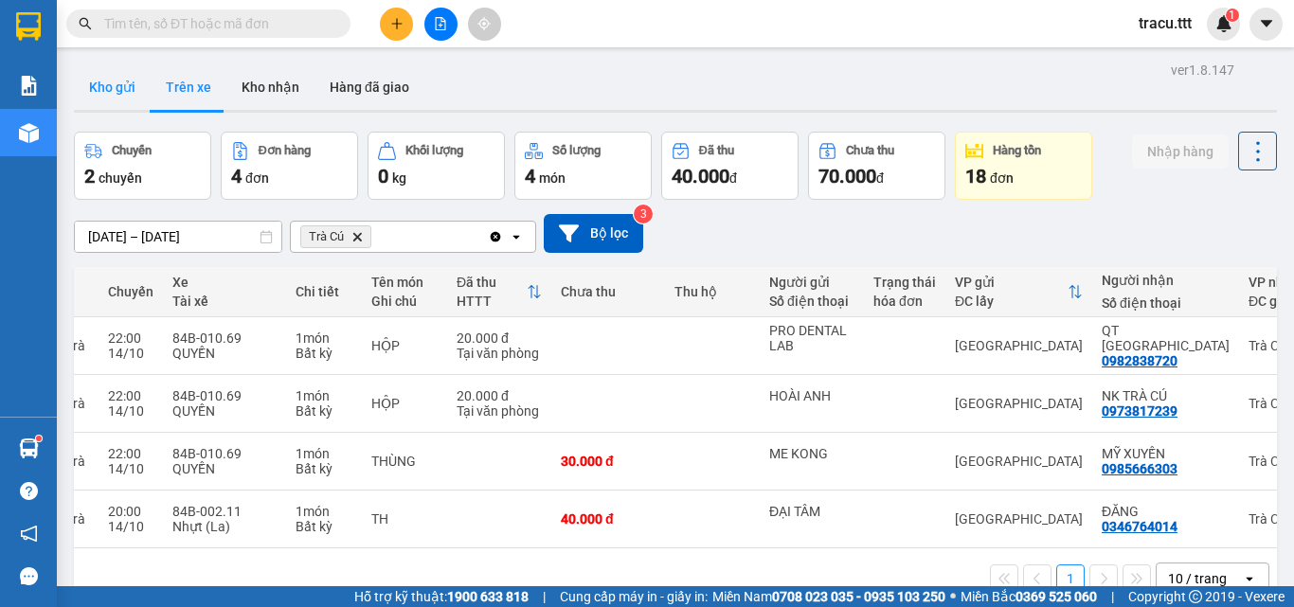
click at [115, 99] on button "Kho gửi" at bounding box center [112, 86] width 77 height 45
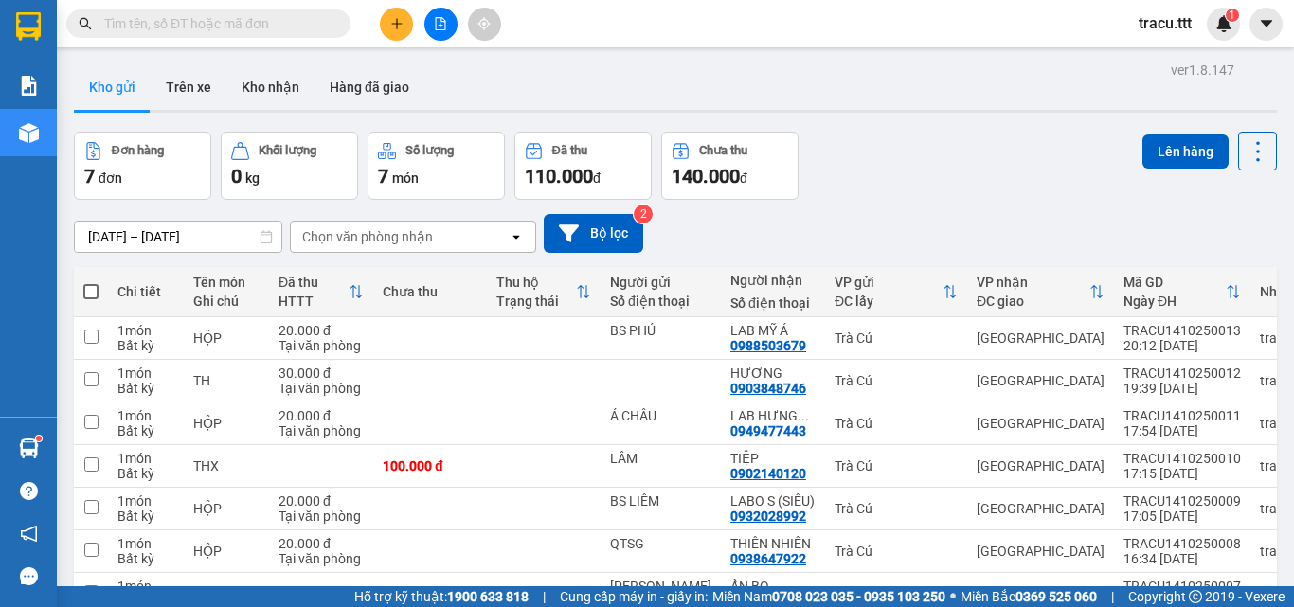
click at [92, 296] on span at bounding box center [90, 291] width 15 height 15
click at [91, 282] on input "checkbox" at bounding box center [91, 282] width 0 height 0
checkbox input "true"
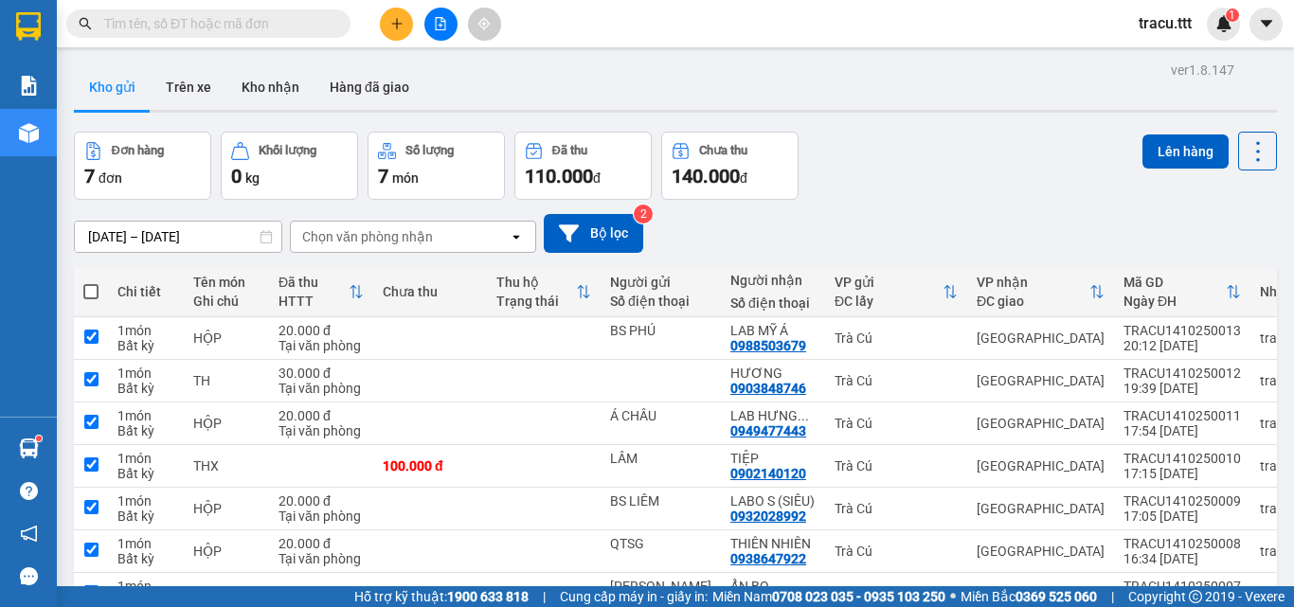
checkbox input "true"
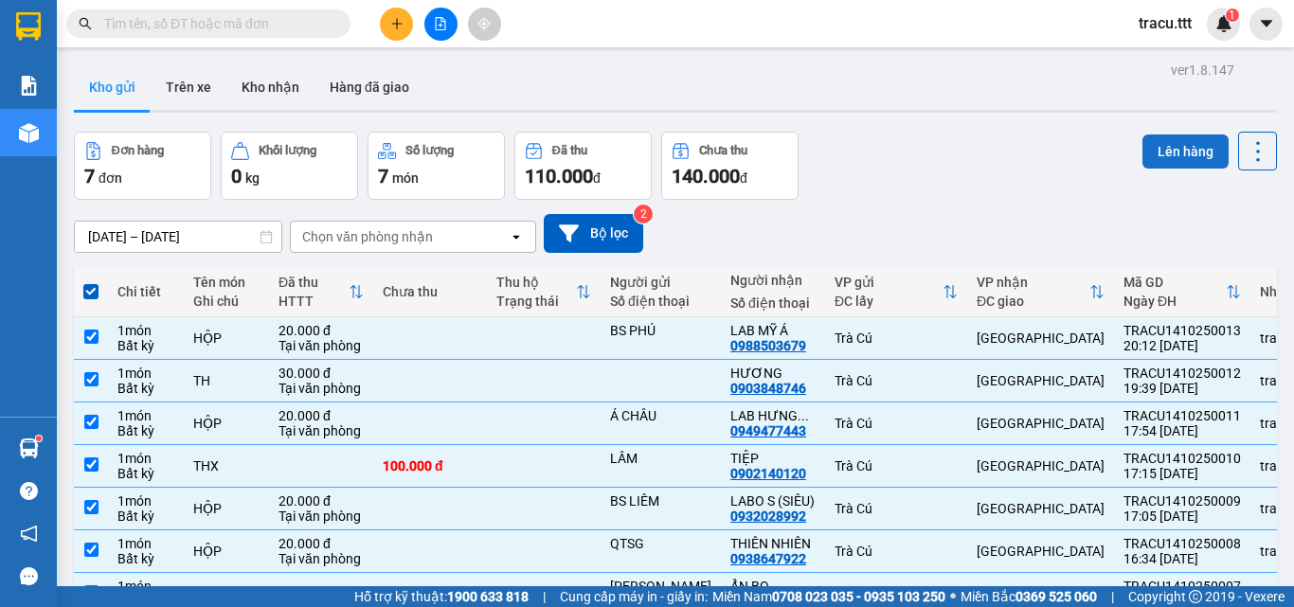
click at [1145, 160] on button "Lên hàng" at bounding box center [1185, 152] width 86 height 34
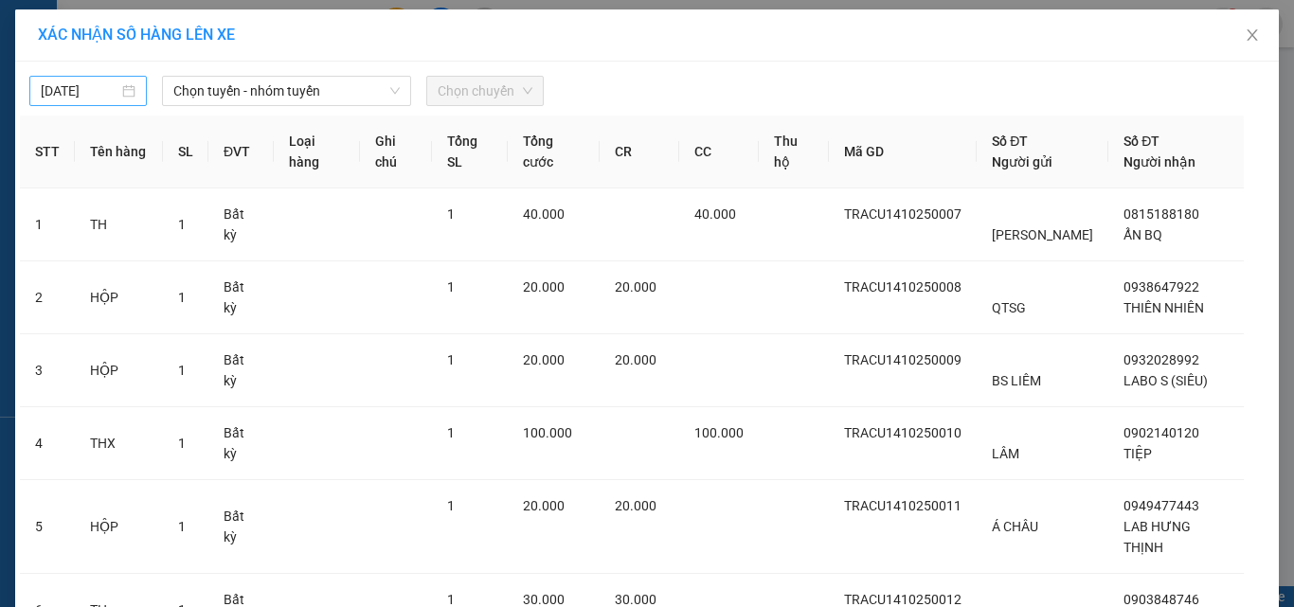
click at [80, 93] on body "Kết quả [PERSON_NAME] ( 28 ) Bộ lọc Mã ĐH Trạng thái Món hàng Thu hộ [PERSON_NA…" at bounding box center [647, 303] width 1294 height 607
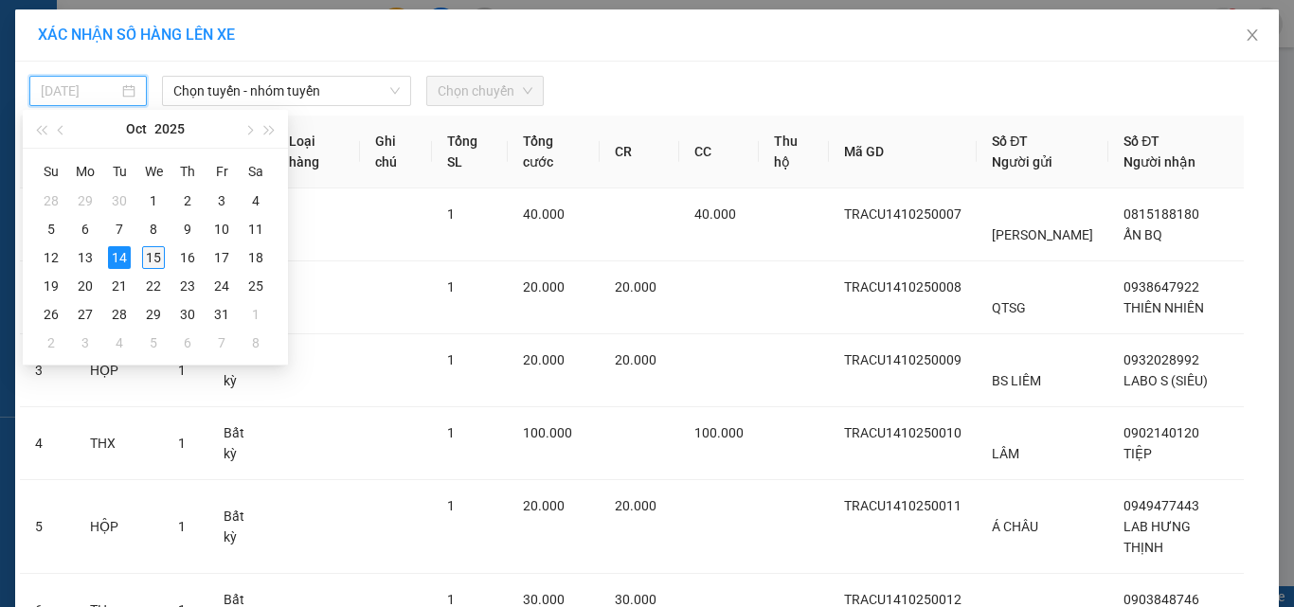
click at [159, 261] on div "15" at bounding box center [153, 257] width 23 height 23
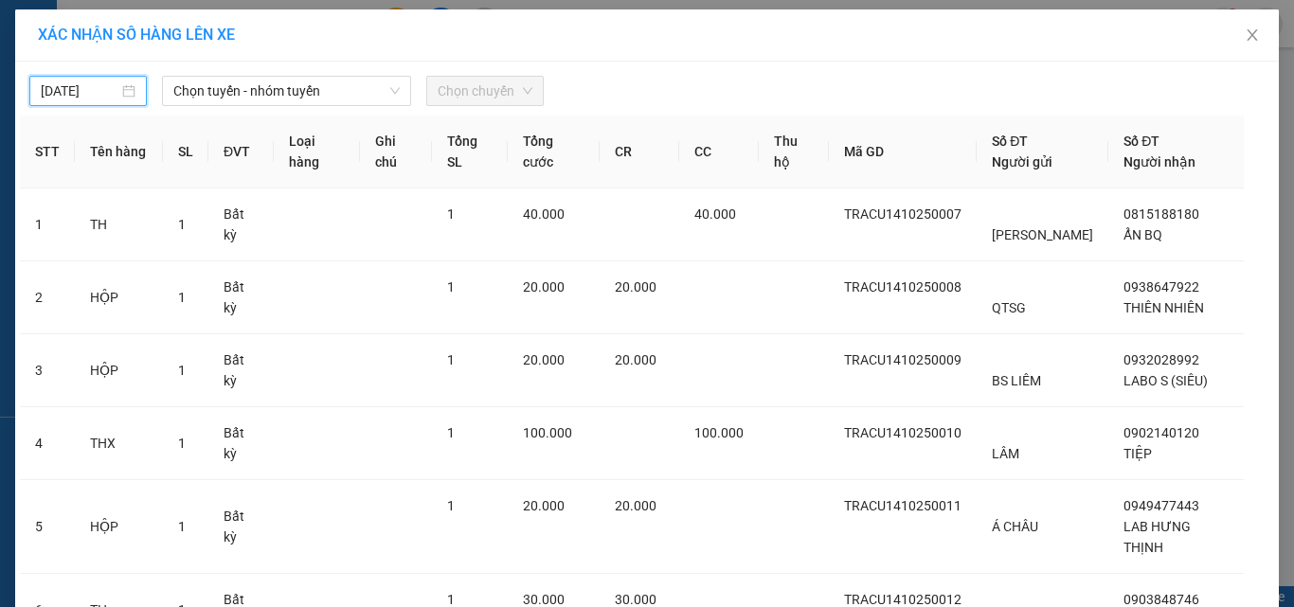
type input "[DATE]"
click at [229, 94] on span "Chọn tuyến - nhóm tuyến" at bounding box center [286, 91] width 226 height 28
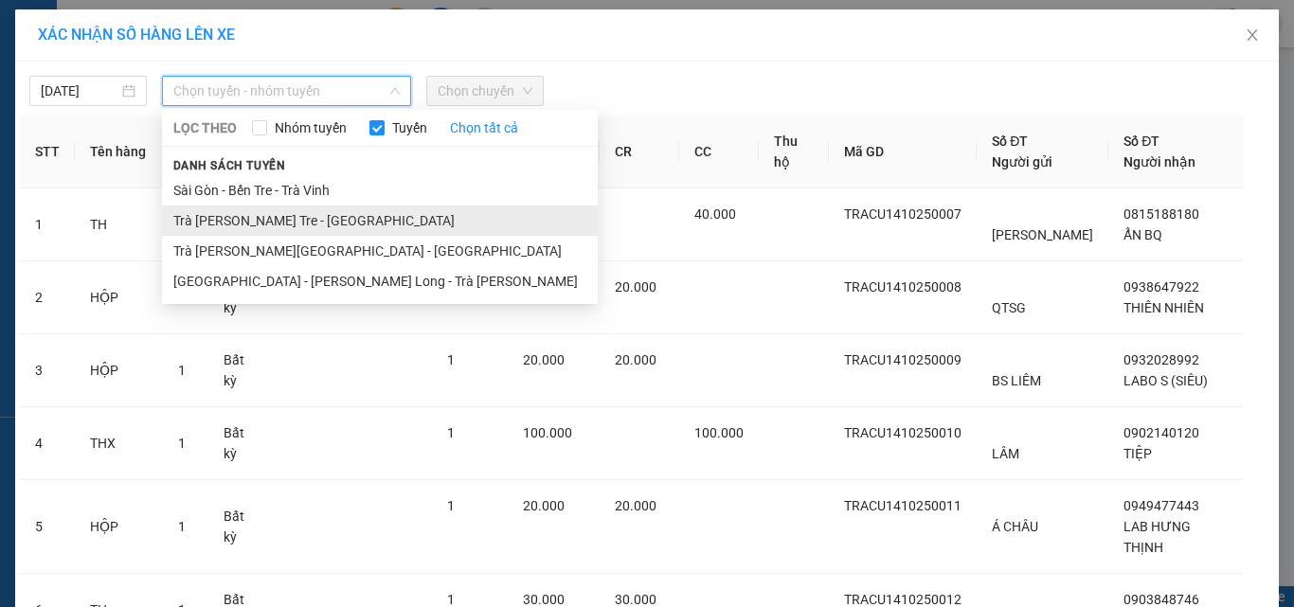
click at [179, 213] on li "Trà [PERSON_NAME] Tre - [GEOGRAPHIC_DATA]" at bounding box center [380, 221] width 436 height 30
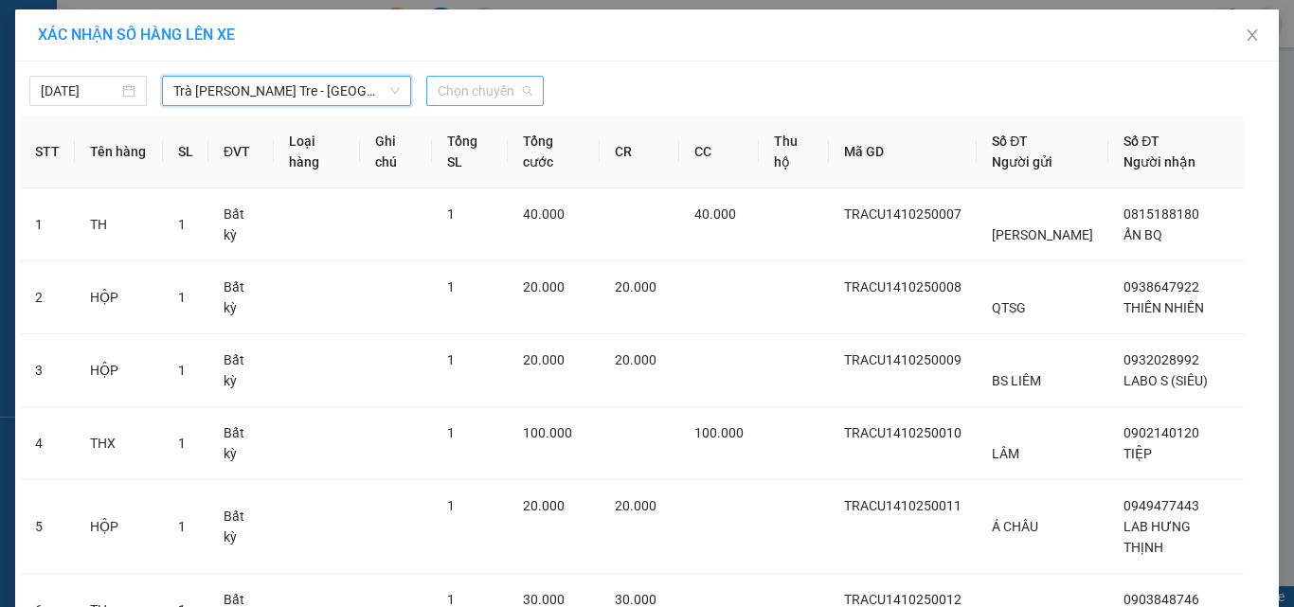
click at [491, 100] on span "Chọn chuyến" at bounding box center [485, 91] width 95 height 28
click at [497, 98] on span "Chọn chuyến" at bounding box center [485, 91] width 95 height 28
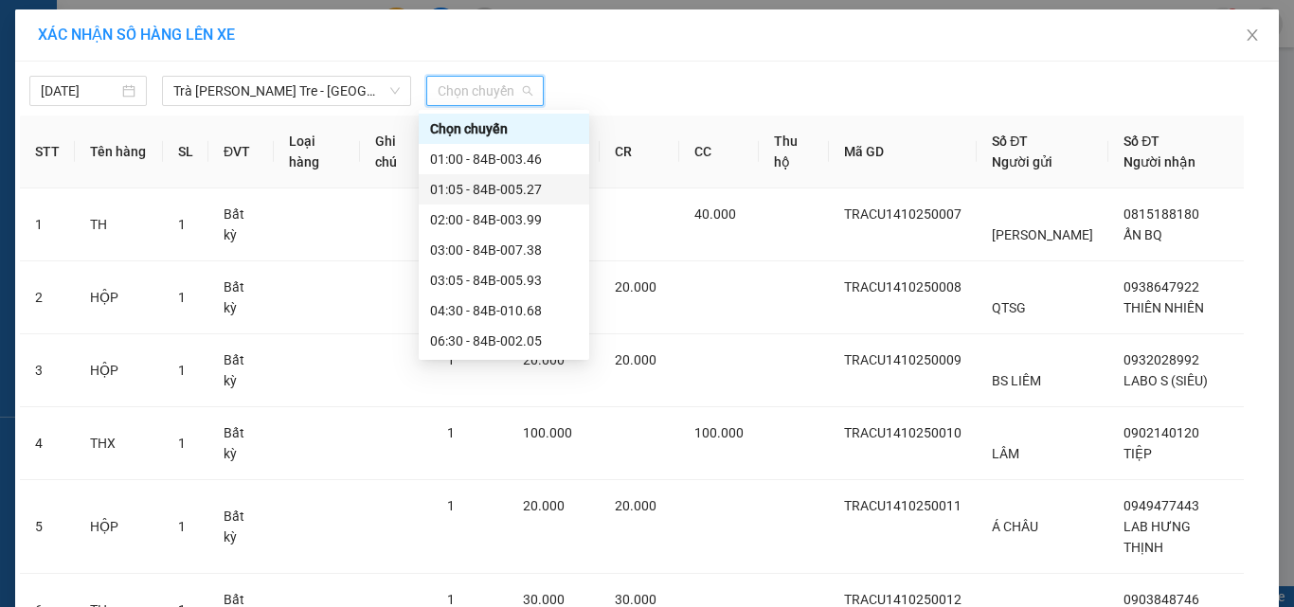
click at [474, 191] on div "01:05 - 84B-005.27" at bounding box center [504, 189] width 148 height 21
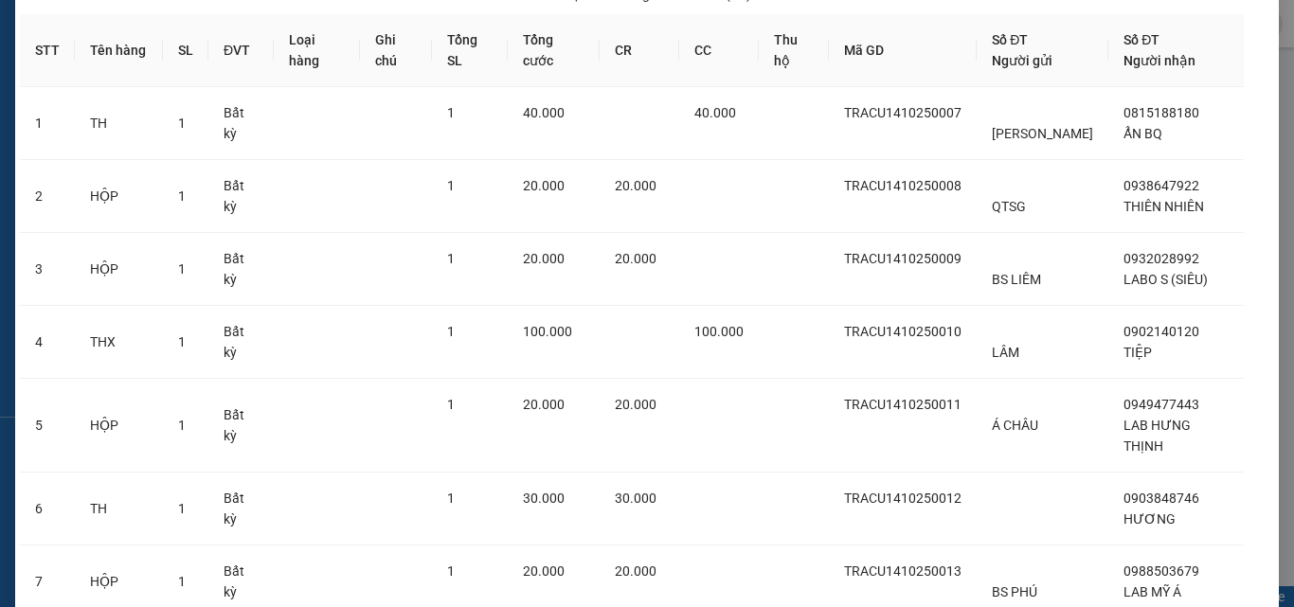
scroll to position [273, 0]
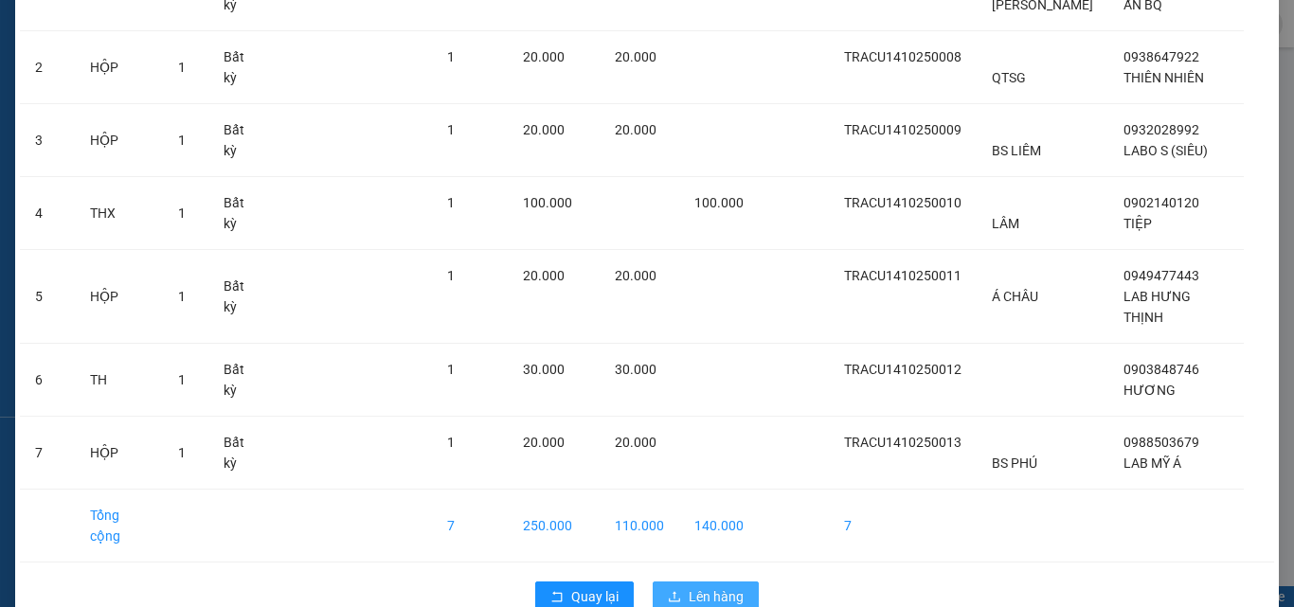
click at [749, 582] on button "Lên hàng" at bounding box center [706, 597] width 106 height 30
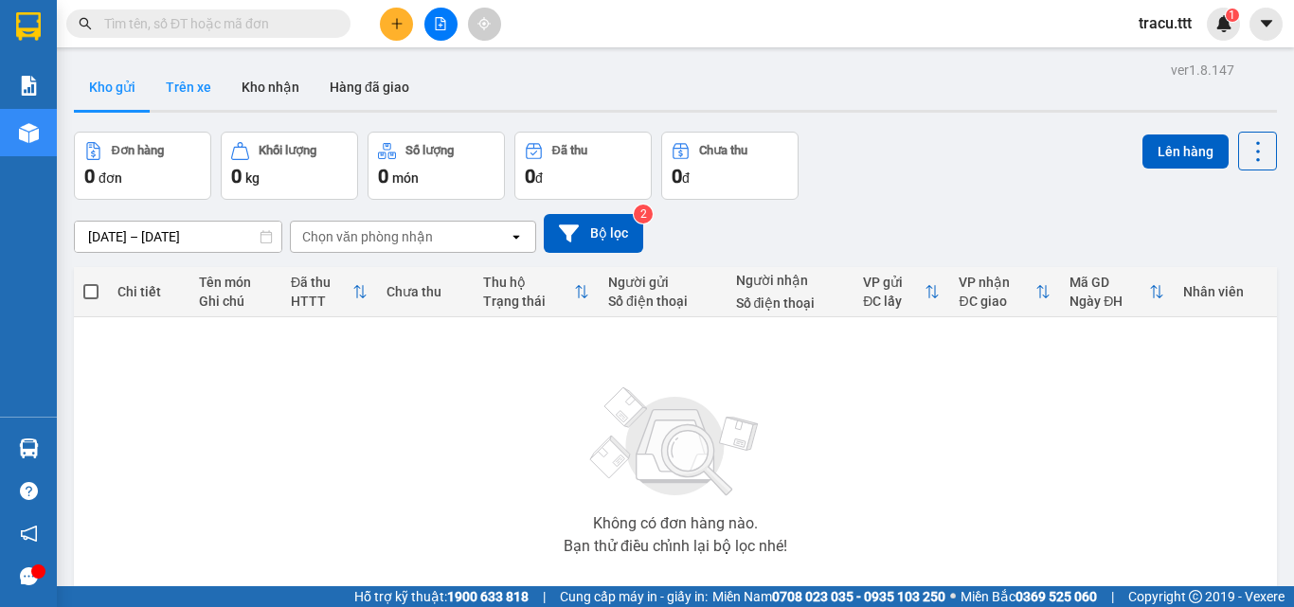
click at [213, 105] on button "Trên xe" at bounding box center [189, 86] width 76 height 45
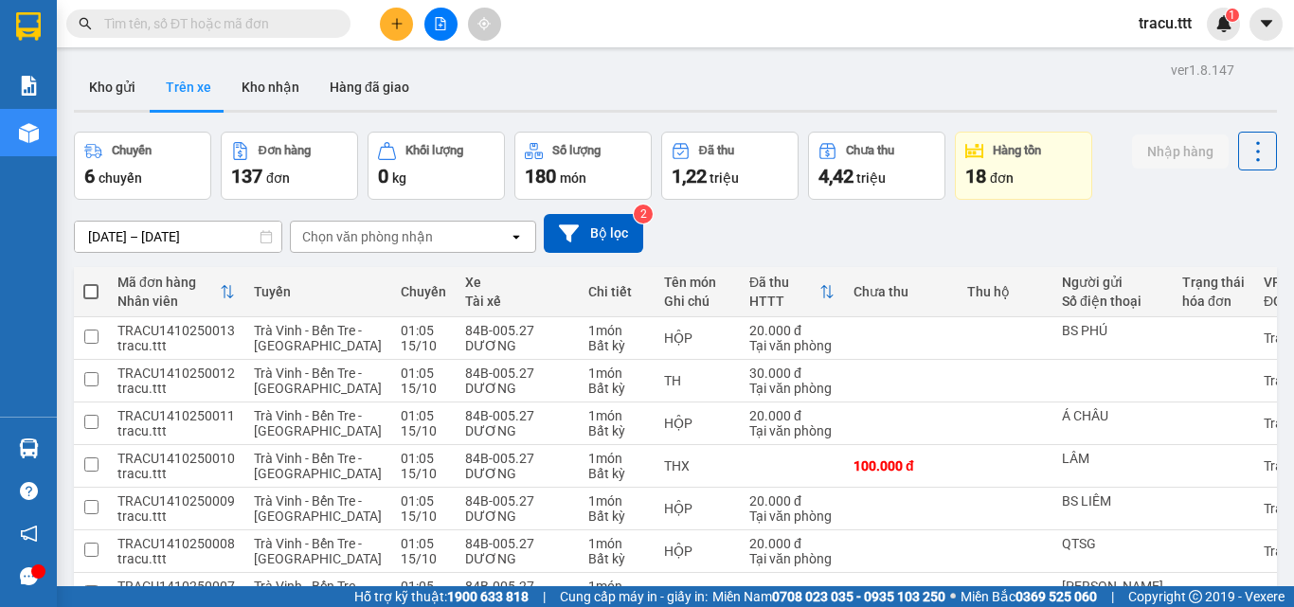
click at [419, 240] on div "Chọn văn phòng nhận" at bounding box center [367, 236] width 131 height 19
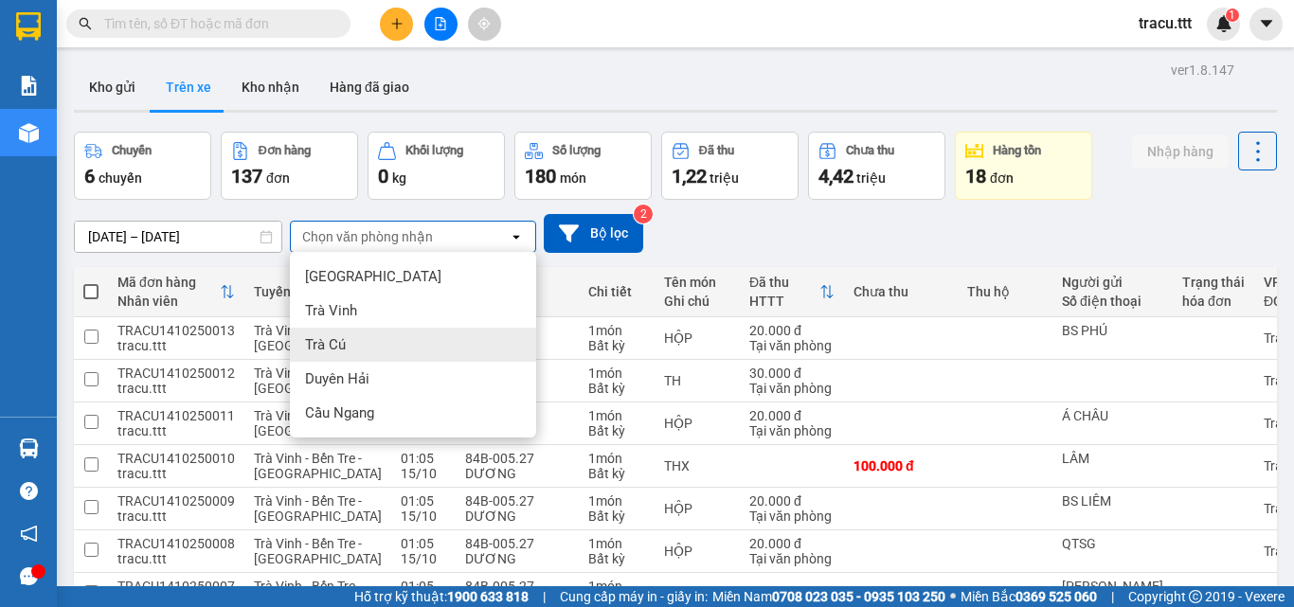
click at [355, 332] on div "Trà Cú" at bounding box center [413, 345] width 246 height 34
